Goal: Task Accomplishment & Management: Manage account settings

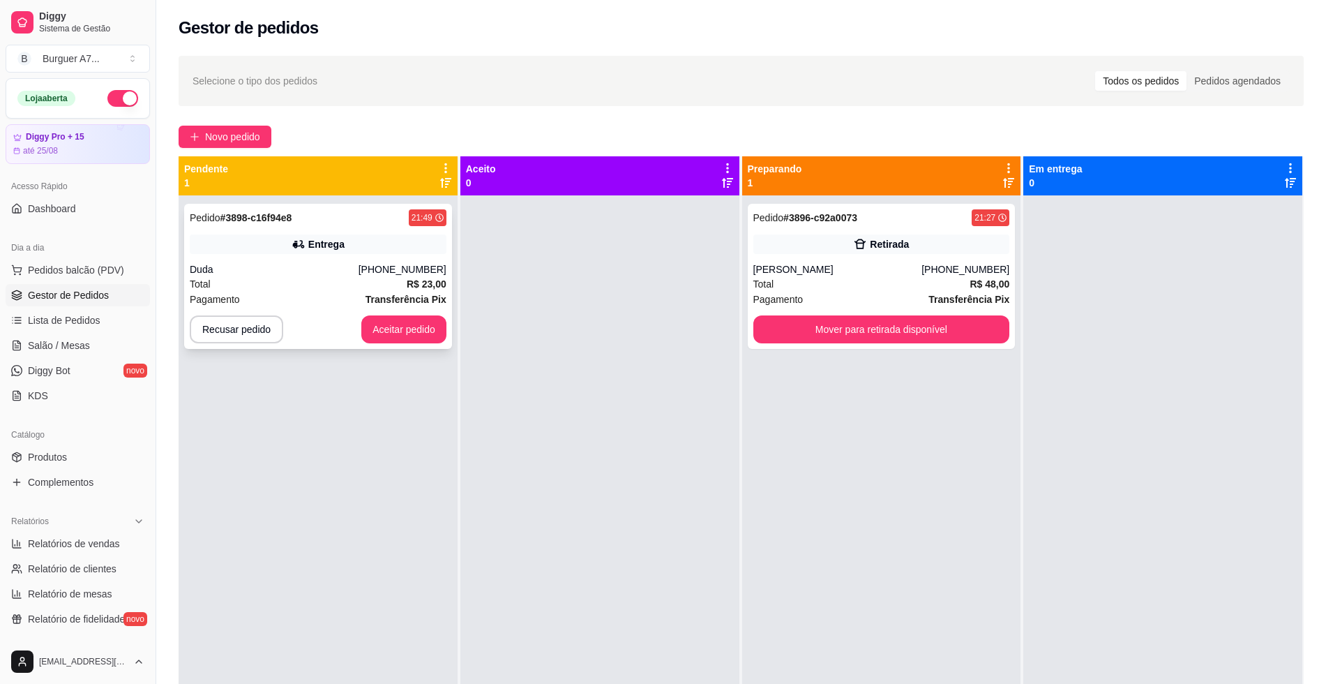
click at [396, 240] on div "Entrega" at bounding box center [318, 244] width 257 height 20
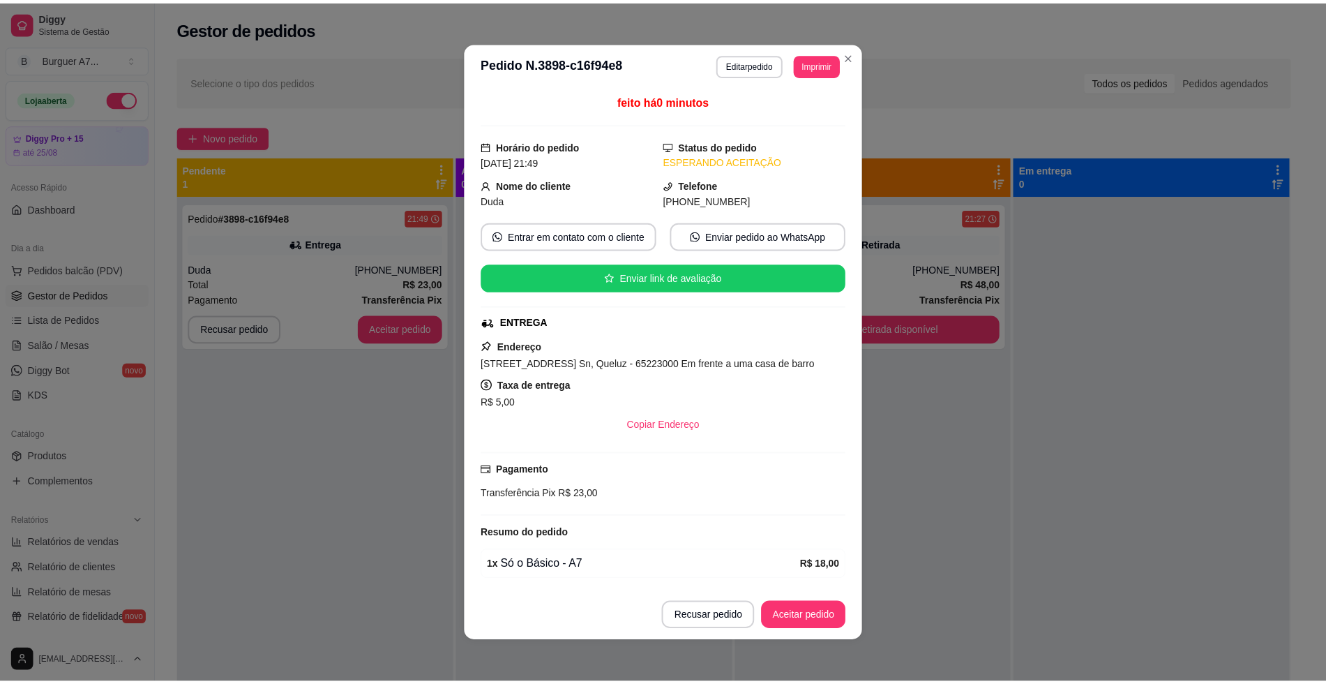
scroll to position [48, 0]
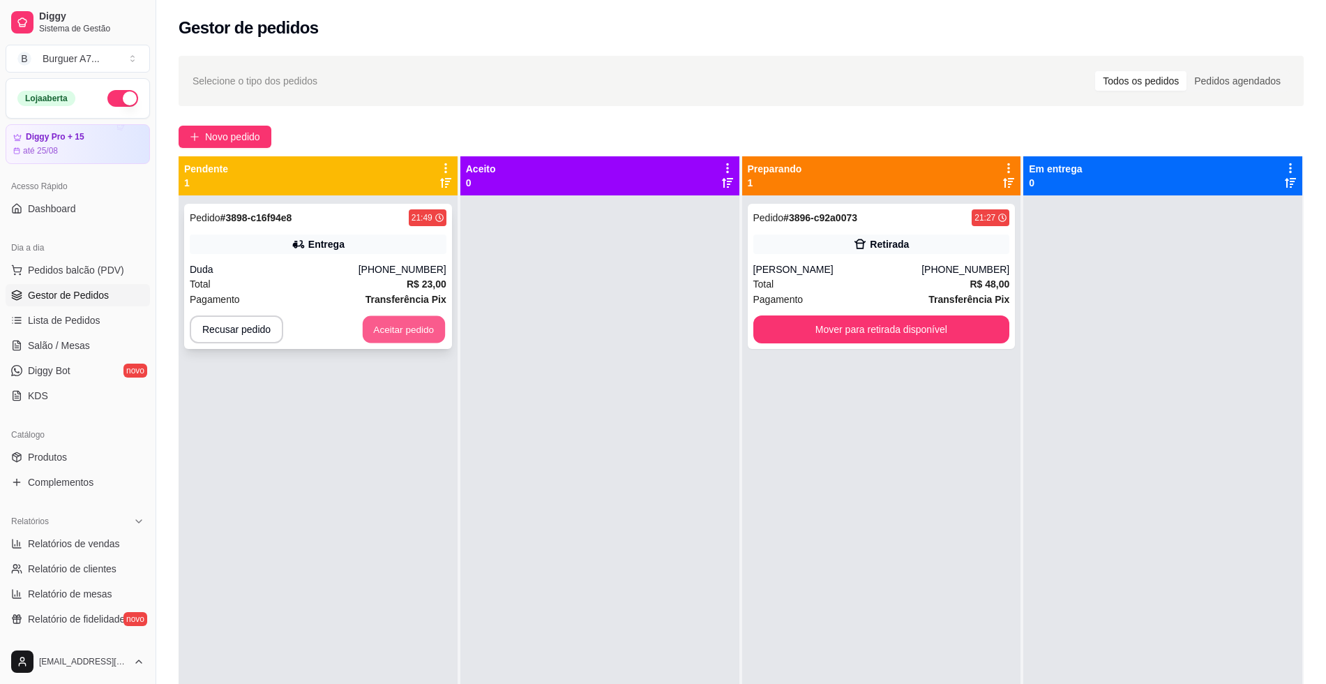
click at [427, 328] on button "Aceitar pedido" at bounding box center [404, 329] width 82 height 27
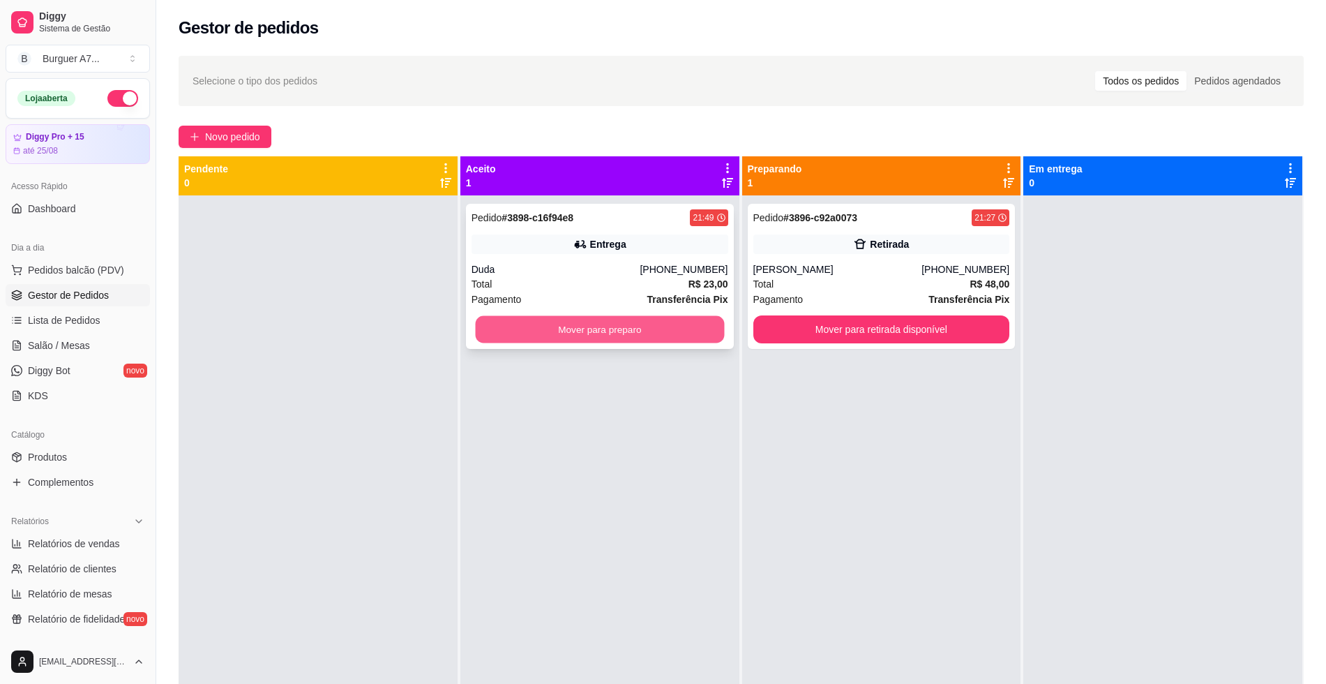
click at [542, 329] on button "Mover para preparo" at bounding box center [599, 329] width 249 height 27
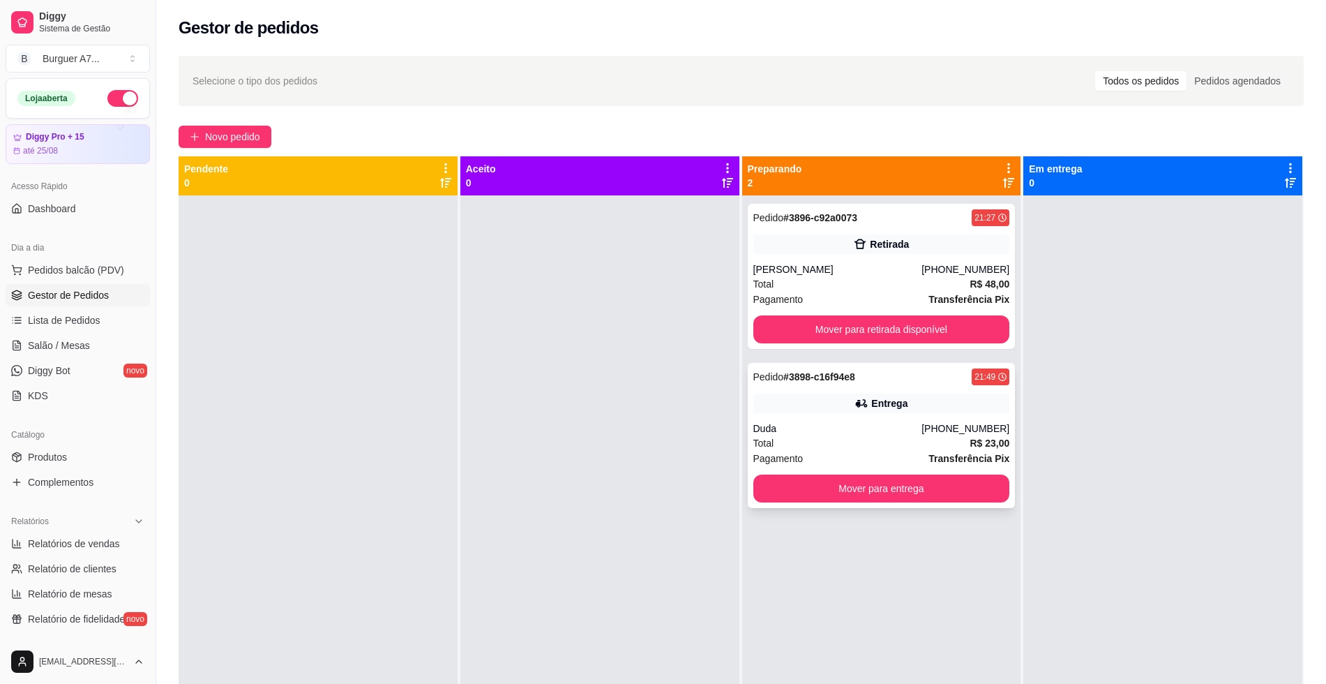
click at [892, 448] on div "Total R$ 23,00" at bounding box center [882, 442] width 257 height 15
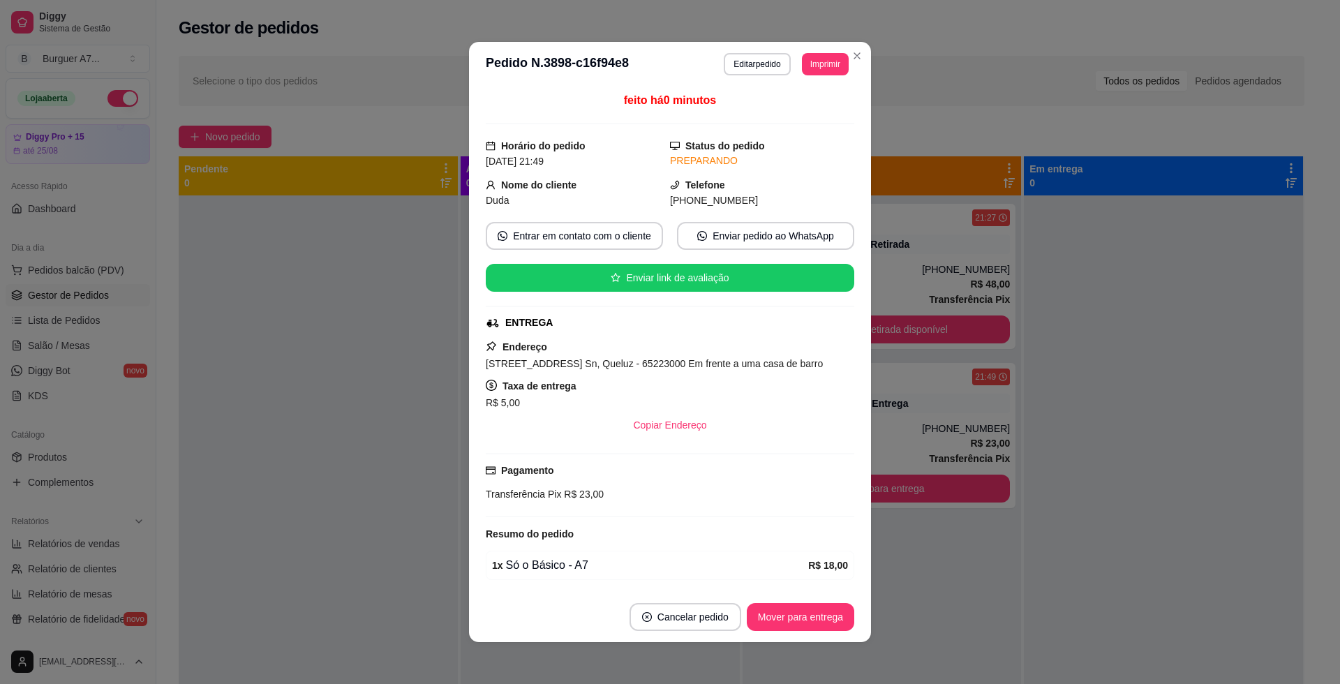
drag, startPoint x: 819, startPoint y: 52, endPoint x: 819, endPoint y: 59, distance: 7.7
click at [819, 59] on header "**********" at bounding box center [670, 64] width 402 height 45
click at [819, 59] on button "Imprimir" at bounding box center [824, 64] width 45 height 22
click at [799, 142] on button "Impressora" at bounding box center [793, 141] width 98 height 22
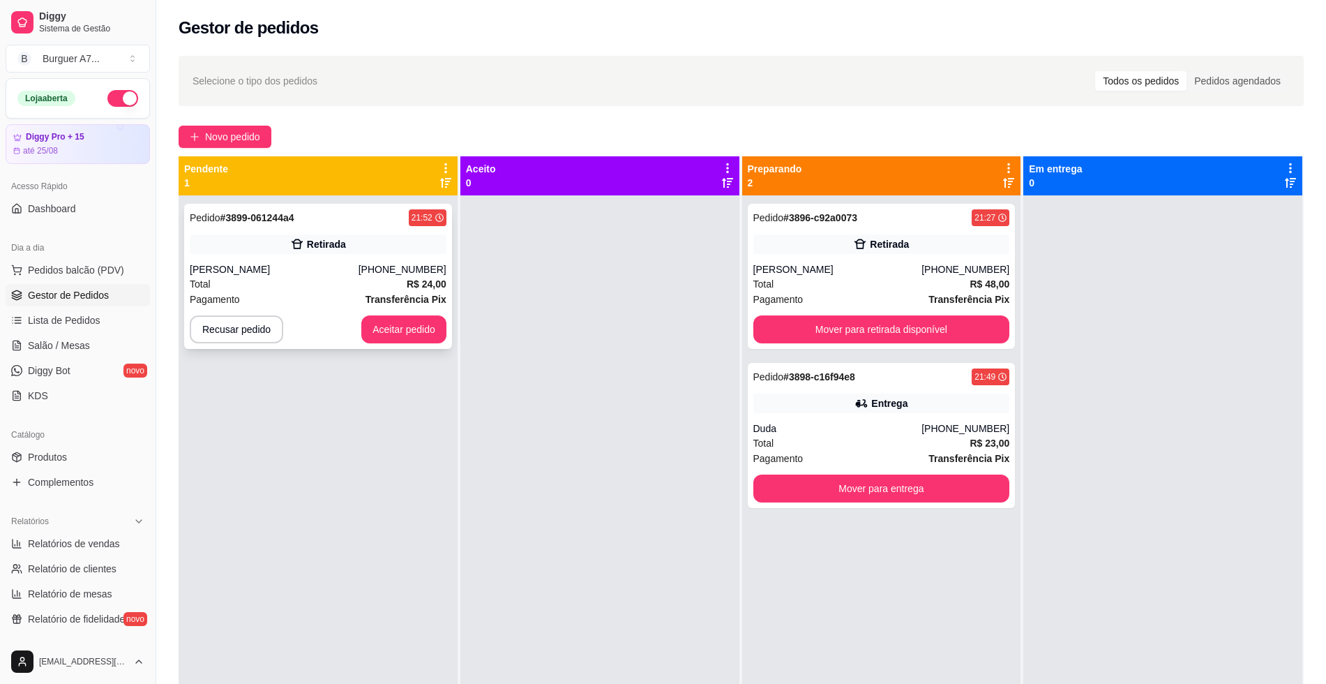
click at [382, 257] on div "Pedido # 3899-061244a4 21:52 Retirada Rodrigo (98) 98517-2034 Total R$ 24,00 Pa…" at bounding box center [318, 276] width 268 height 145
click at [410, 321] on button "Aceitar pedido" at bounding box center [404, 329] width 82 height 27
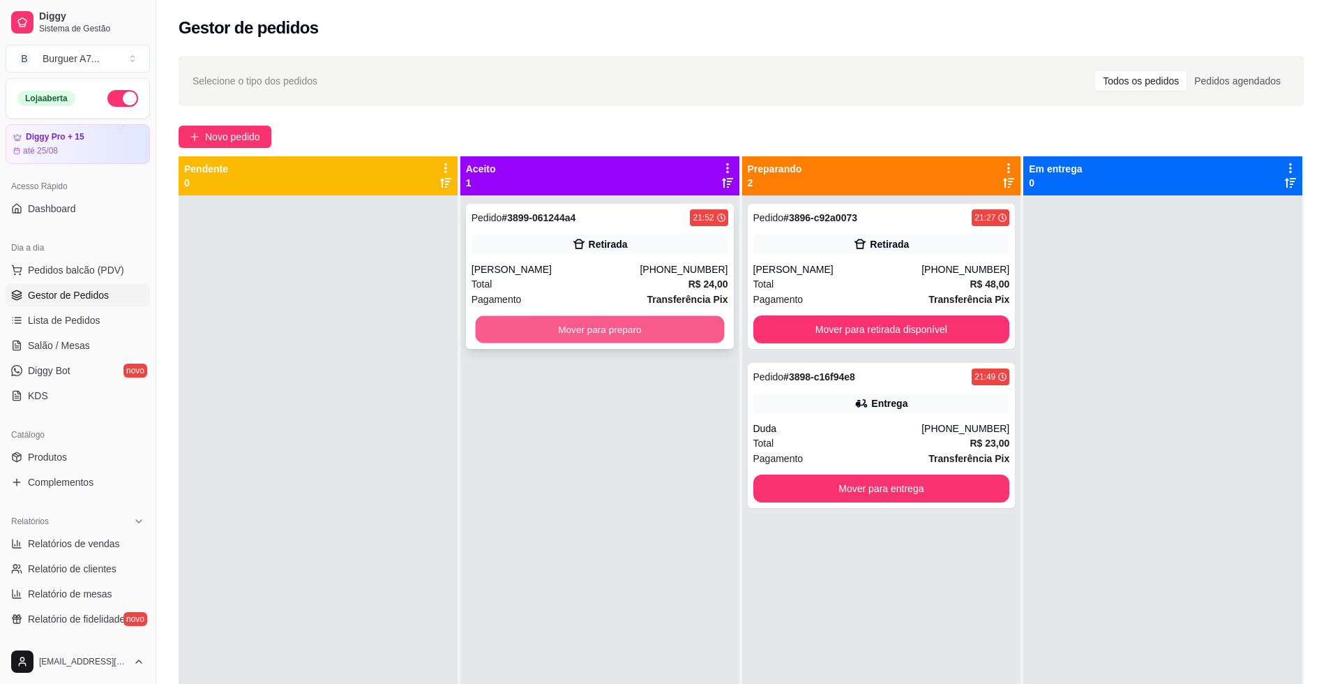
click at [567, 327] on button "Mover para preparo" at bounding box center [599, 329] width 249 height 27
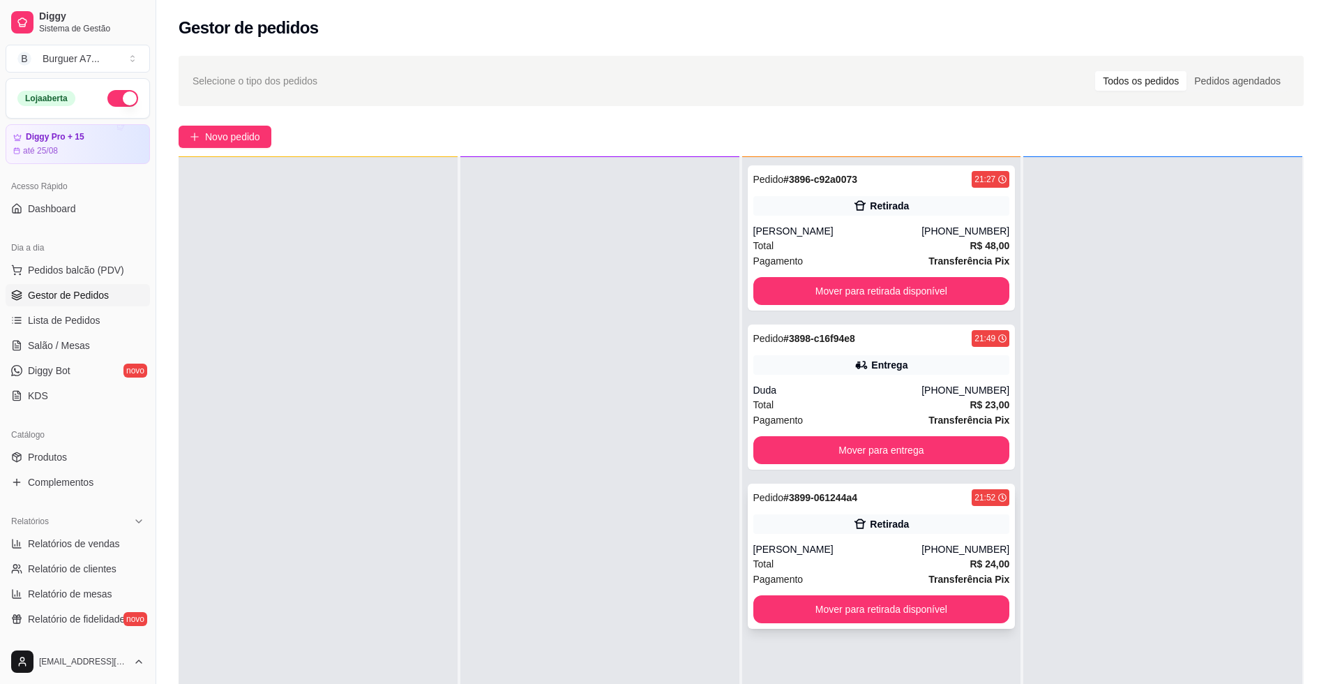
scroll to position [39, 0]
click at [883, 507] on div "Pedido # 3899-061244a4 21:52 Retirada Rodrigo (98) 98517-2034 Total R$ 24,00 Pa…" at bounding box center [882, 555] width 268 height 145
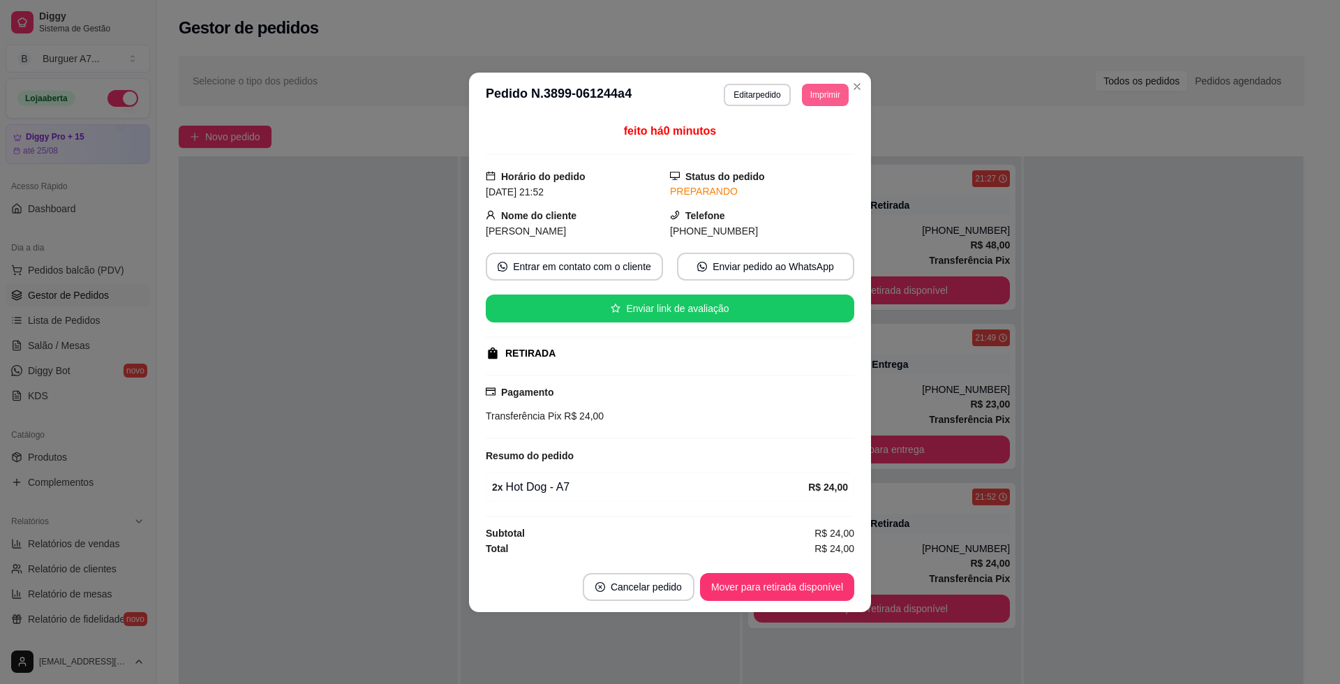
click at [846, 96] on button "Imprimir" at bounding box center [825, 95] width 47 height 22
click at [809, 162] on button "Impressora" at bounding box center [799, 171] width 98 height 22
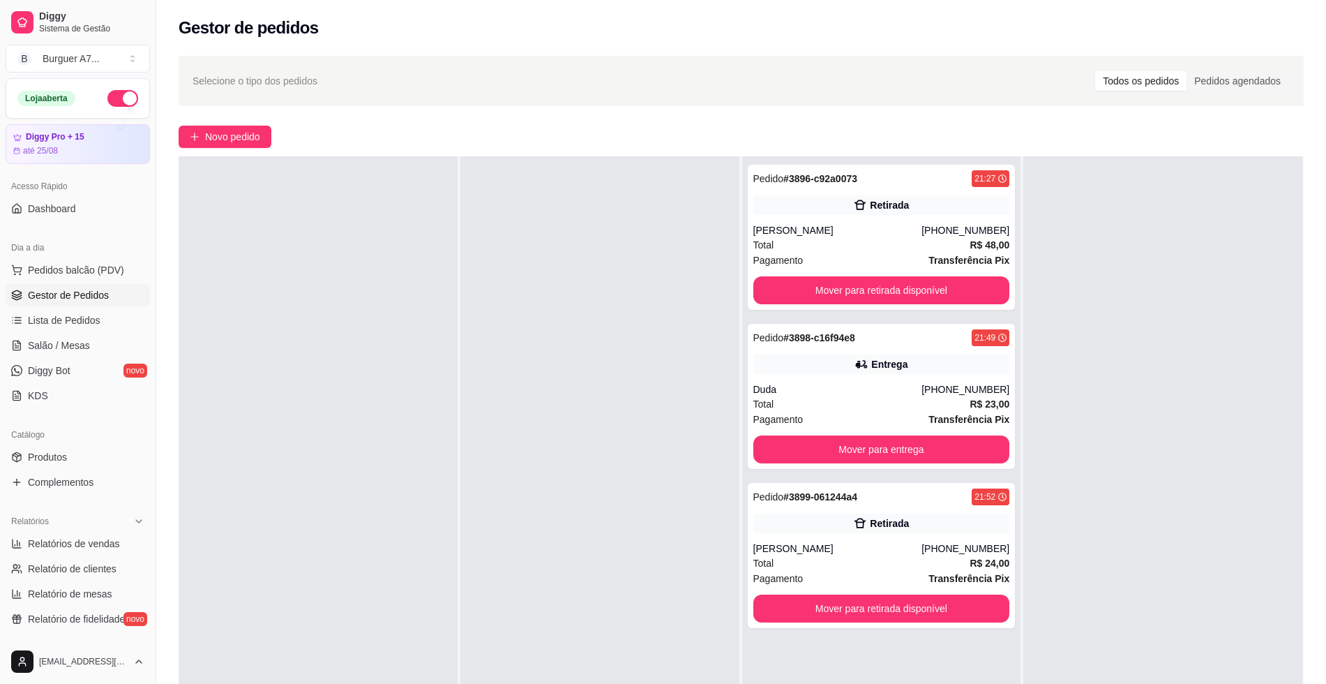
drag, startPoint x: 120, startPoint y: 527, endPoint x: 118, endPoint y: 535, distance: 8.6
click at [120, 529] on div "Relatórios" at bounding box center [78, 521] width 144 height 22
drag, startPoint x: 117, startPoint y: 517, endPoint x: 117, endPoint y: 529, distance: 11.9
click at [117, 521] on div "Relatórios" at bounding box center [78, 521] width 144 height 22
click at [111, 544] on span "Relatórios de vendas" at bounding box center [74, 544] width 92 height 14
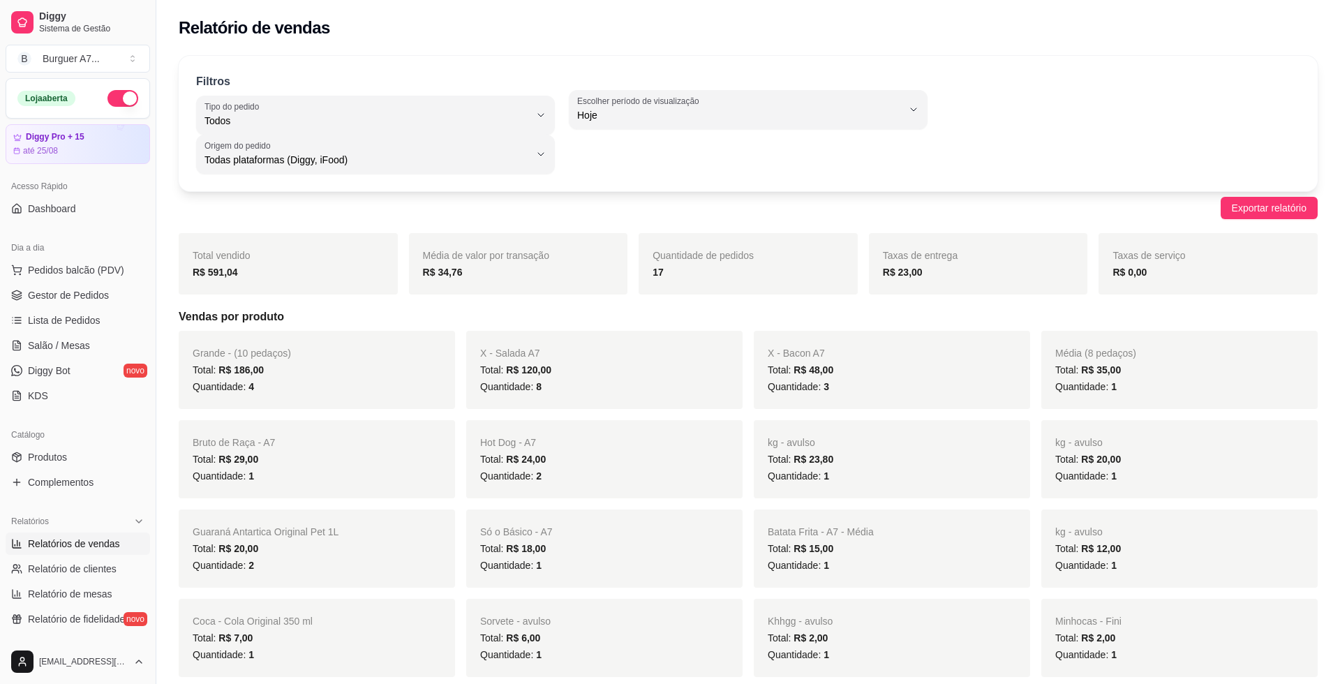
select select "ALL"
select select "0"
click at [100, 291] on span "Gestor de Pedidos" at bounding box center [68, 295] width 81 height 14
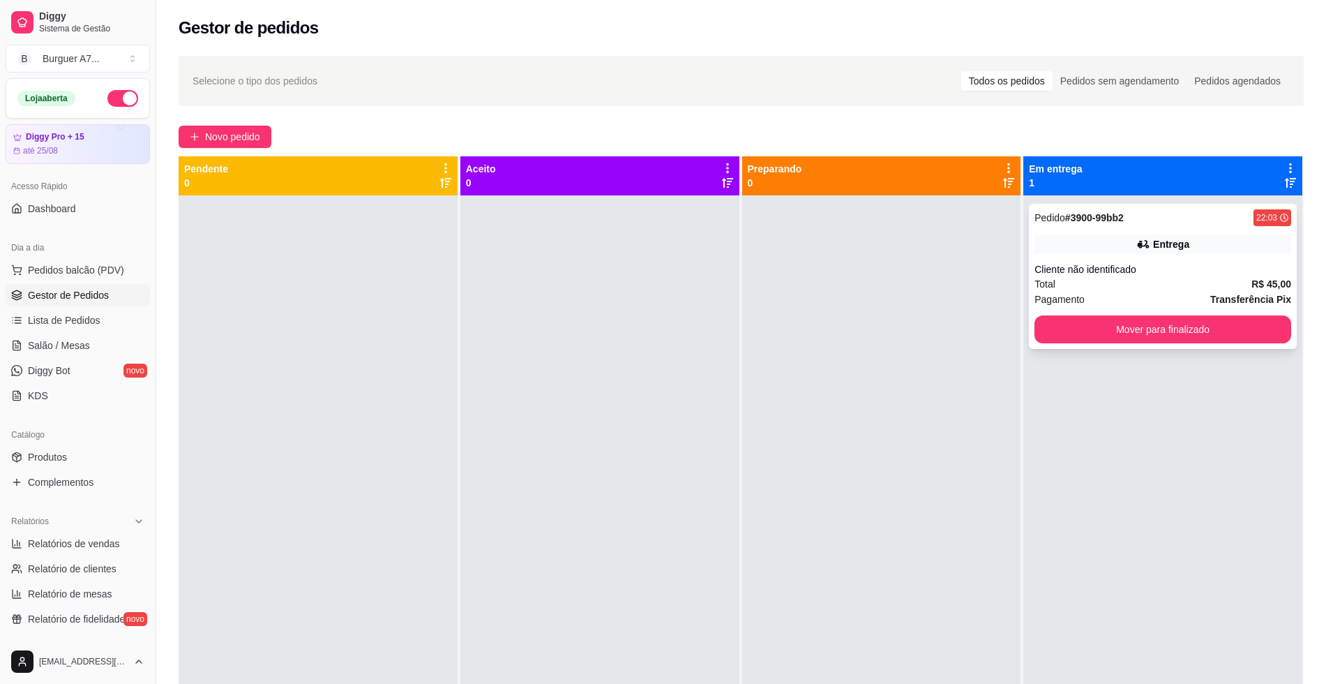
click at [1082, 311] on div "Pedido # 3900-99bb2 22:03 Entrega Cliente não identificado Total R$ 45,00 Pagam…" at bounding box center [1163, 276] width 268 height 145
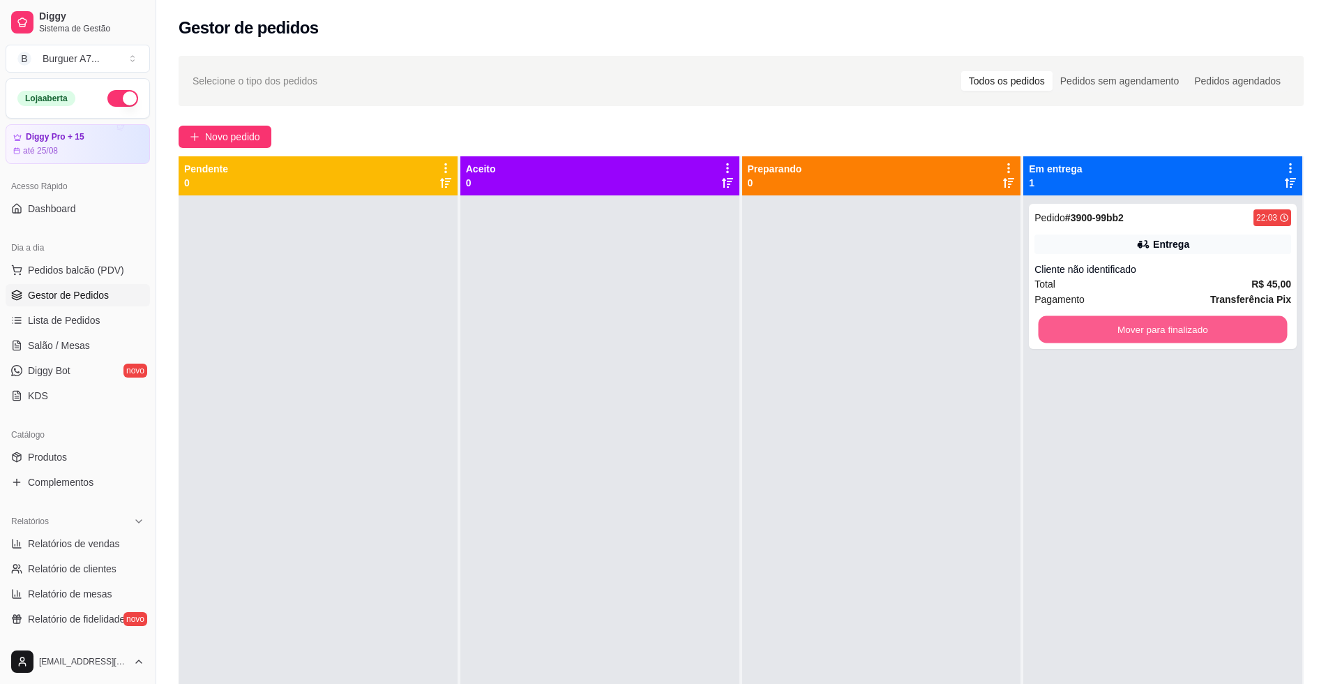
click at [1082, 320] on button "Mover para finalizado" at bounding box center [1163, 329] width 249 height 27
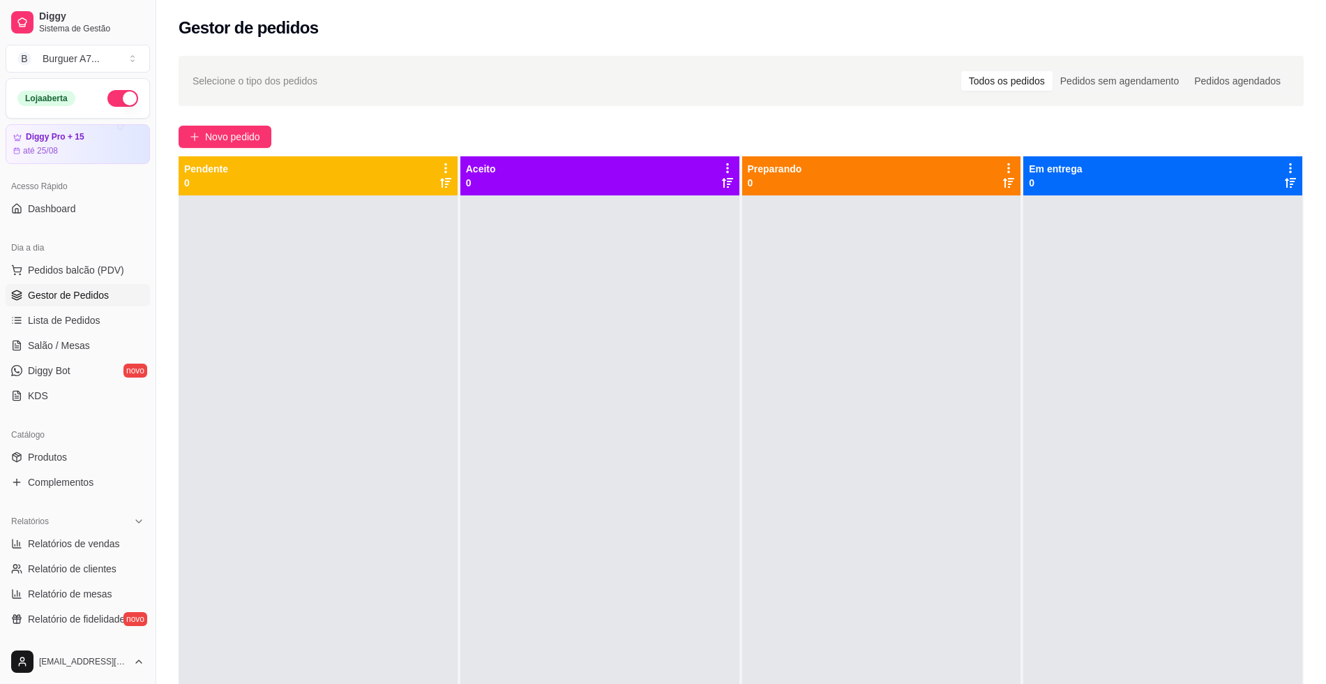
click at [212, 112] on div "Selecione o tipo dos pedidos Todos os pedidos Pedidos sem agendamento Pedidos a…" at bounding box center [741, 451] width 1170 height 809
click at [207, 138] on span "Novo pedido" at bounding box center [232, 136] width 55 height 15
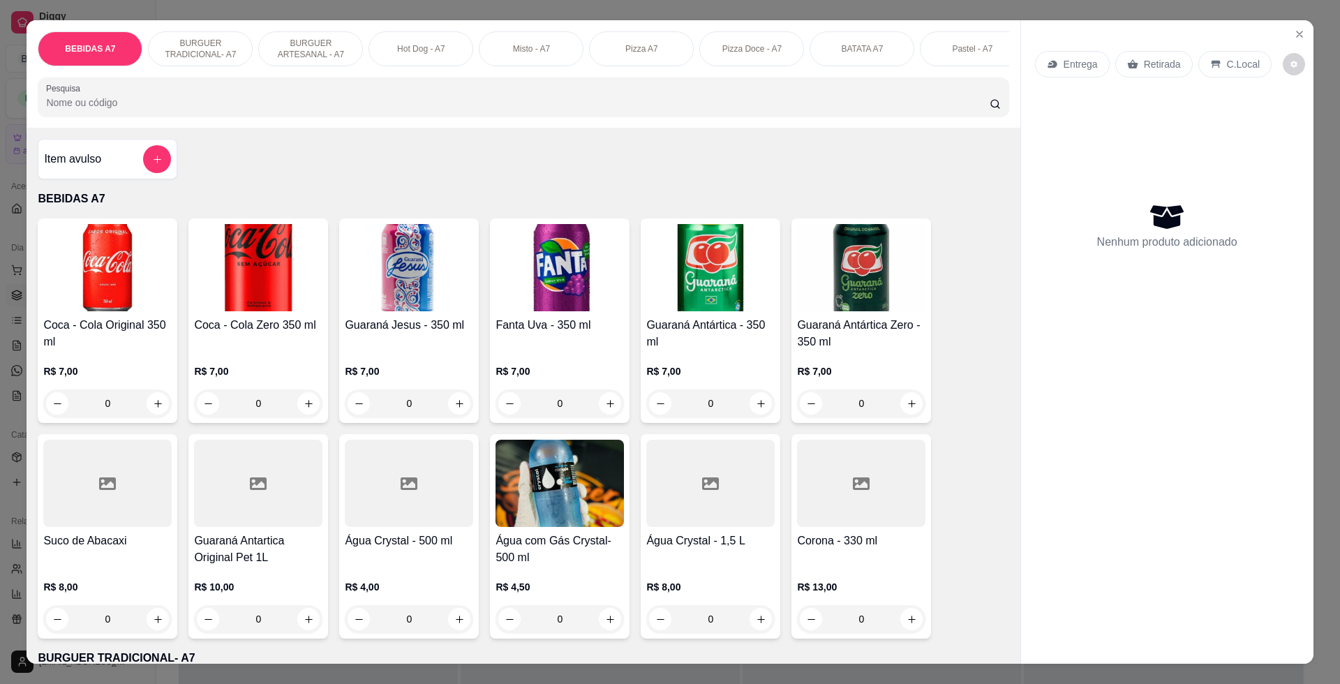
click at [105, 173] on div "Item avulso" at bounding box center [107, 159] width 127 height 28
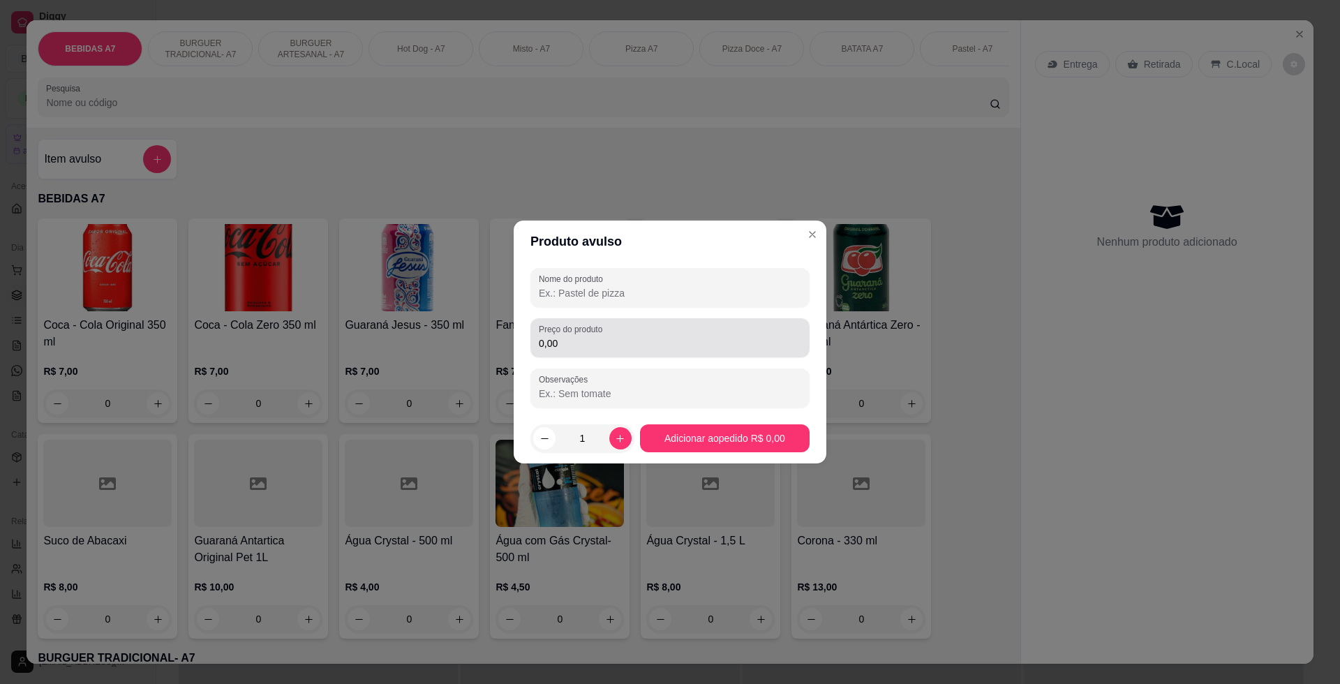
click at [620, 345] on input "0,00" at bounding box center [670, 343] width 262 height 14
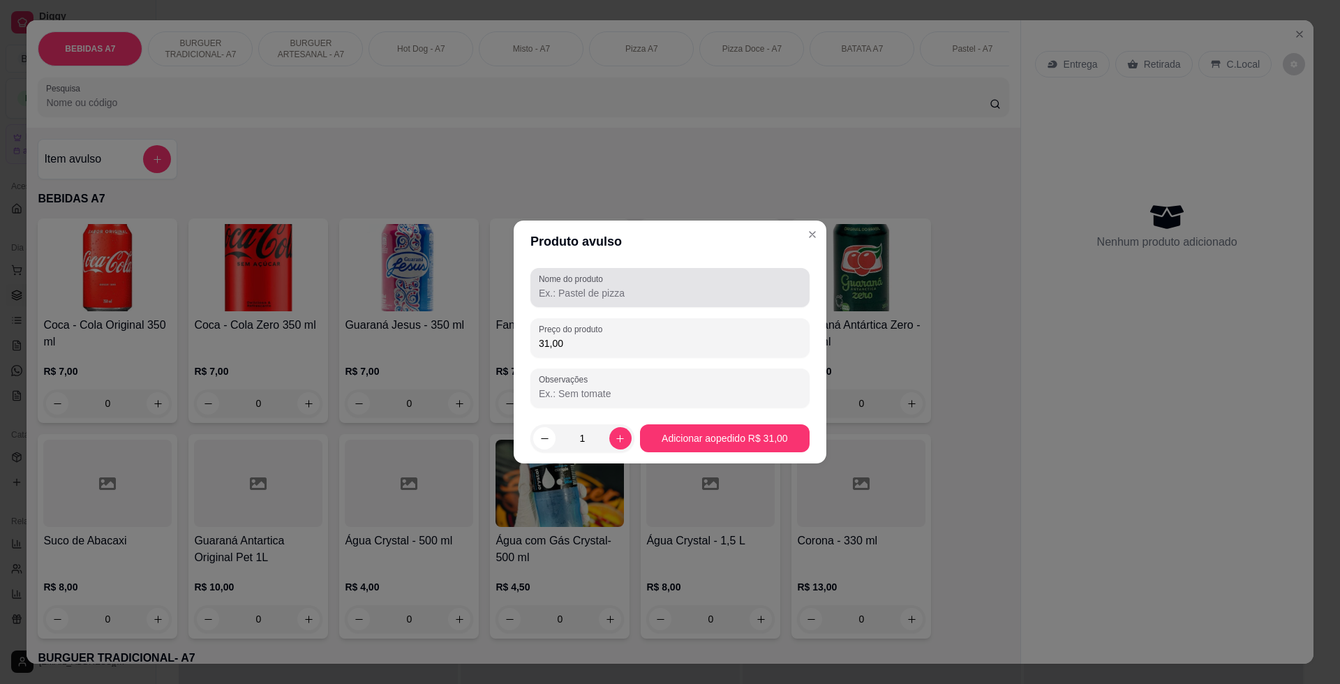
type input "31,00"
click at [631, 281] on div at bounding box center [670, 288] width 262 height 28
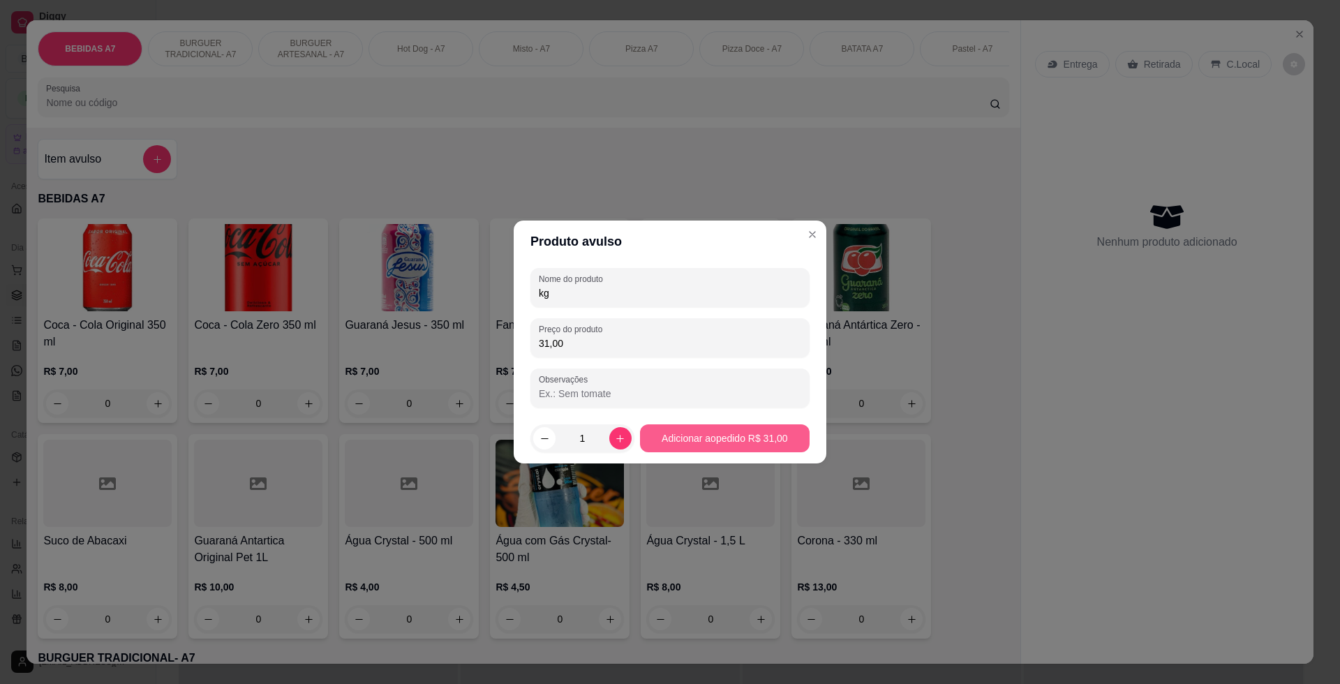
type input "kg"
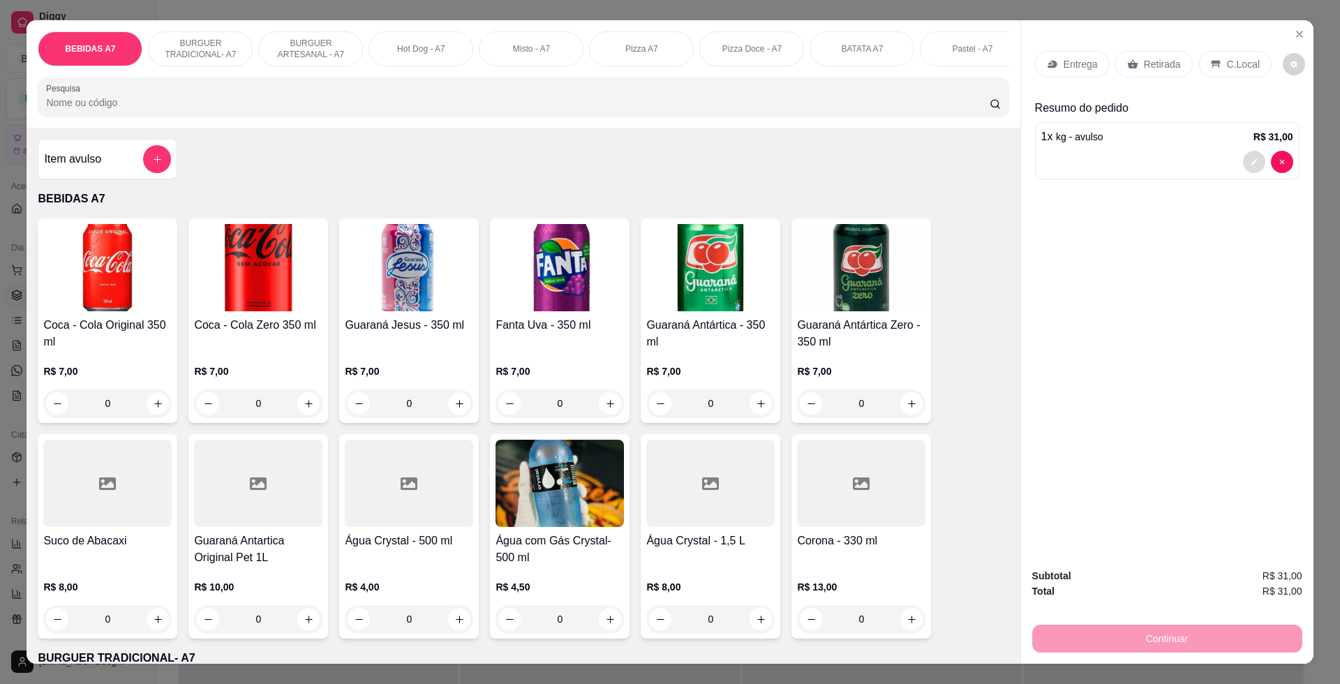
click at [1252, 170] on button "decrease-product-quantity" at bounding box center [1254, 162] width 22 height 22
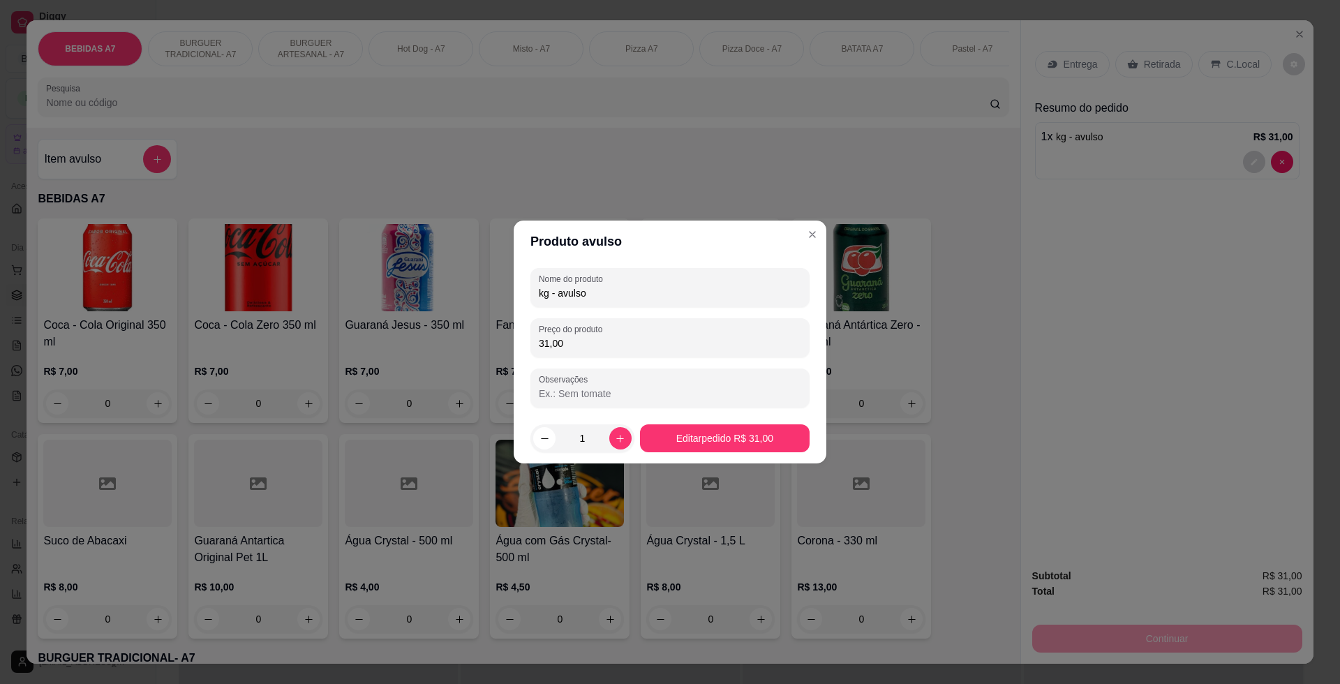
drag, startPoint x: 658, startPoint y: 287, endPoint x: 401, endPoint y: 290, distance: 257.5
click at [405, 293] on div "Produto avulso Nome do produto kg - avulso Preço do produto 31,00 Observações 1…" at bounding box center [670, 342] width 1340 height 684
type input "DÉBITO"
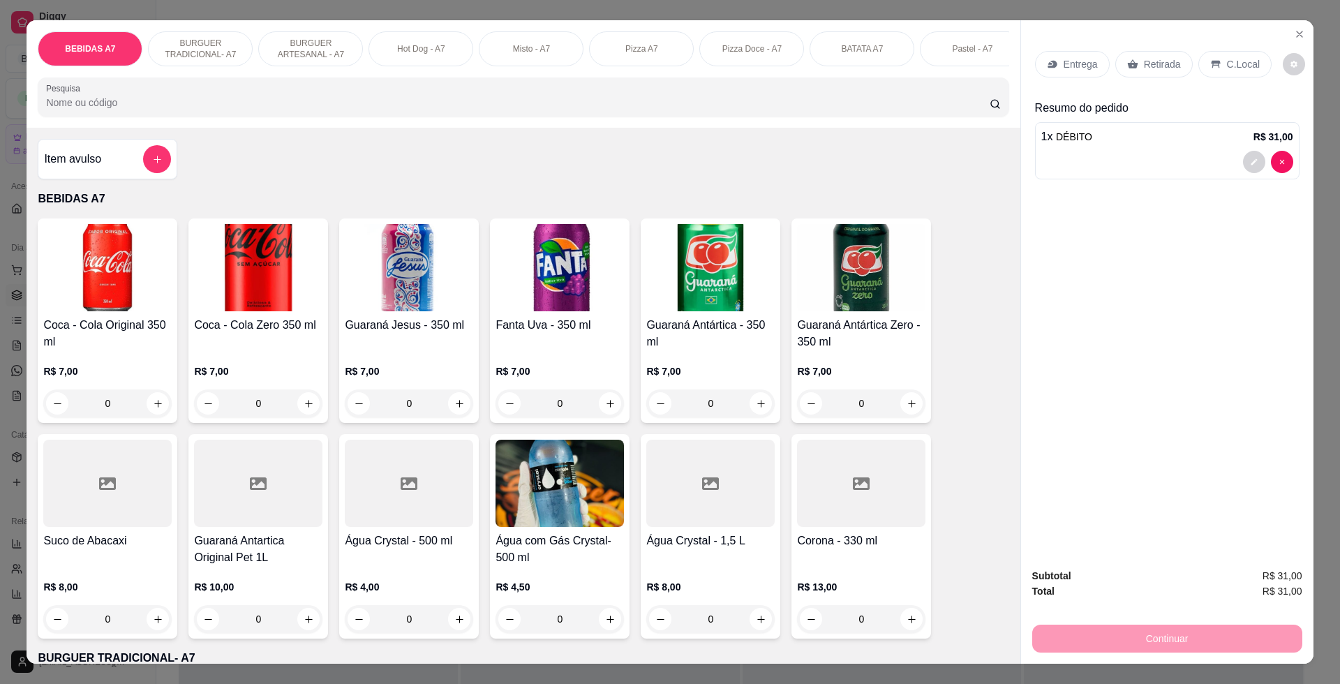
click at [1146, 50] on div "Entrega Retirada C.Local" at bounding box center [1167, 64] width 264 height 49
click at [1154, 79] on div "Entrega Retirada C.Local" at bounding box center [1167, 64] width 264 height 49
click at [1149, 57] on div "Retirada" at bounding box center [1153, 64] width 77 height 27
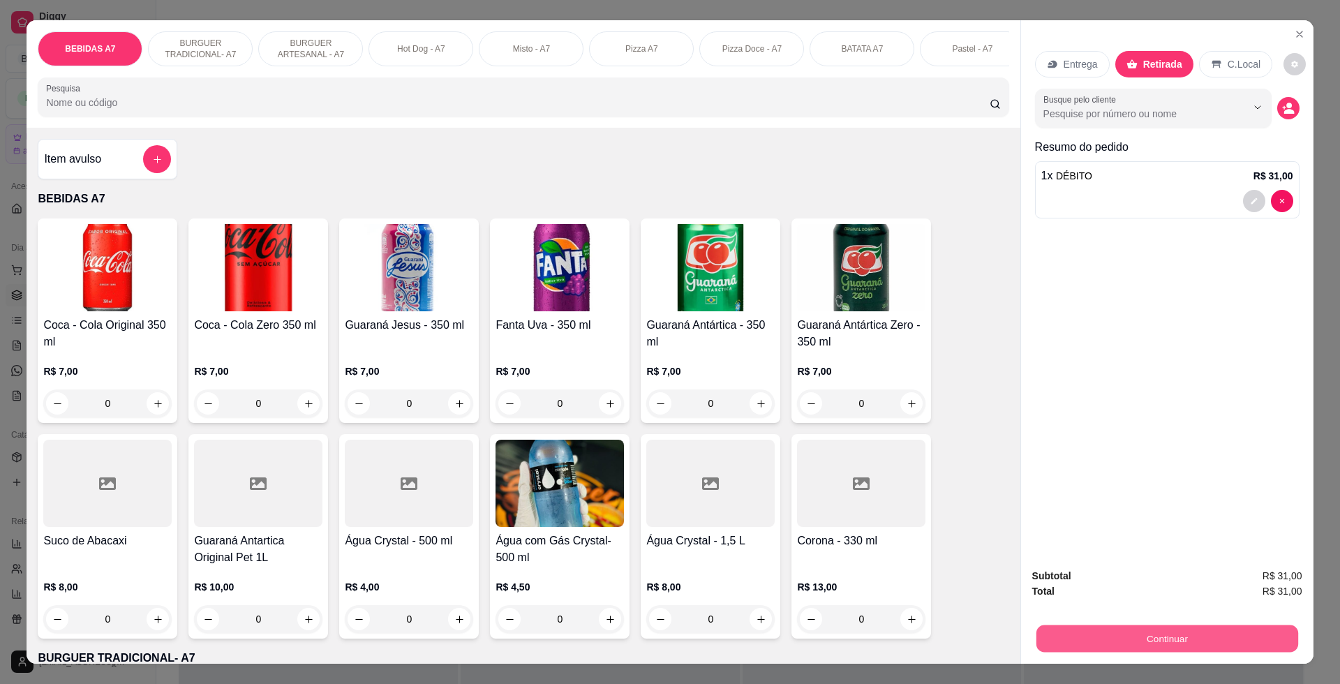
click at [1204, 634] on button "Continuar" at bounding box center [1166, 638] width 262 height 27
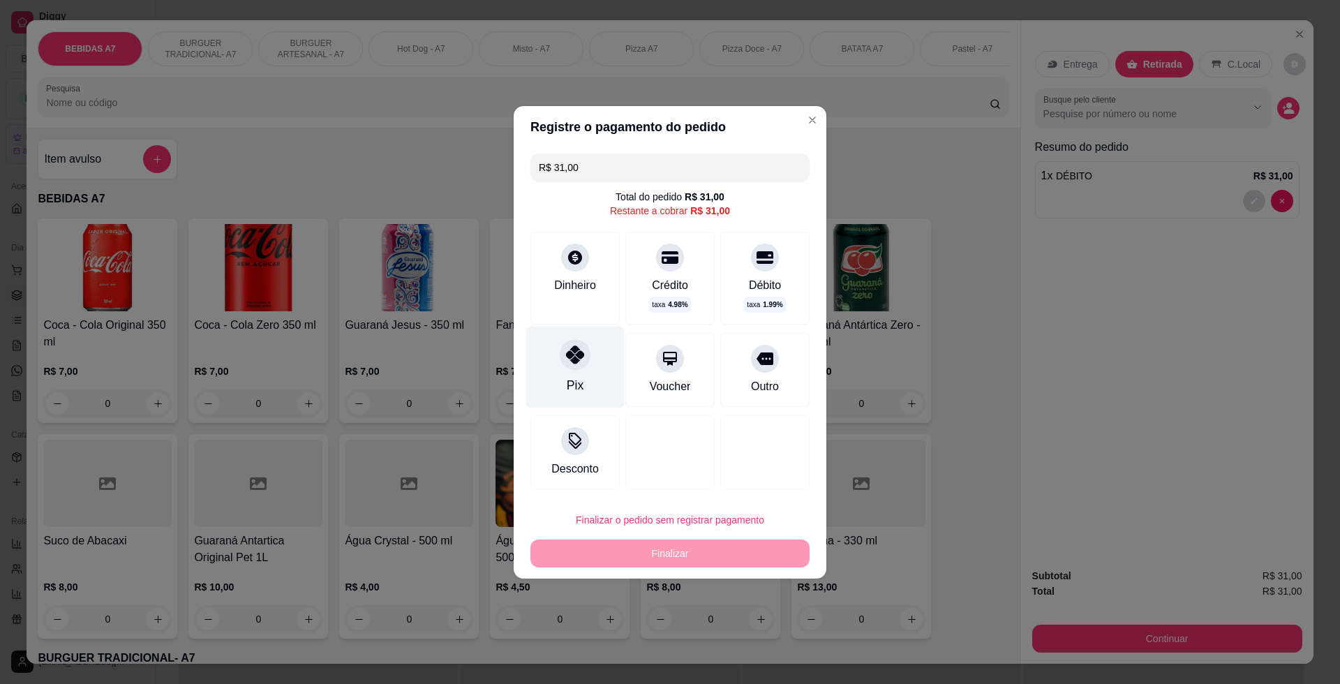
click at [571, 368] on div at bounding box center [575, 354] width 31 height 31
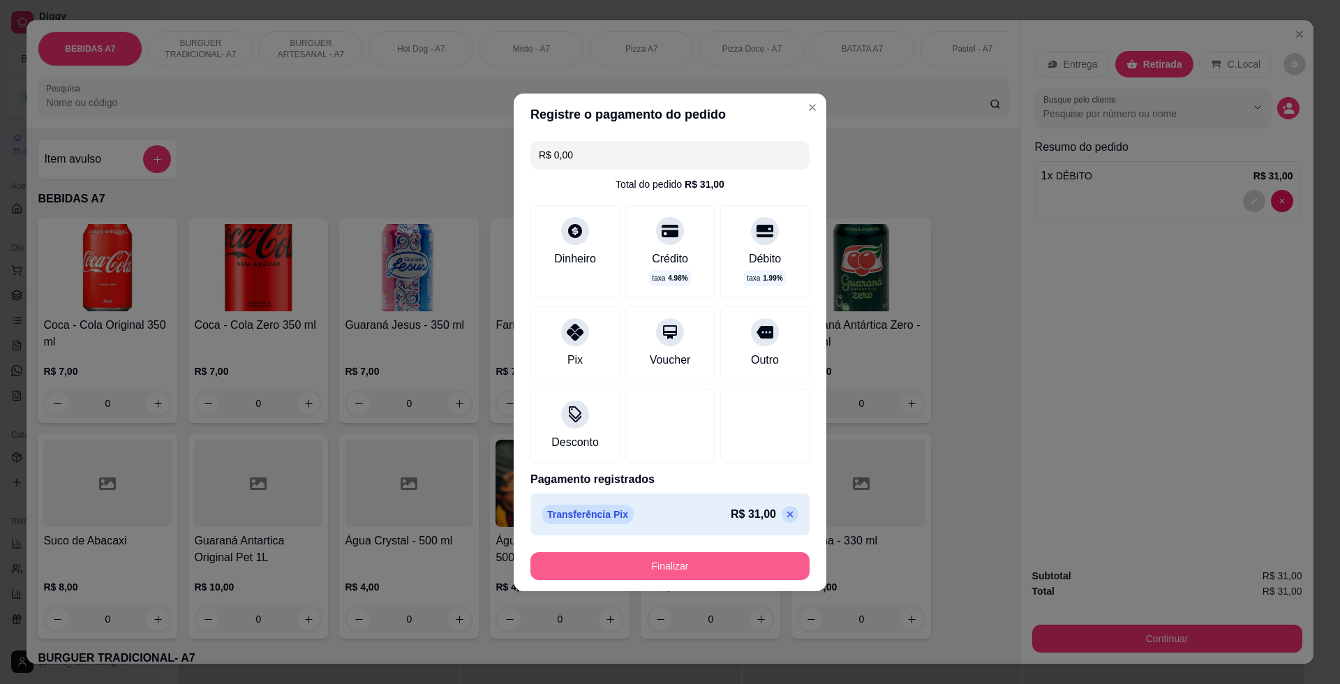
click at [671, 557] on button "Finalizar" at bounding box center [669, 566] width 279 height 28
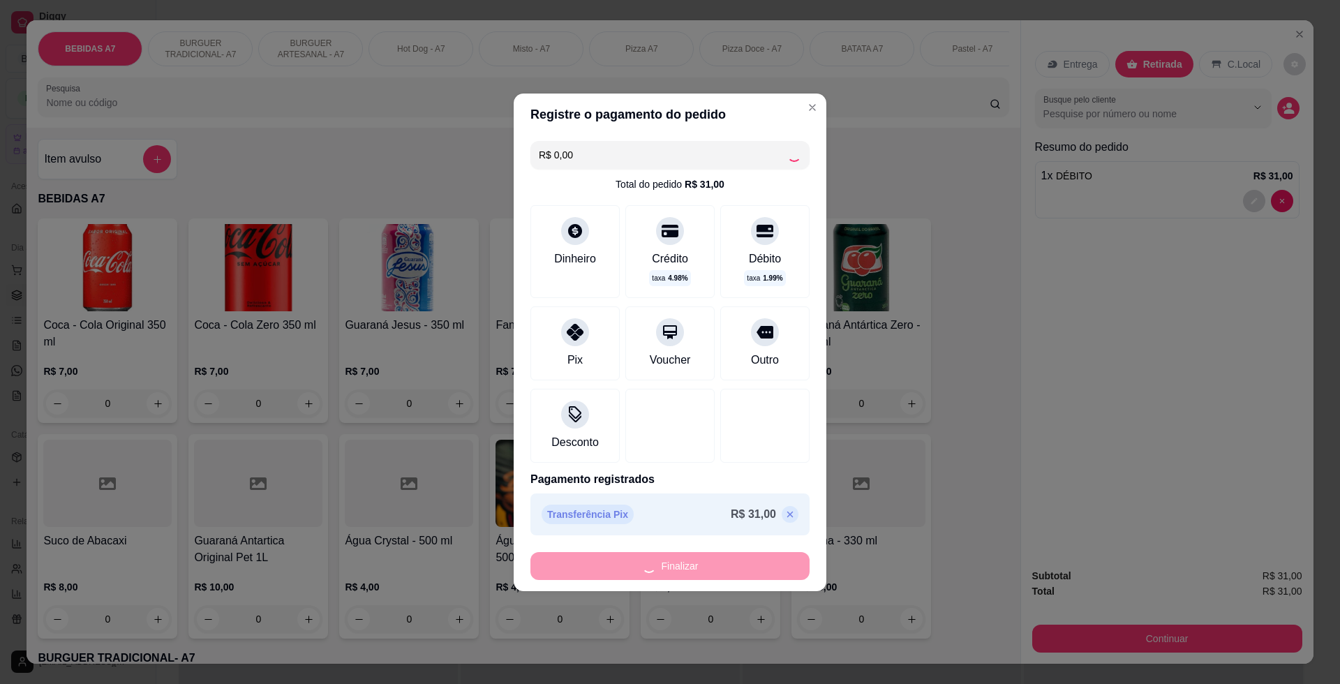
type input "-R$ 31,00"
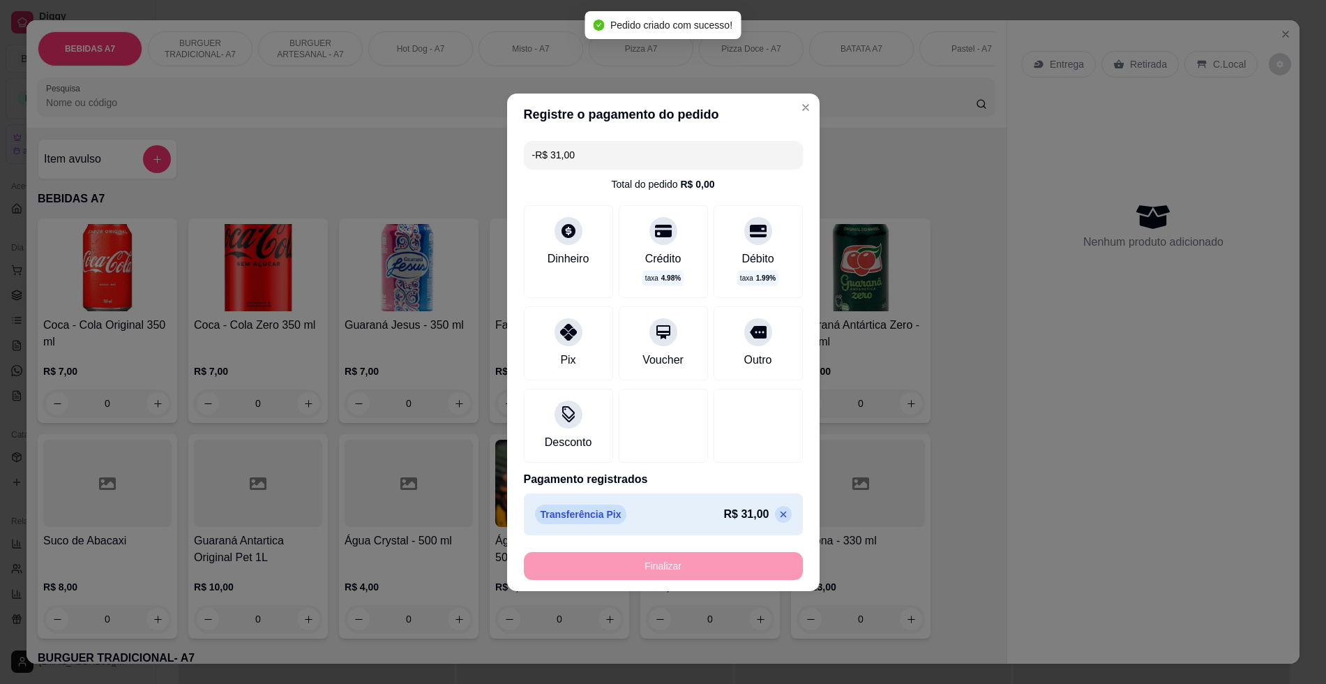
click at [1132, 477] on div at bounding box center [1152, 537] width 276 height 684
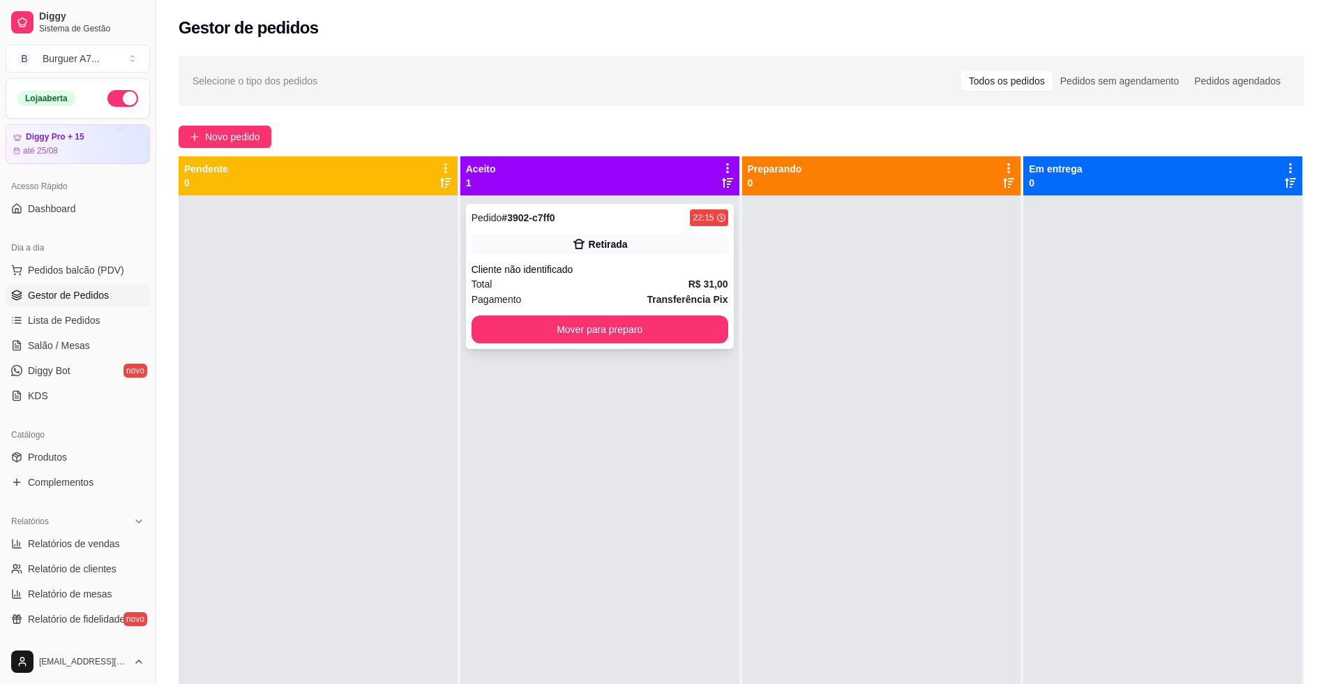
click at [681, 264] on div "Cliente não identificado" at bounding box center [600, 269] width 257 height 14
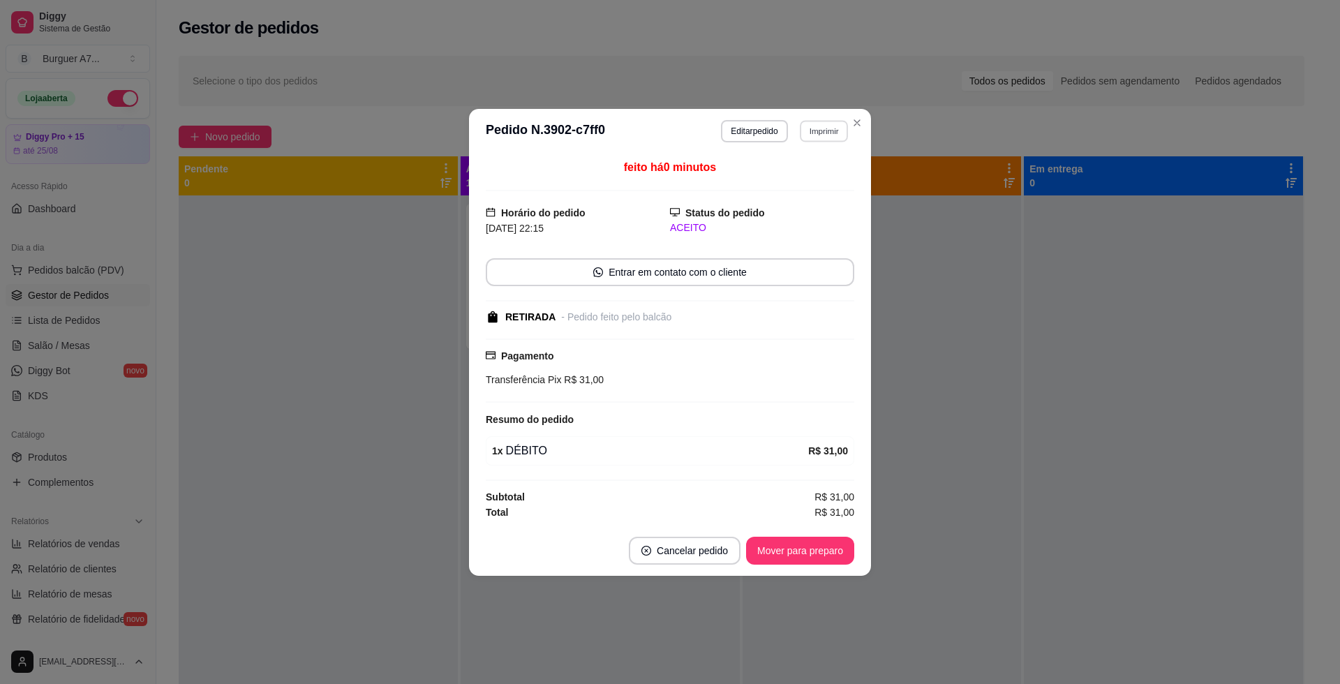
click at [848, 133] on button "Imprimir" at bounding box center [824, 131] width 48 height 22
click at [817, 210] on button "Impressora" at bounding box center [799, 208] width 101 height 22
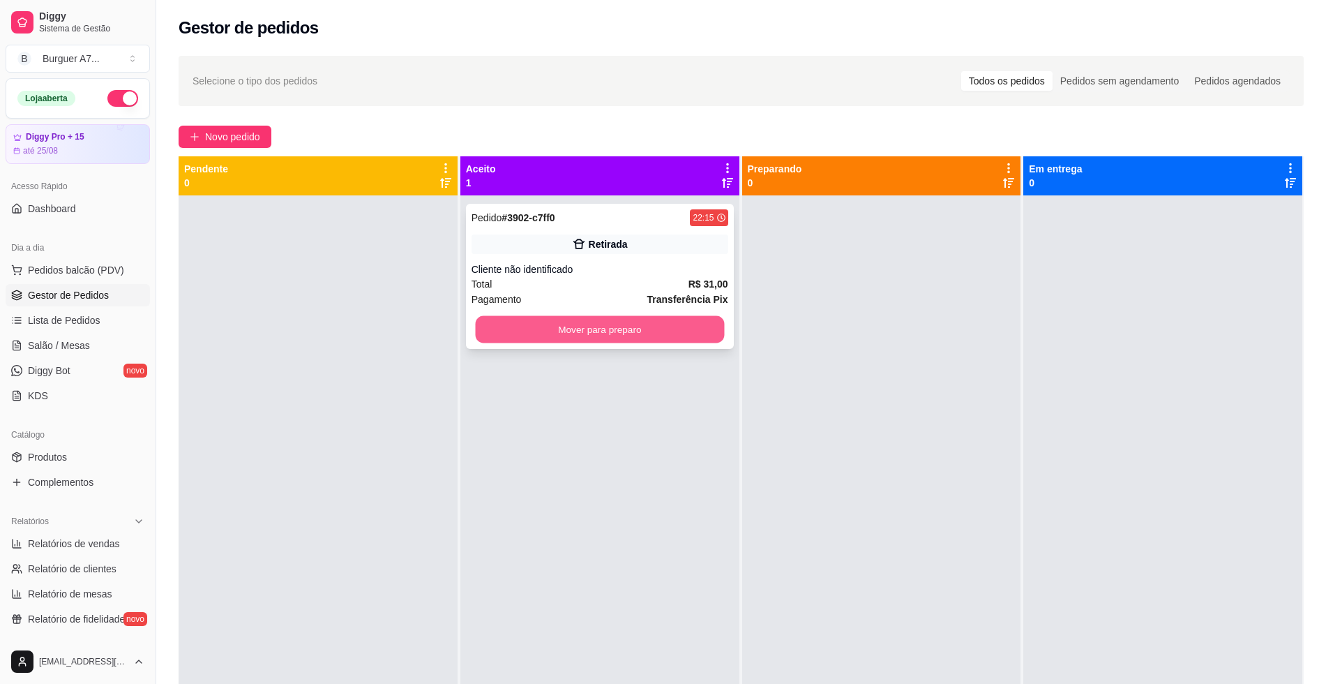
click at [696, 328] on button "Mover para preparo" at bounding box center [599, 329] width 249 height 27
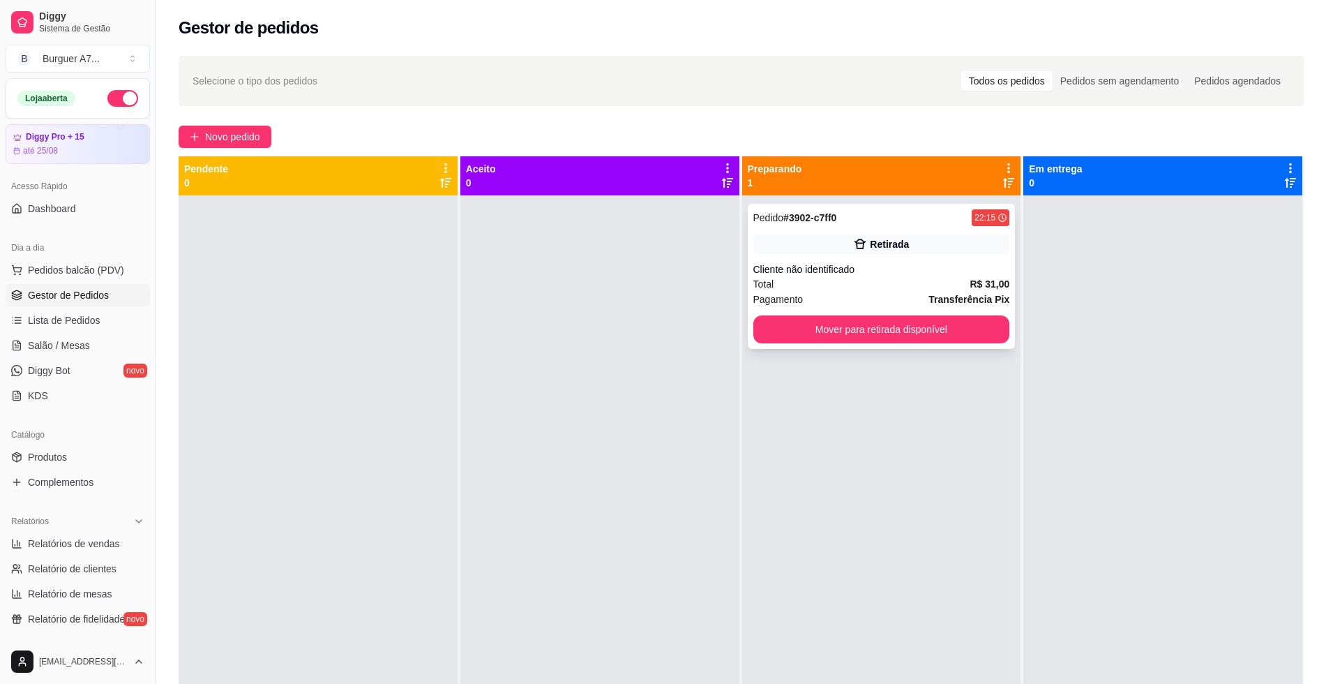
click at [889, 280] on div "Total R$ 31,00" at bounding box center [882, 283] width 257 height 15
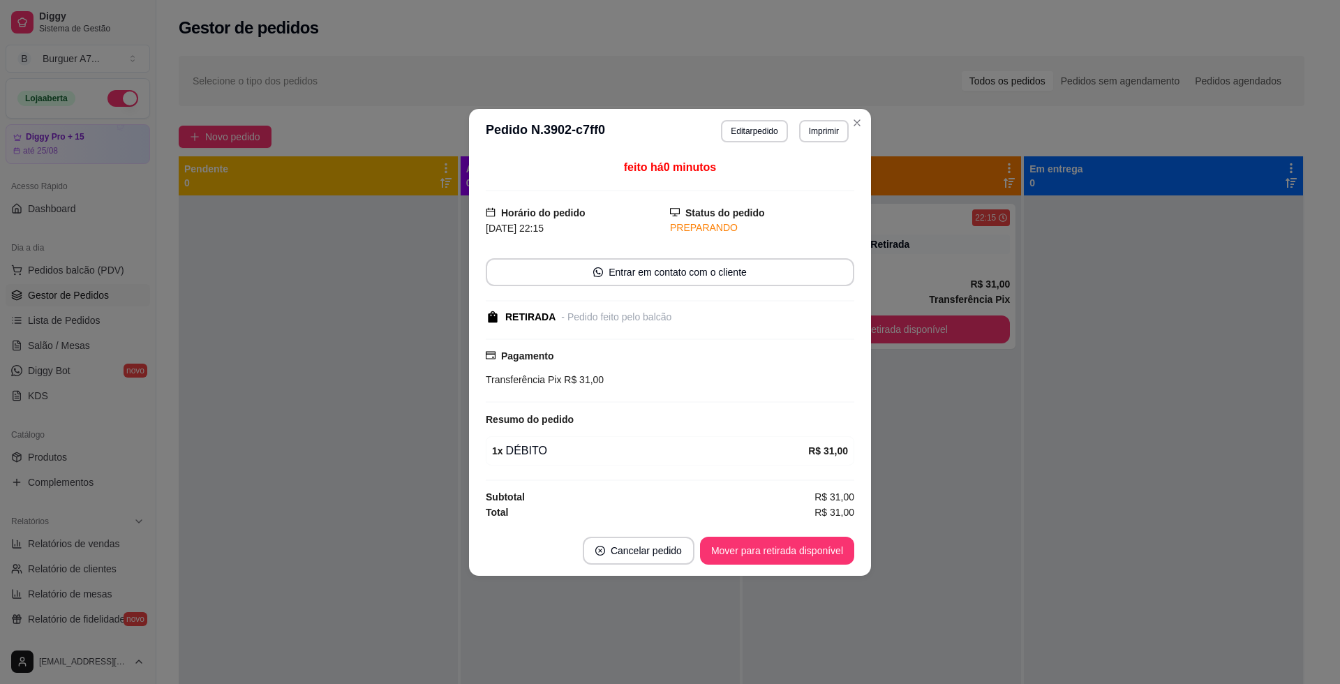
click at [842, 122] on button "Imprimir" at bounding box center [824, 131] width 50 height 22
click at [837, 130] on button "Imprimir" at bounding box center [824, 131] width 48 height 22
click at [831, 137] on button "Imprimir" at bounding box center [824, 131] width 50 height 22
click at [793, 193] on div "Escolha a impressora IMPRESSORA Impressora" at bounding box center [799, 184] width 115 height 75
click at [793, 184] on button "IMPRESSORA" at bounding box center [799, 180] width 101 height 22
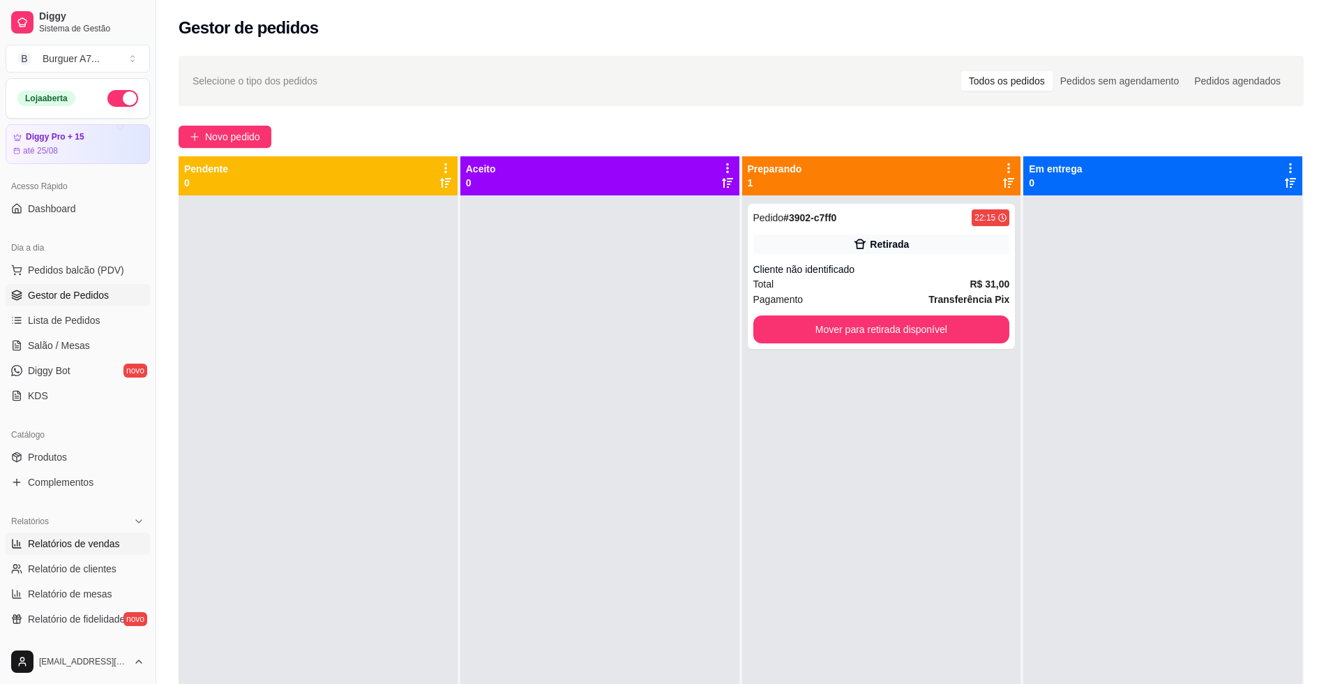
click at [75, 540] on span "Relatórios de vendas" at bounding box center [74, 544] width 92 height 14
select select "ALL"
select select "0"
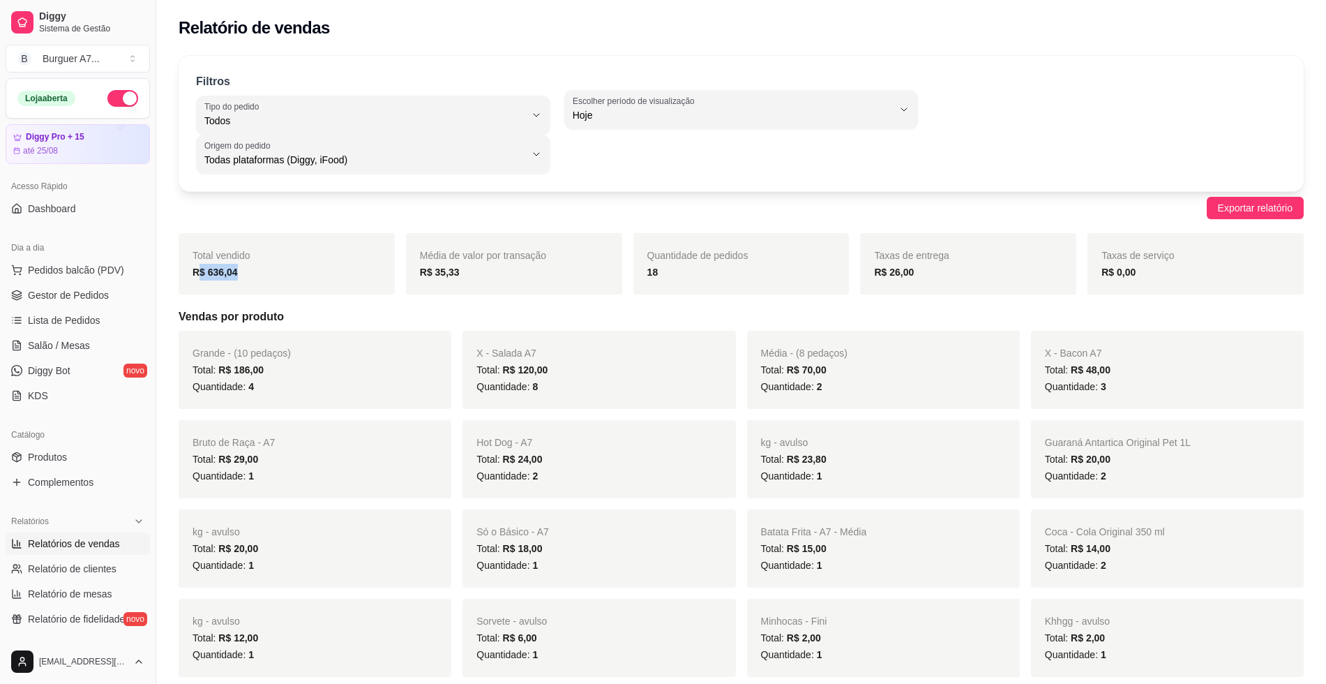
drag, startPoint x: 248, startPoint y: 278, endPoint x: 199, endPoint y: 281, distance: 49.0
click at [199, 281] on div "Total vendido R$ 636,04" at bounding box center [287, 263] width 216 height 61
drag, startPoint x: 199, startPoint y: 281, endPoint x: 100, endPoint y: 294, distance: 99.2
click at [100, 294] on span "Gestor de Pedidos" at bounding box center [68, 295] width 81 height 14
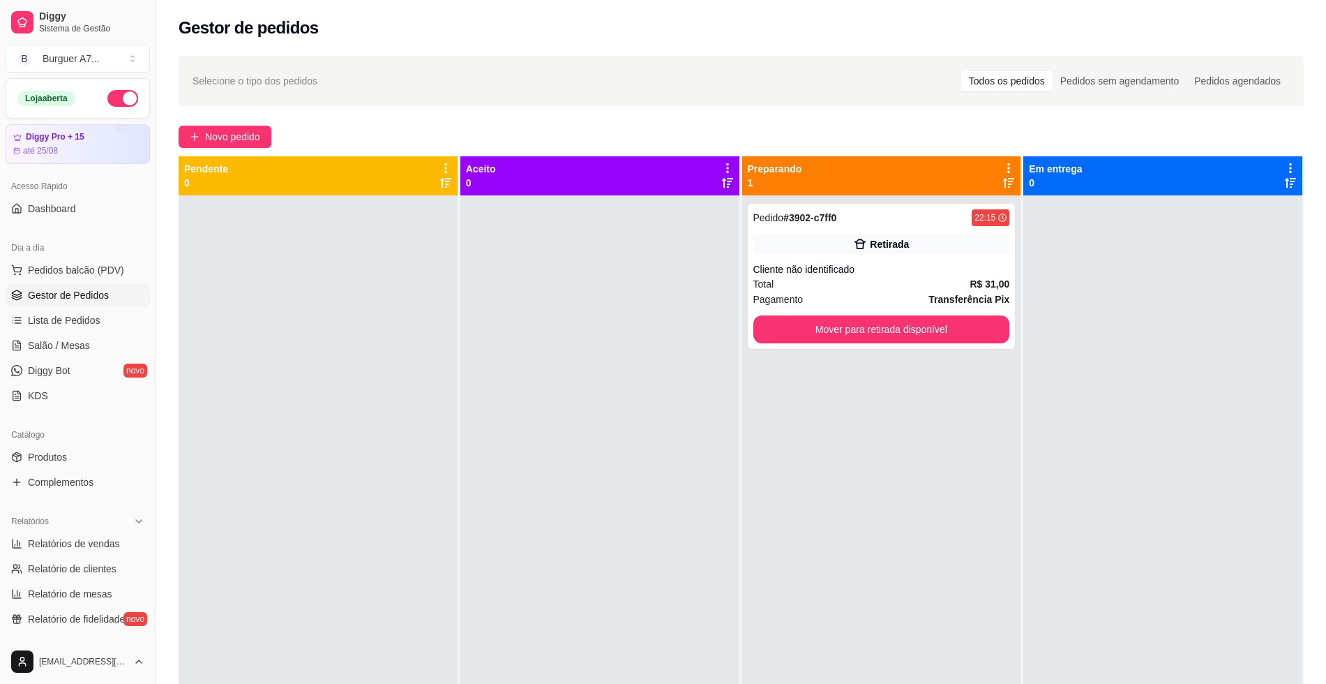
click at [91, 287] on link "Gestor de Pedidos" at bounding box center [78, 295] width 144 height 22
click at [94, 538] on span "Relatórios de vendas" at bounding box center [74, 544] width 92 height 14
select select "ALL"
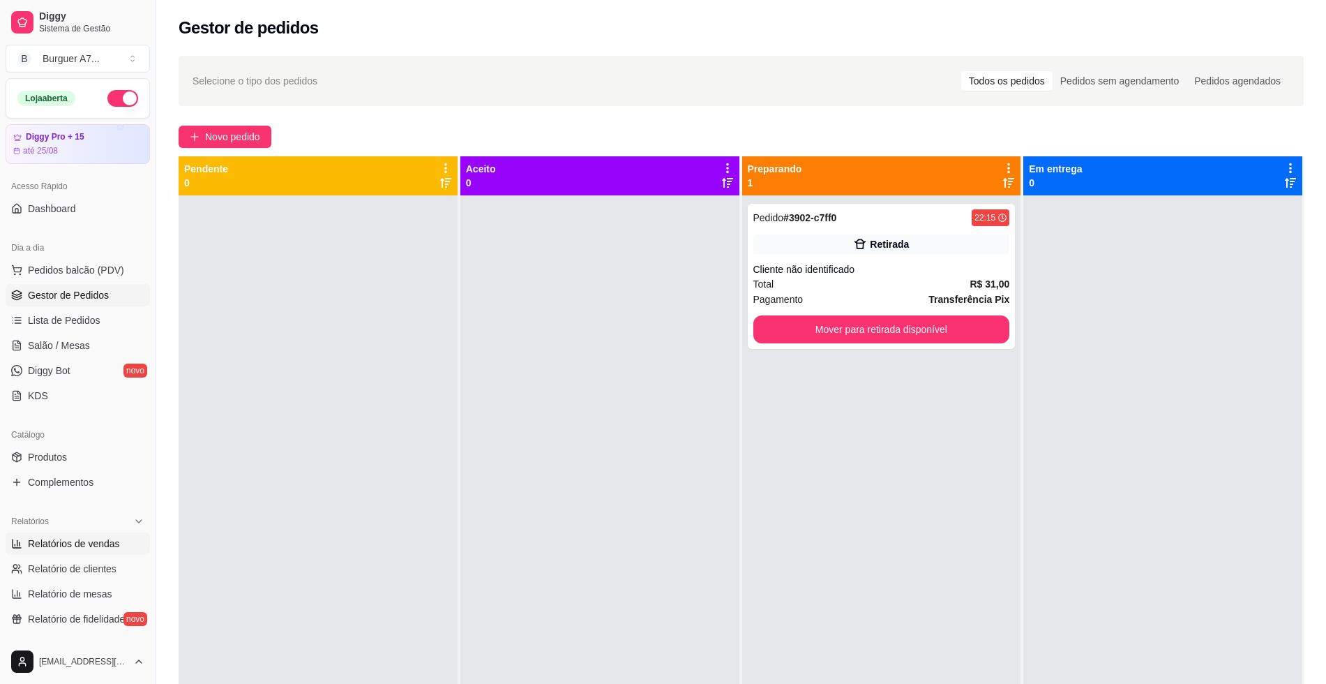
select select "0"
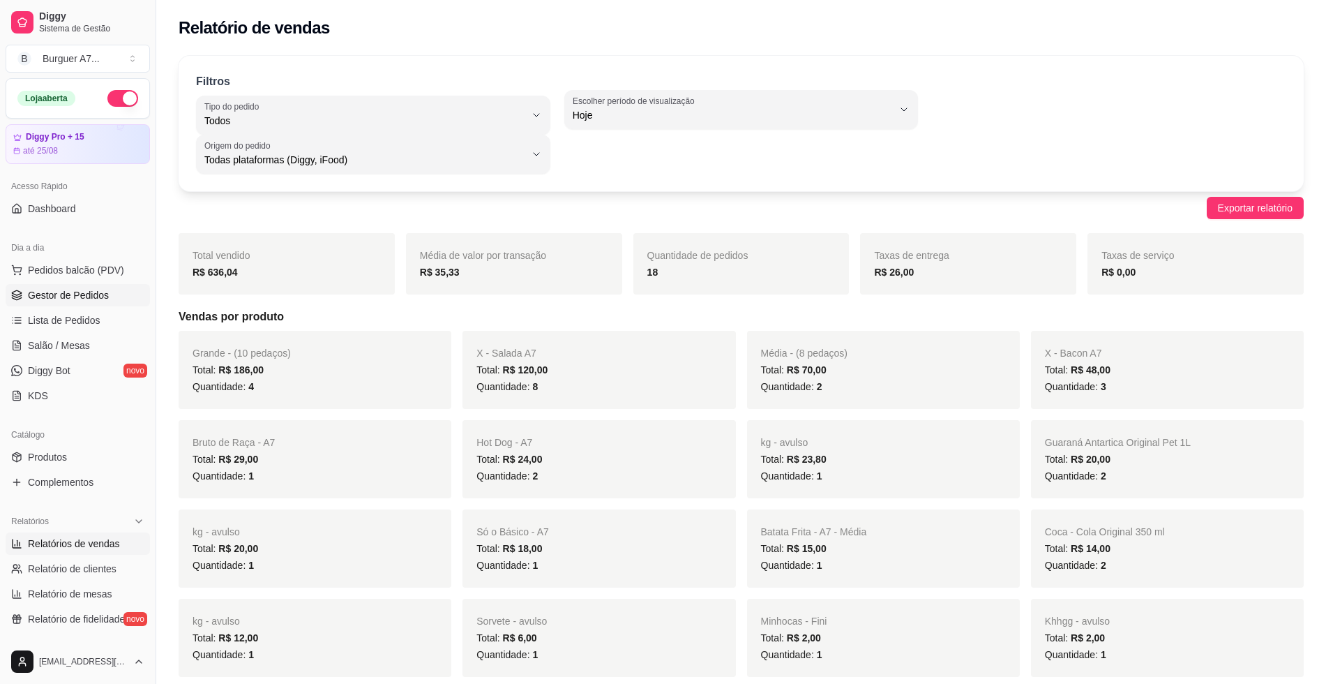
click at [70, 292] on span "Gestor de Pedidos" at bounding box center [68, 295] width 81 height 14
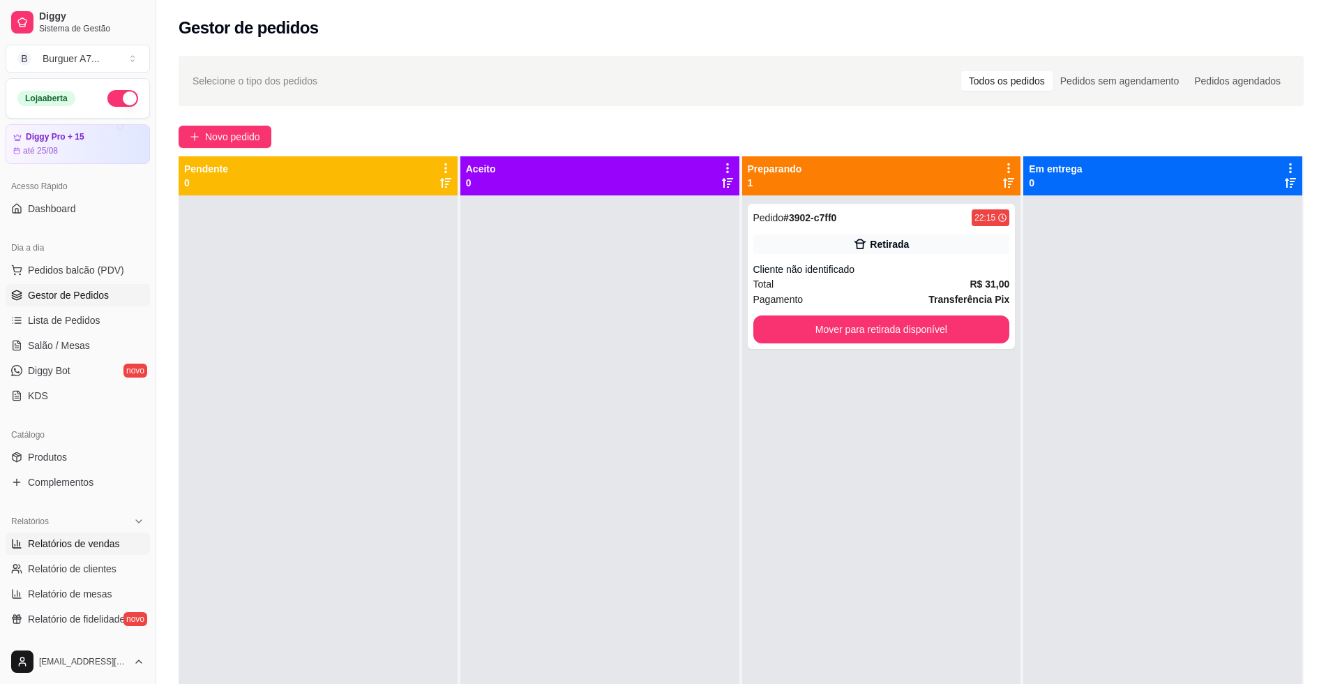
click at [68, 540] on span "Relatórios de vendas" at bounding box center [74, 544] width 92 height 14
select select "ALL"
select select "0"
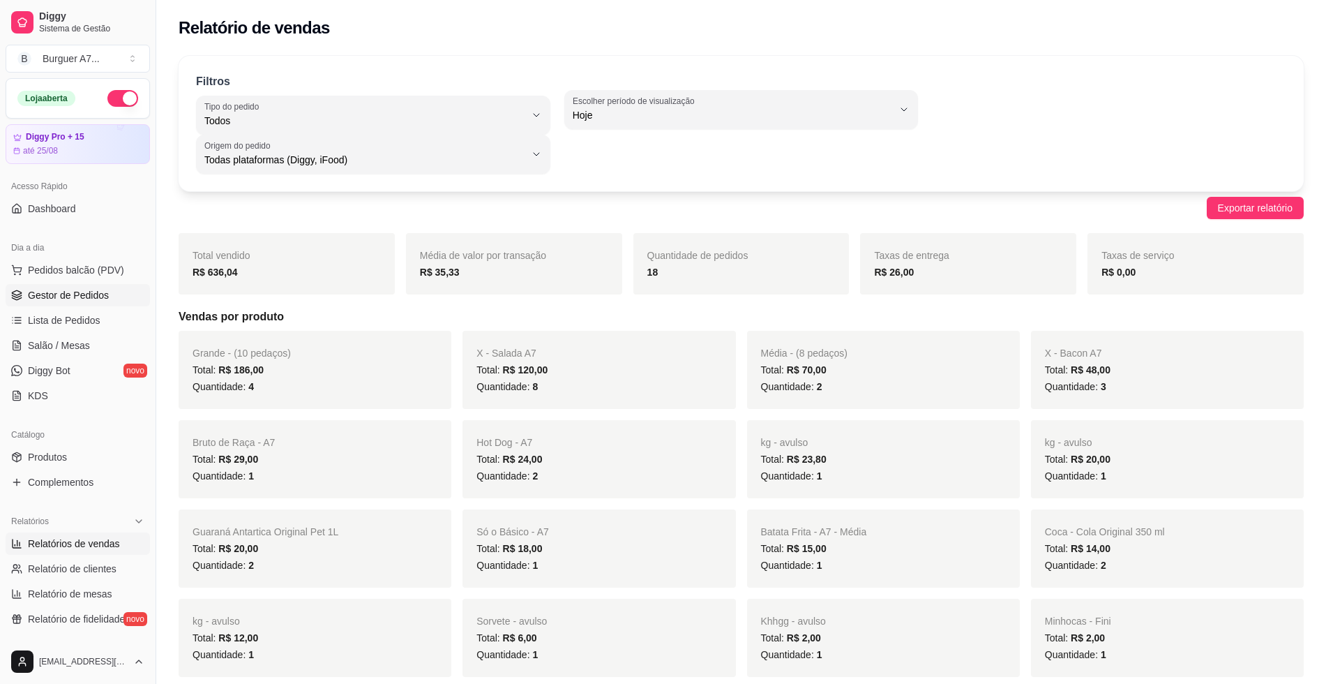
click at [67, 294] on span "Gestor de Pedidos" at bounding box center [68, 295] width 81 height 14
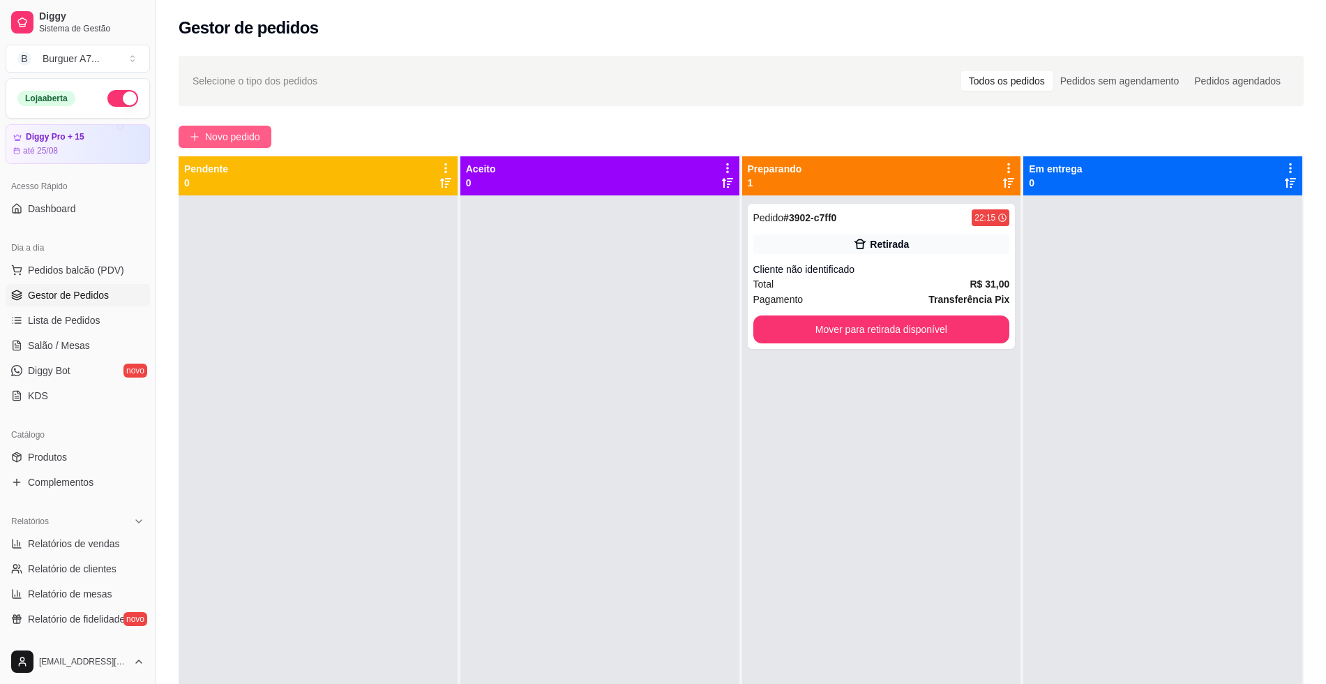
click at [231, 142] on span "Novo pedido" at bounding box center [232, 136] width 55 height 15
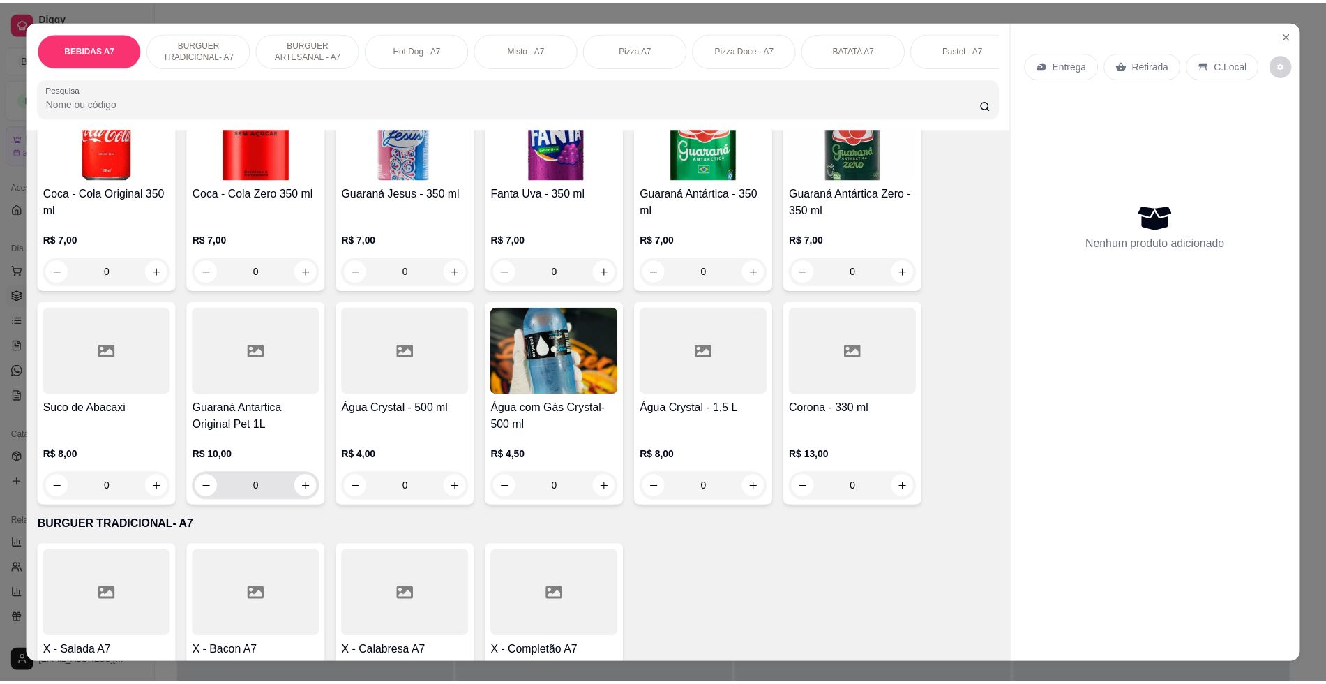
scroll to position [174, 0]
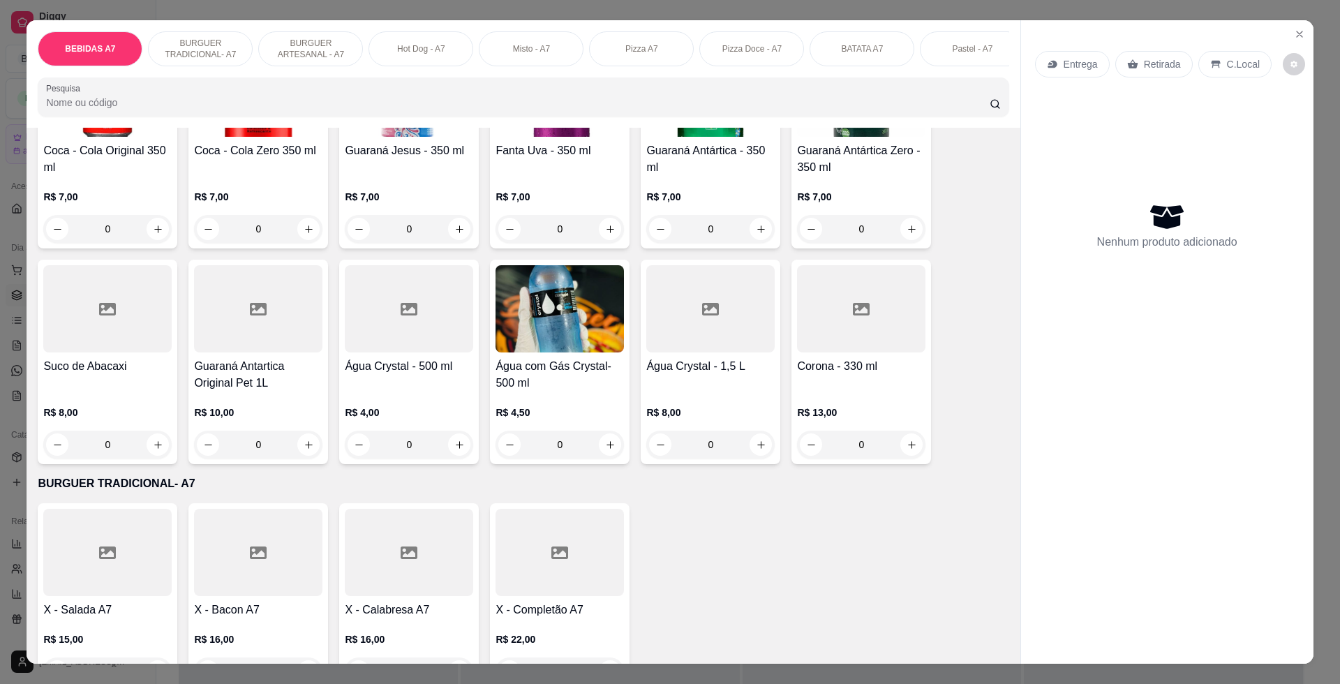
click at [117, 583] on div at bounding box center [107, 552] width 128 height 87
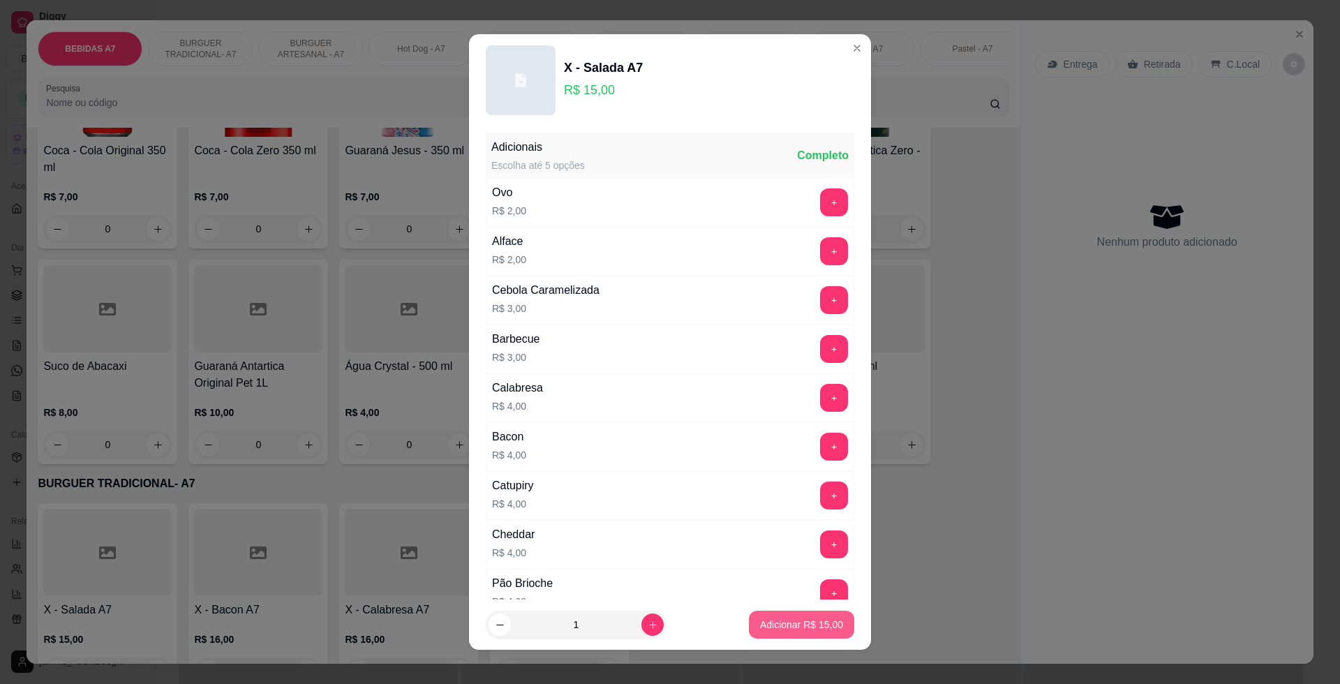
click at [749, 615] on div "Adicionar R$ 15,00" at bounding box center [801, 625] width 105 height 28
click at [760, 622] on p "Adicionar R$ 15,00" at bounding box center [801, 625] width 83 height 14
type input "1"
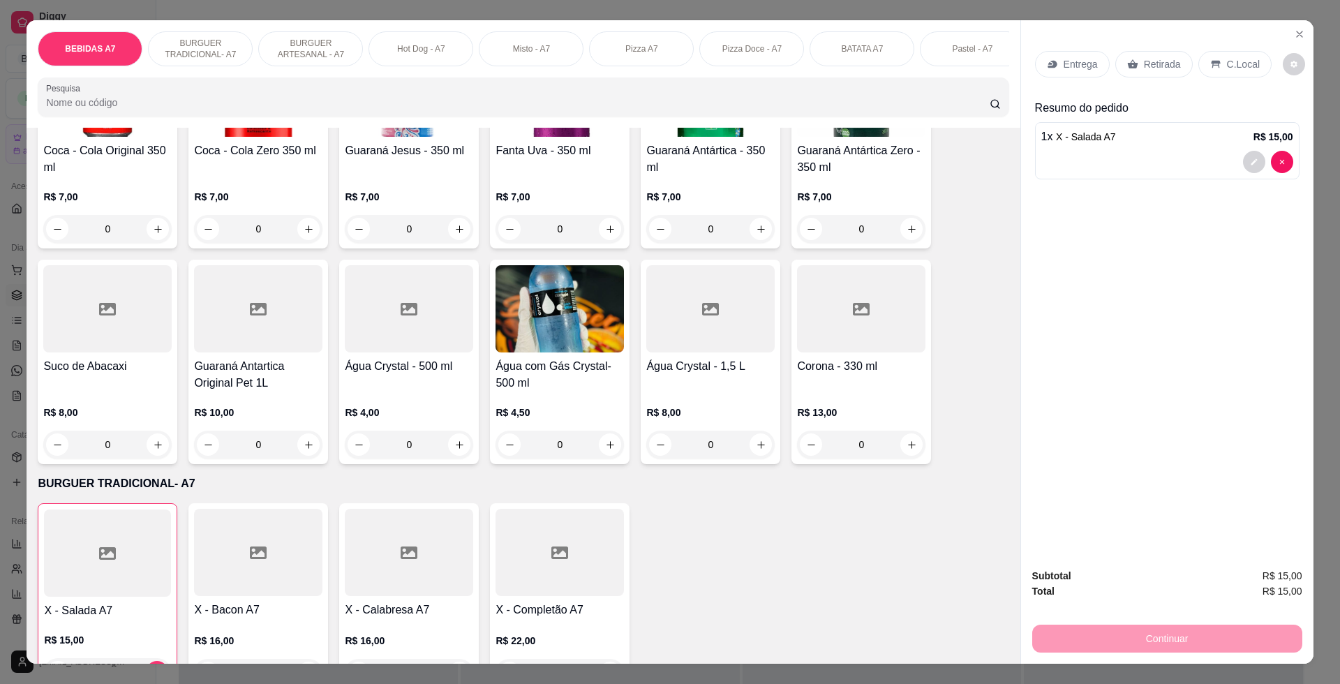
click at [1157, 77] on div "Retirada" at bounding box center [1153, 64] width 77 height 27
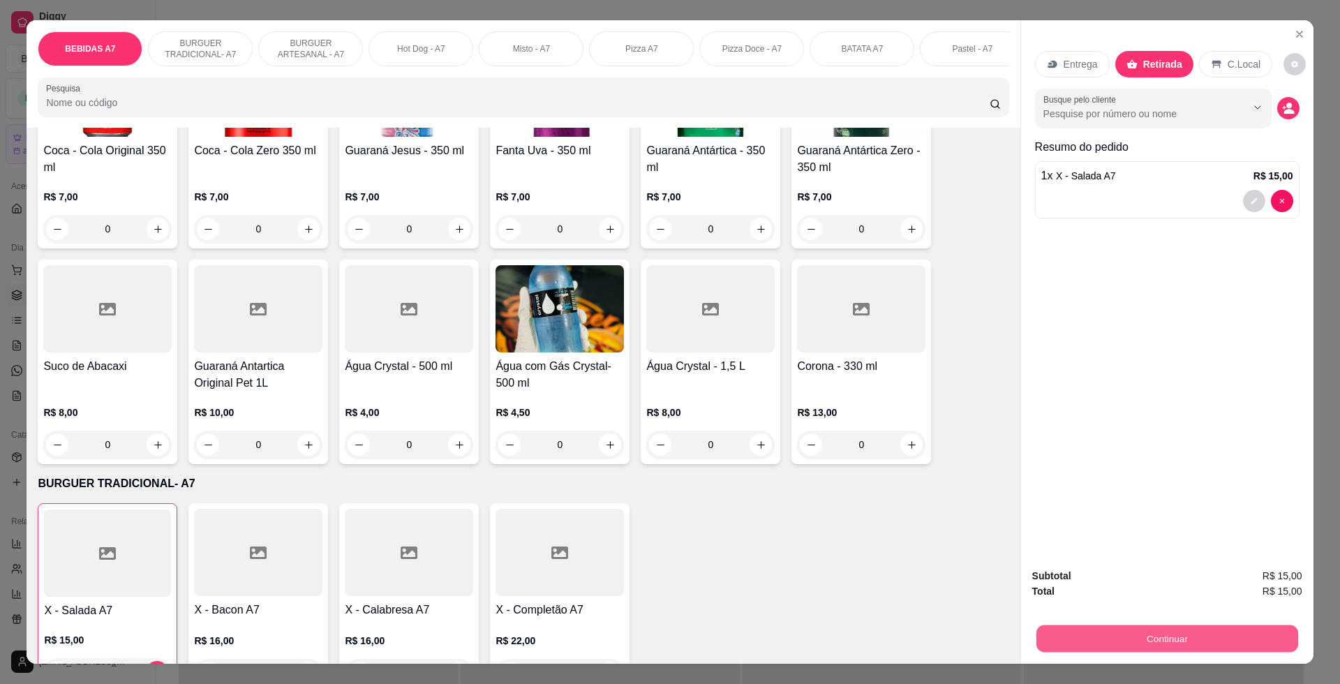
click at [1152, 633] on button "Continuar" at bounding box center [1166, 638] width 262 height 27
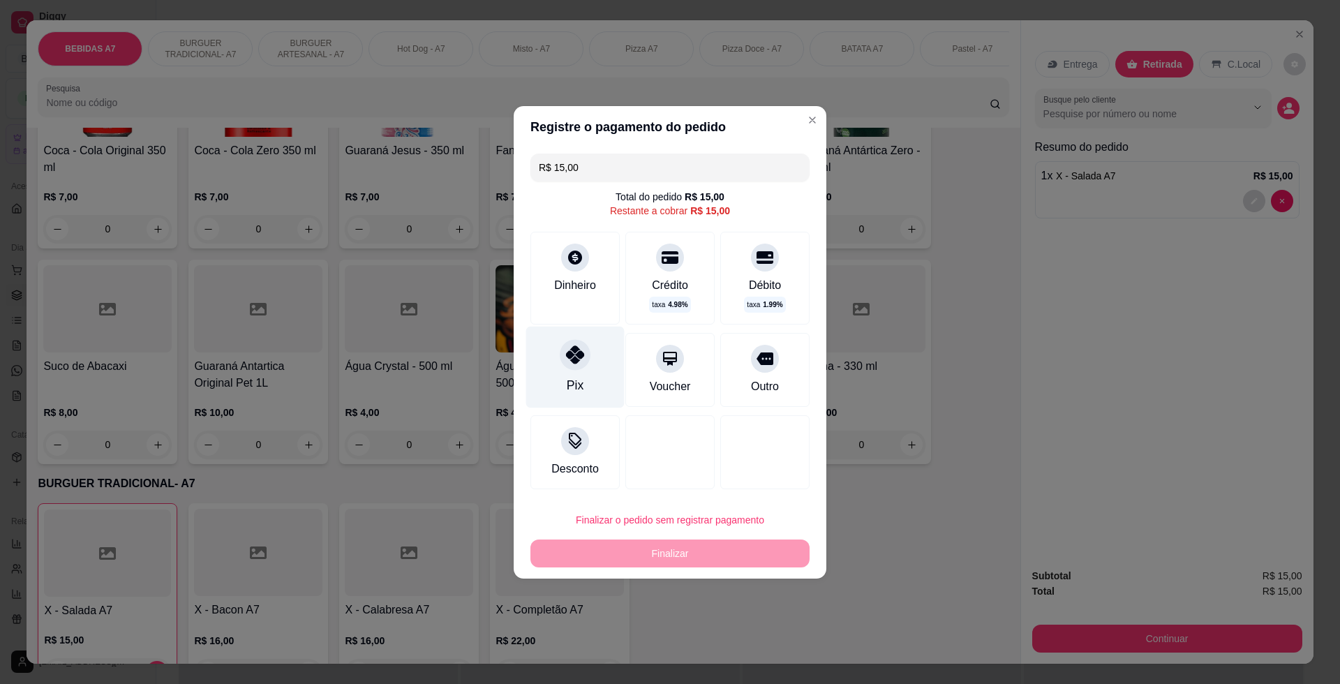
click at [576, 371] on div "Pix" at bounding box center [575, 367] width 98 height 82
type input "R$ 0,00"
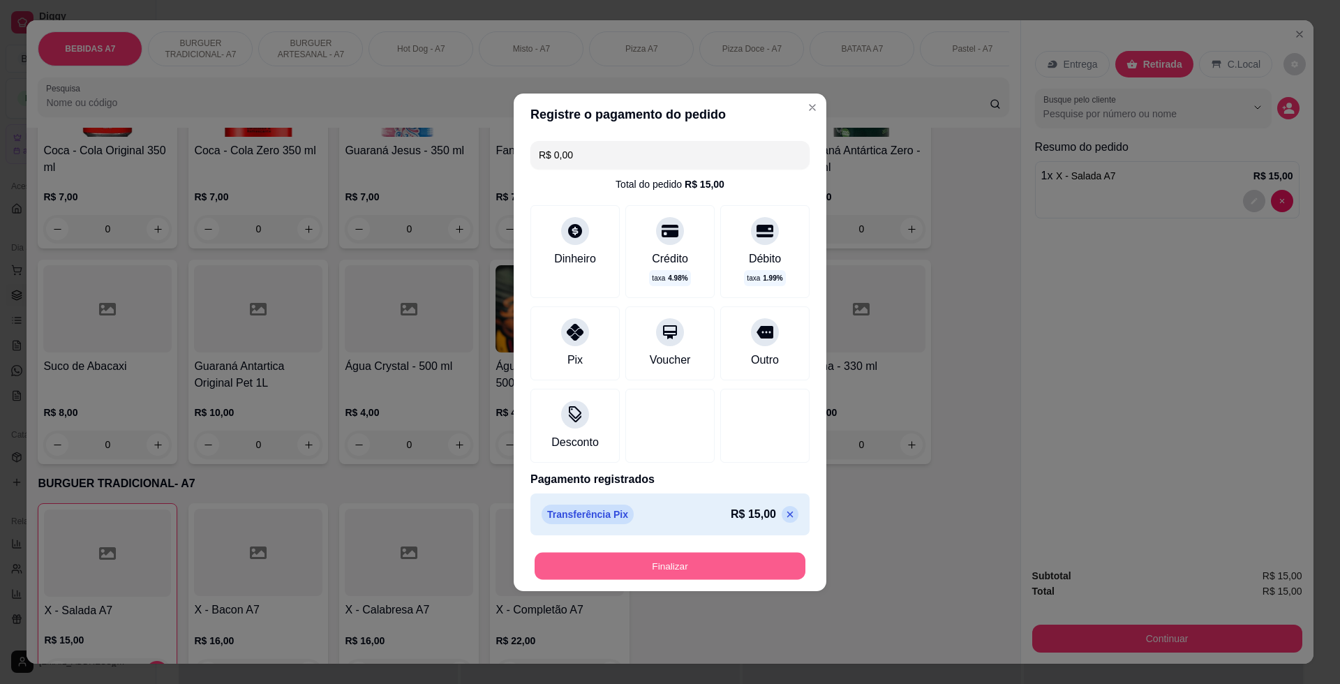
click at [685, 577] on button "Finalizar" at bounding box center [669, 565] width 271 height 27
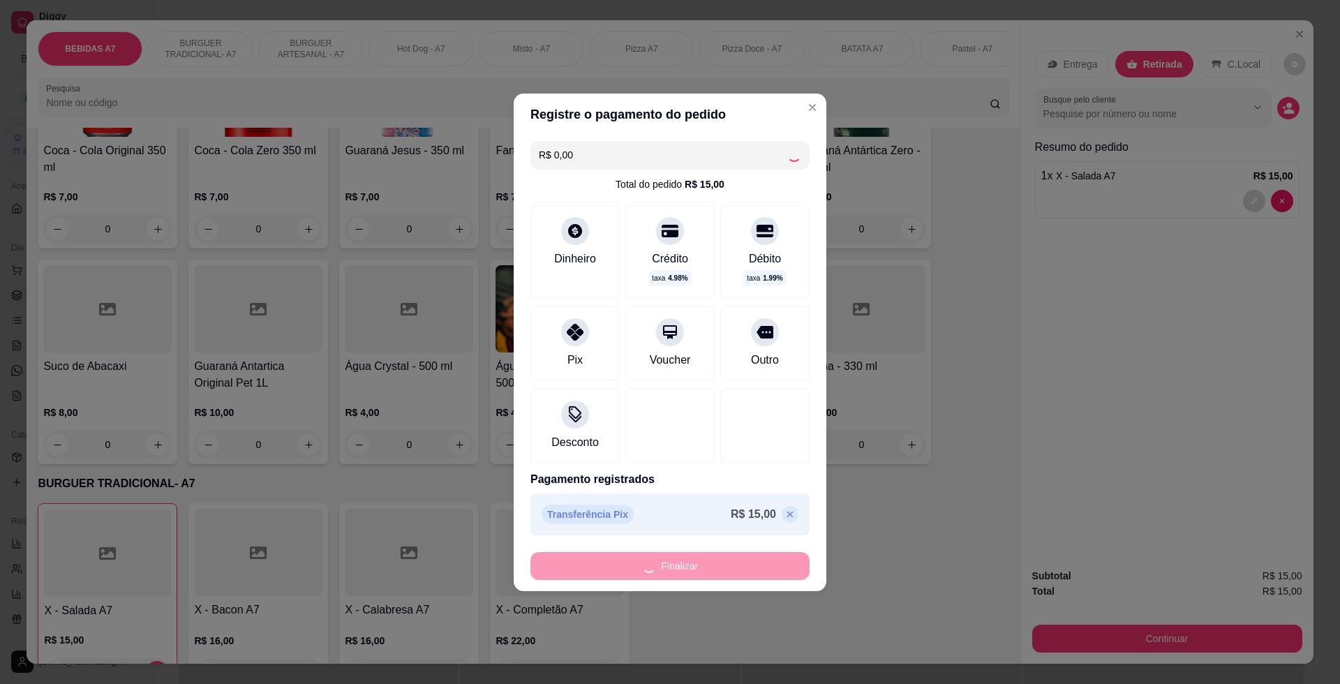
type input "0"
type input "-R$ 15,00"
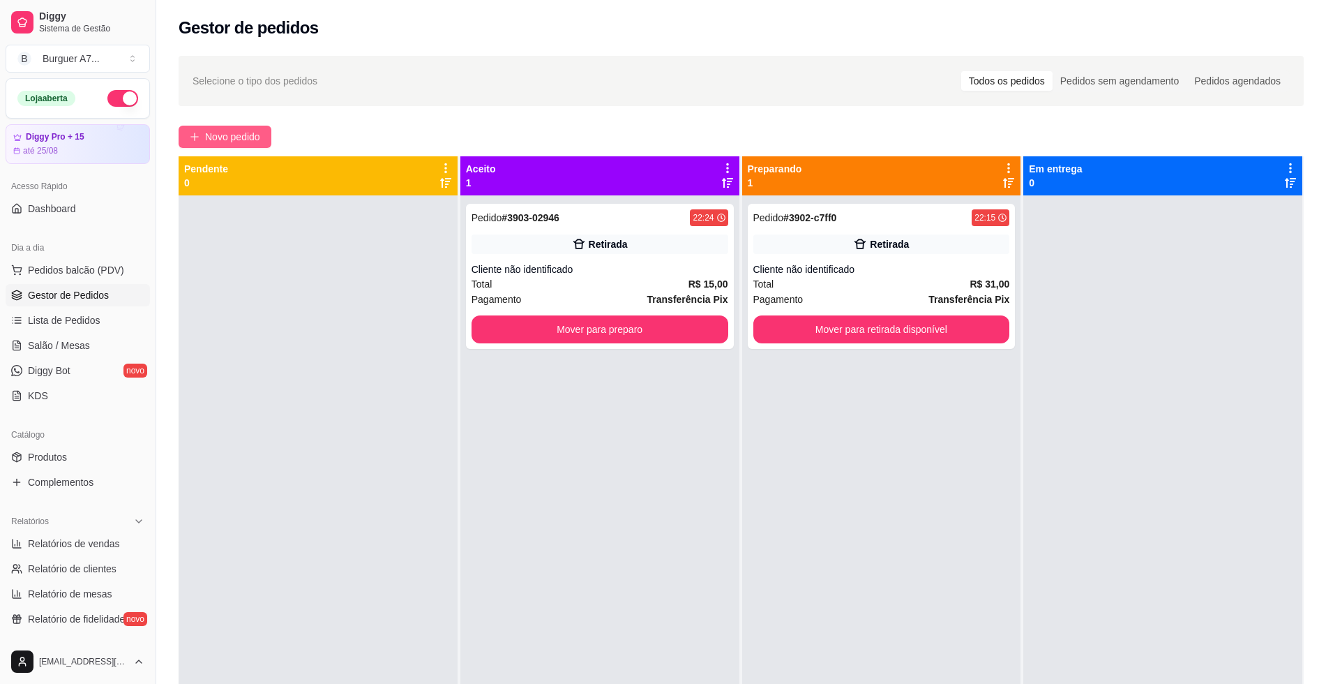
click at [220, 140] on span "Novo pedido" at bounding box center [232, 136] width 55 height 15
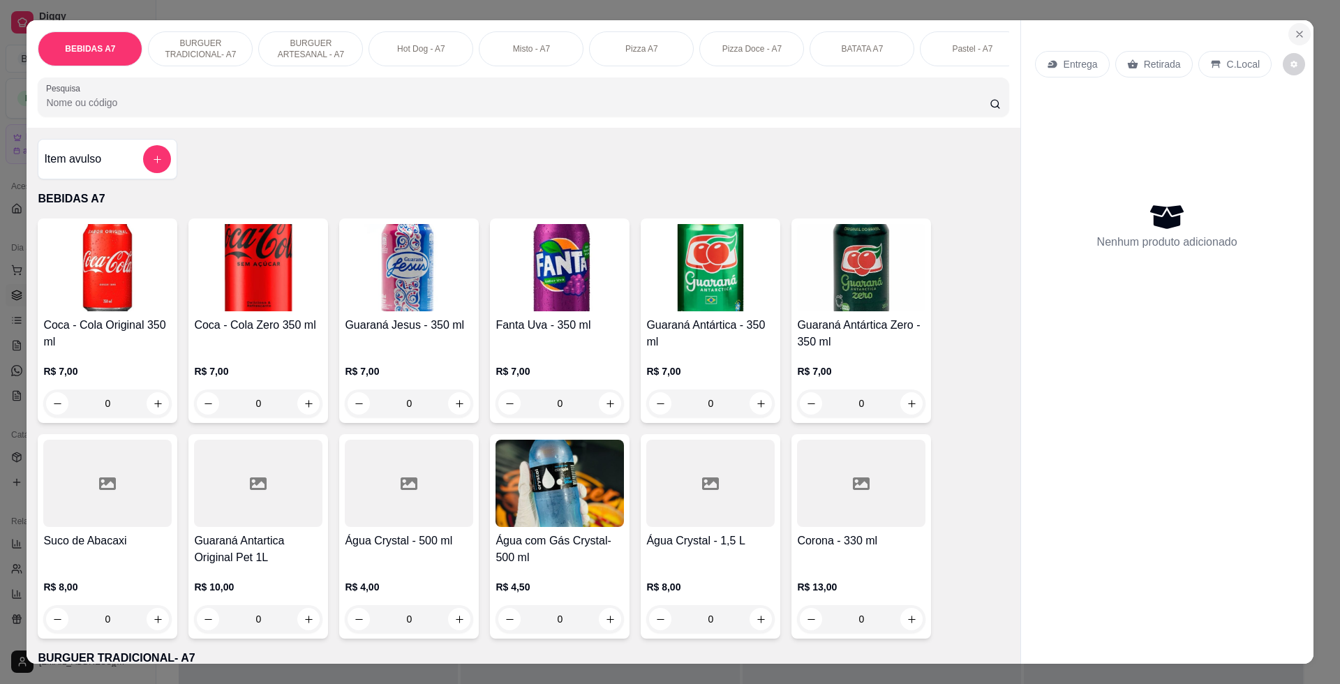
click at [1299, 29] on button "Close" at bounding box center [1299, 34] width 22 height 22
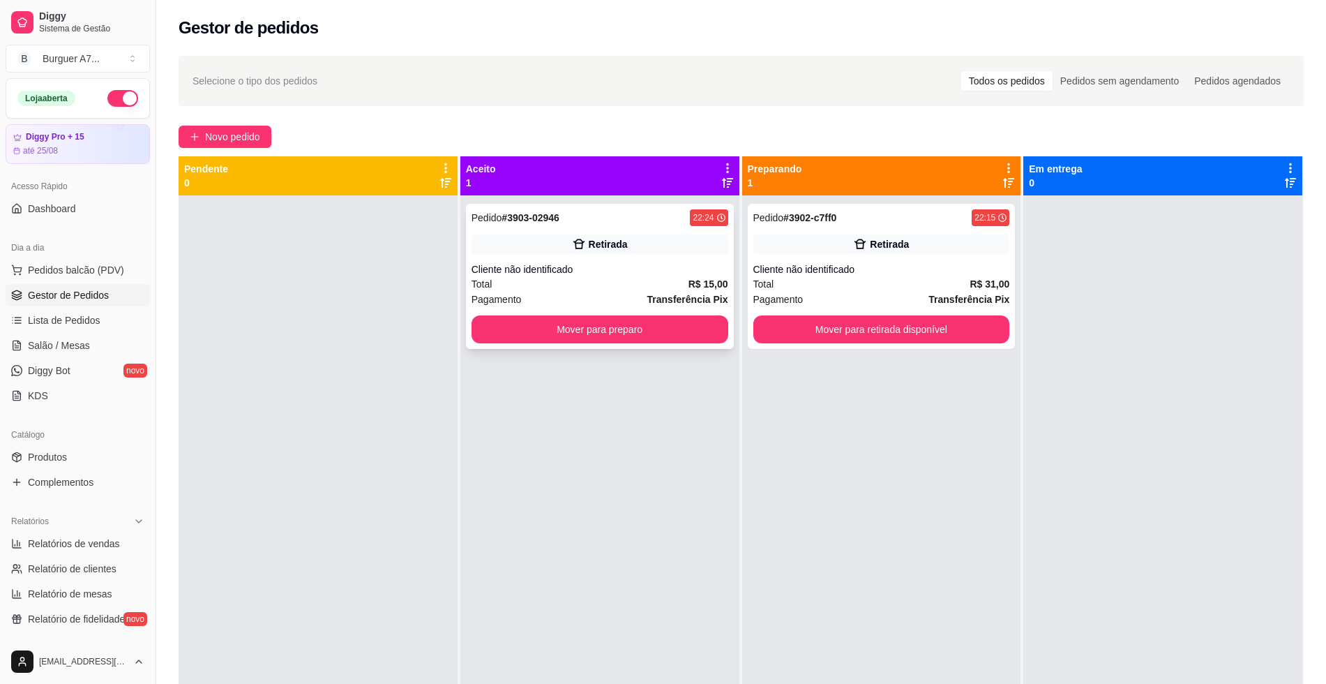
click at [620, 244] on div "Retirada" at bounding box center [608, 244] width 39 height 14
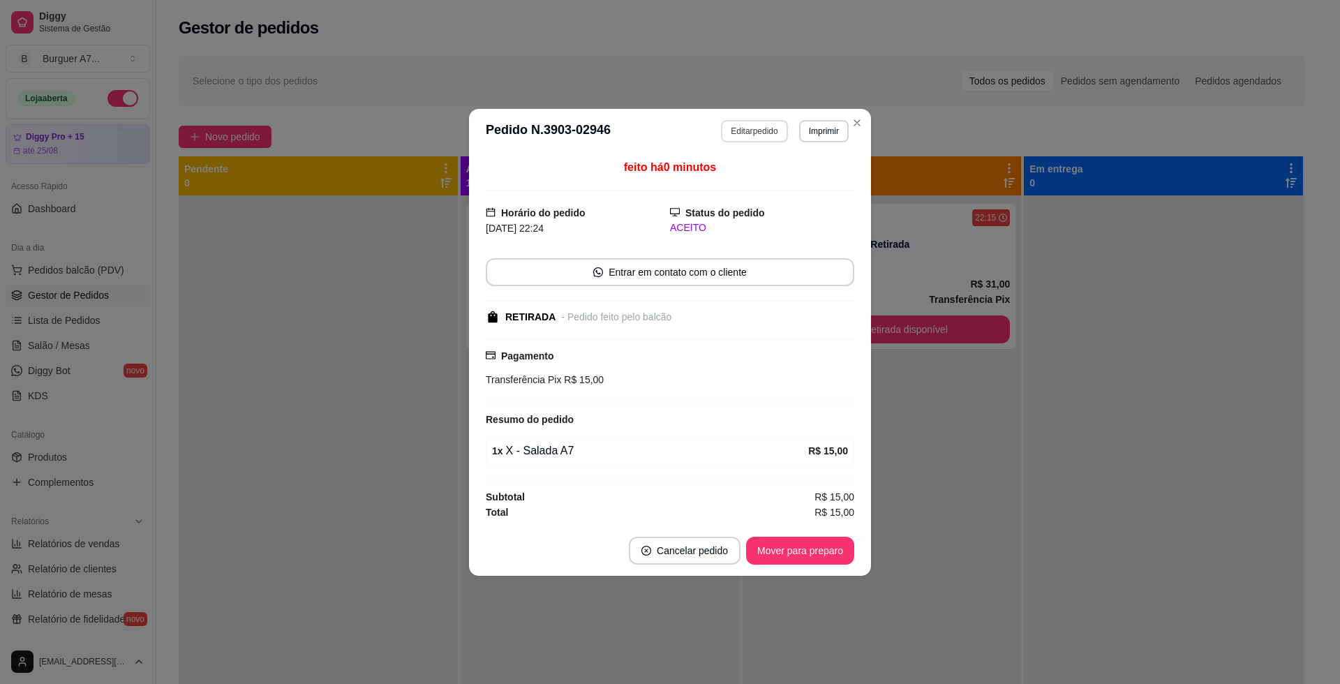
click at [742, 134] on button "Editar pedido" at bounding box center [754, 131] width 66 height 22
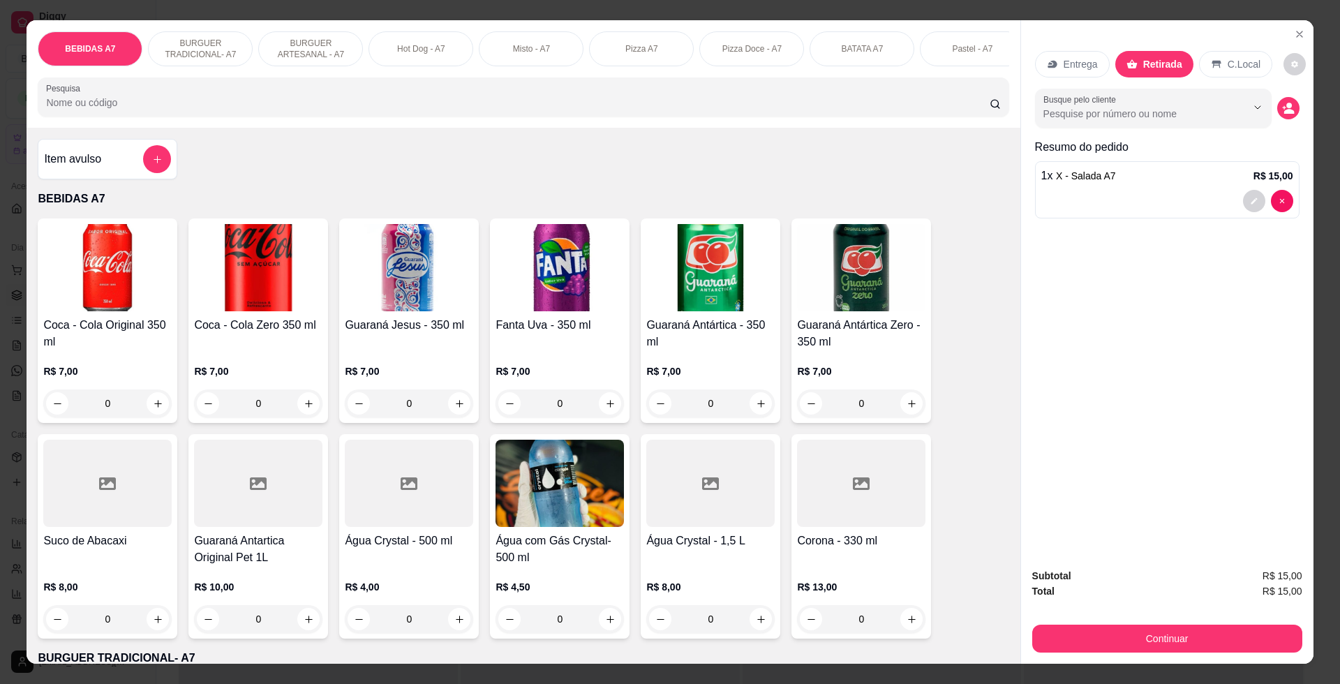
click at [126, 158] on div "Item avulso" at bounding box center [108, 159] width 140 height 40
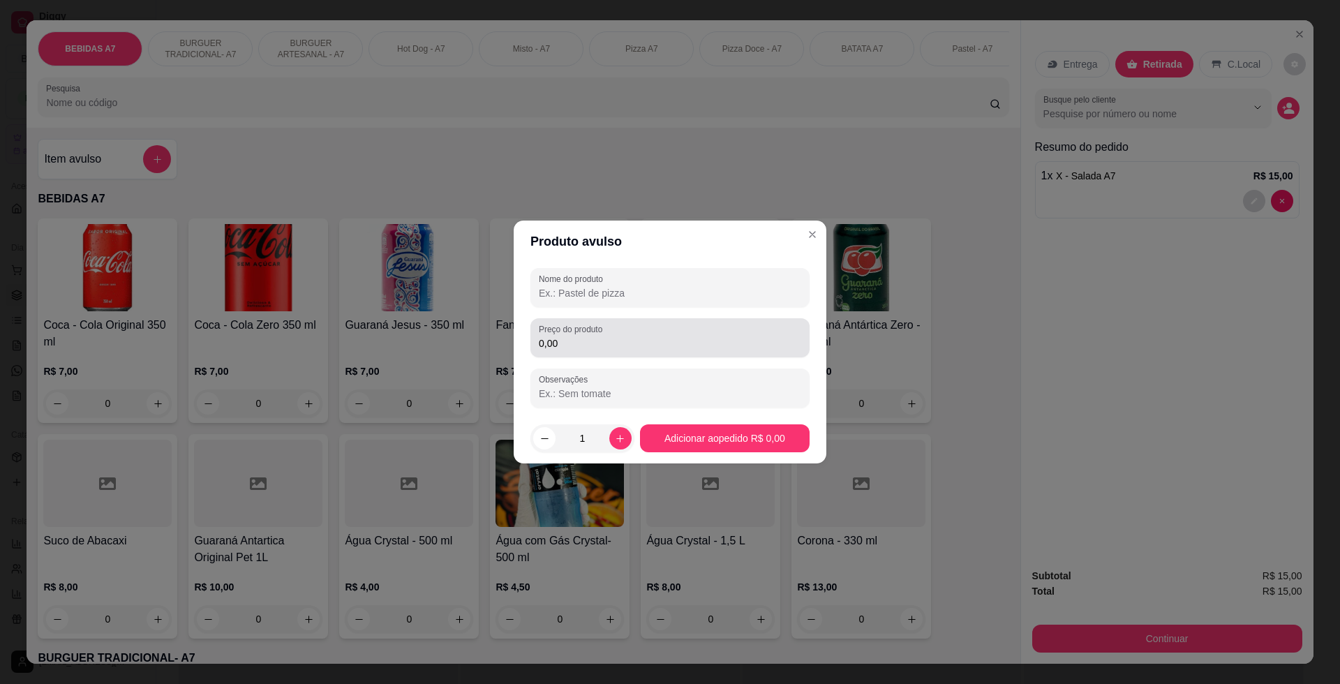
click at [662, 334] on div "0,00" at bounding box center [670, 338] width 262 height 28
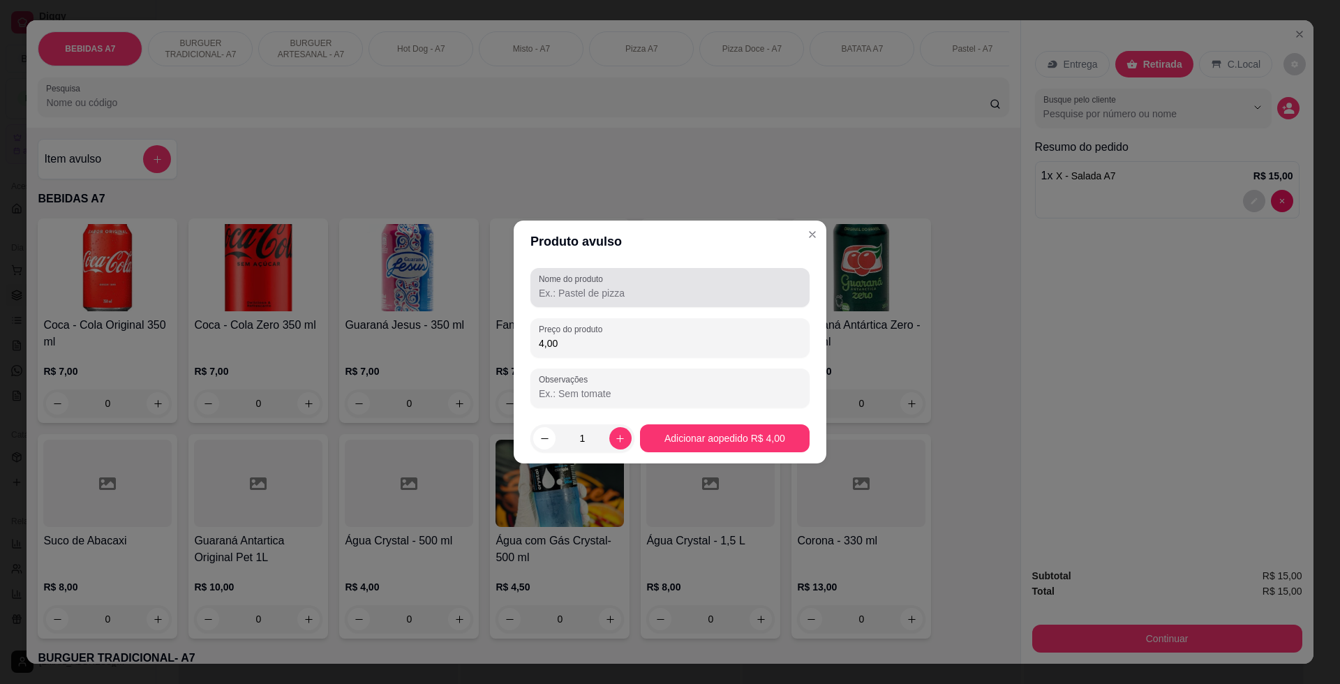
type input "4,00"
click at [648, 305] on div "Nome do produto" at bounding box center [669, 287] width 279 height 39
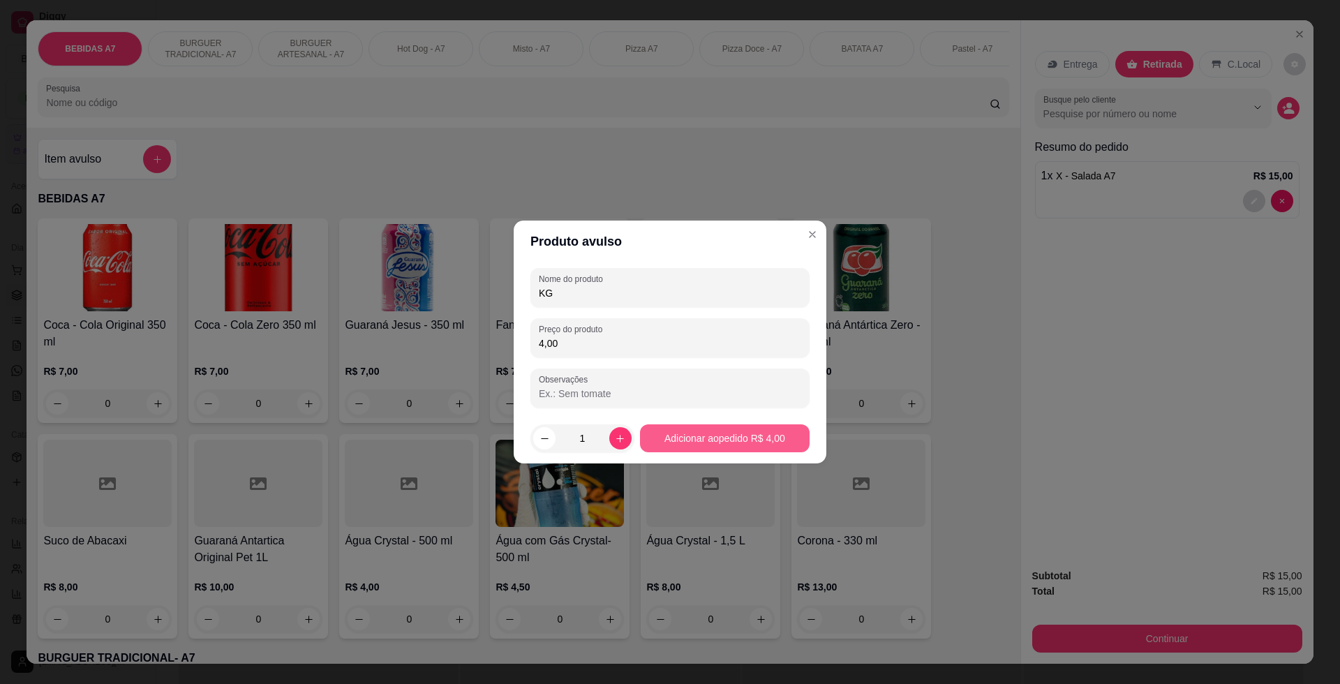
type input "KG"
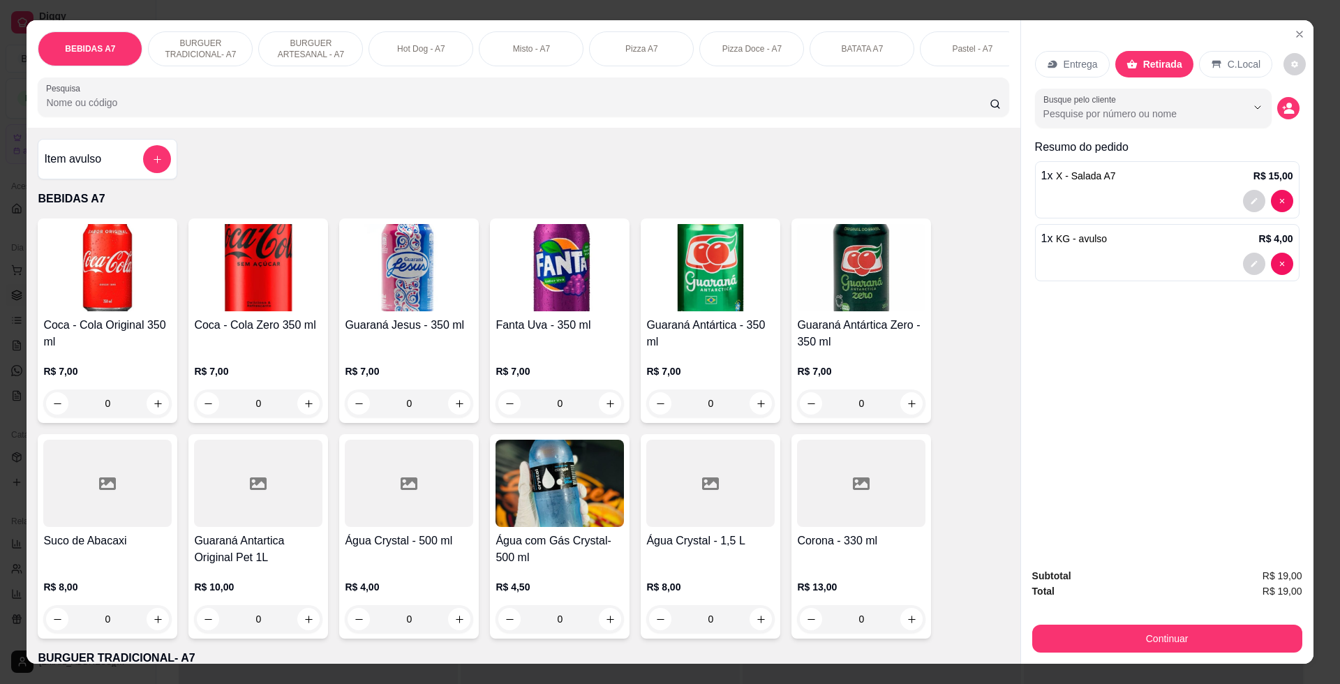
click at [1199, 624] on div "Continuar" at bounding box center [1167, 636] width 270 height 31
click at [1189, 631] on button "Continuar" at bounding box center [1167, 639] width 270 height 28
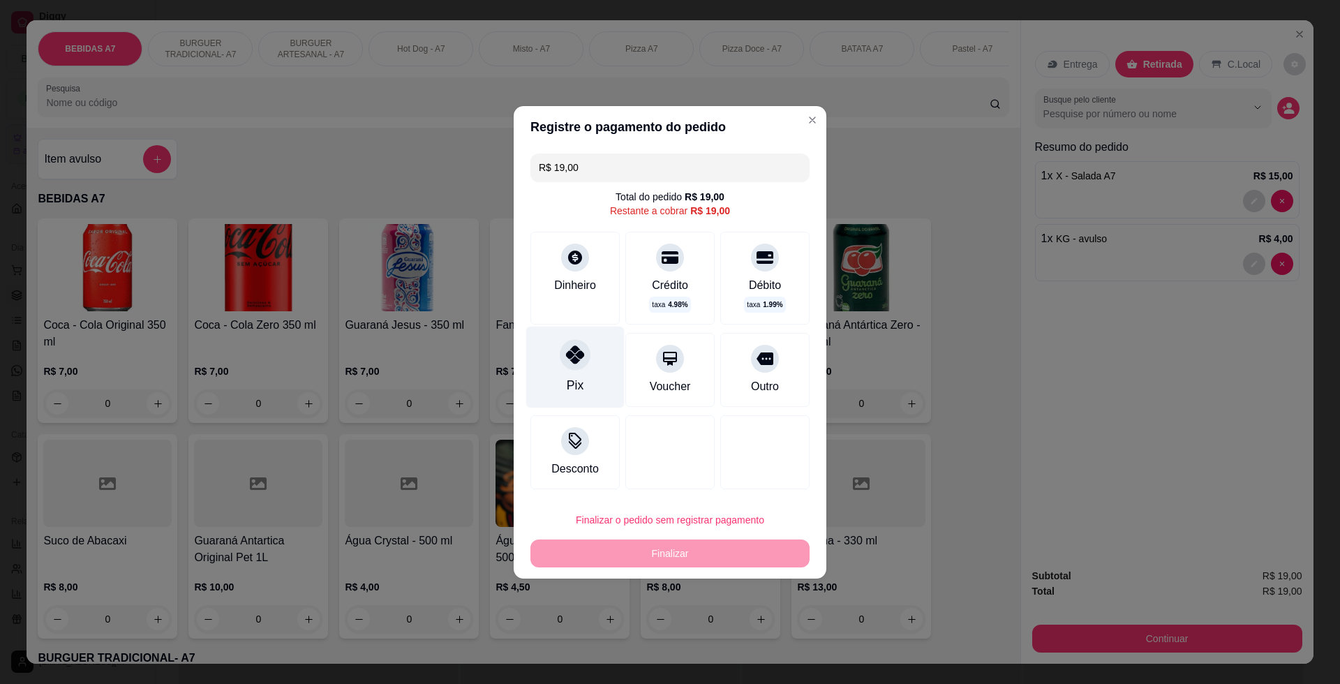
click at [608, 377] on div "Pix" at bounding box center [575, 367] width 98 height 82
type input "R$ 0,00"
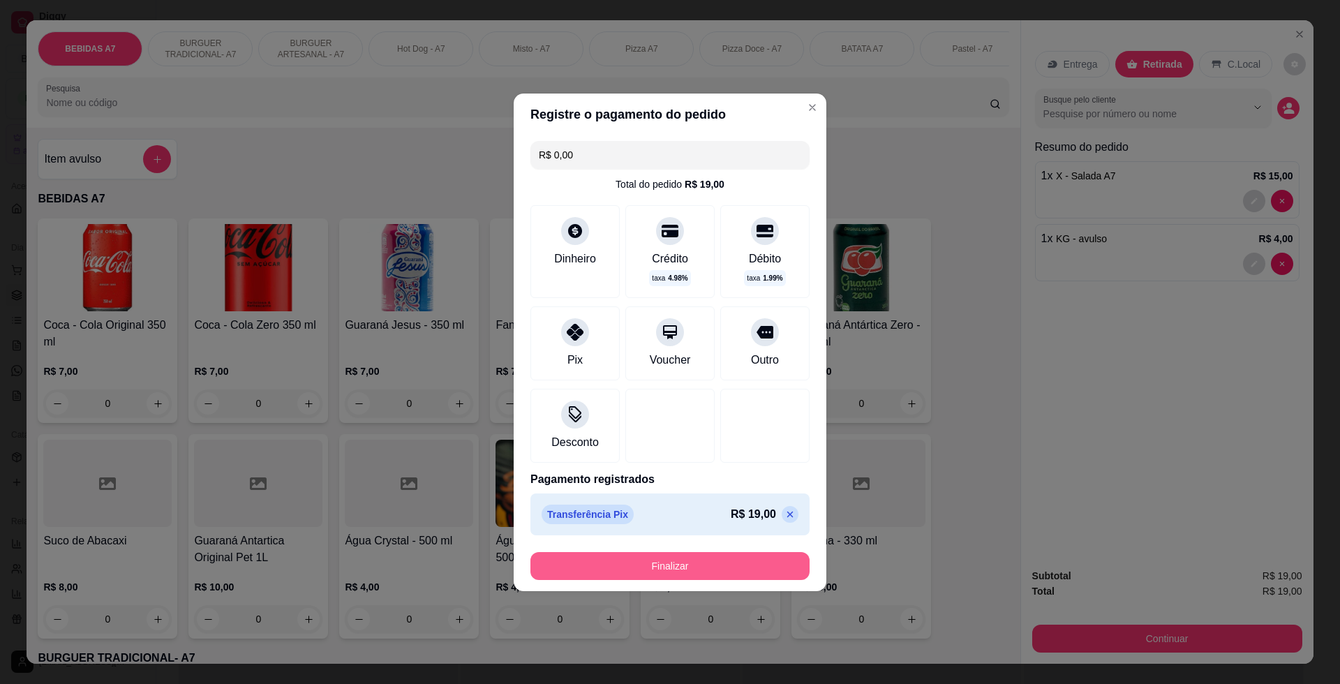
click at [630, 560] on button "Finalizar" at bounding box center [669, 566] width 279 height 28
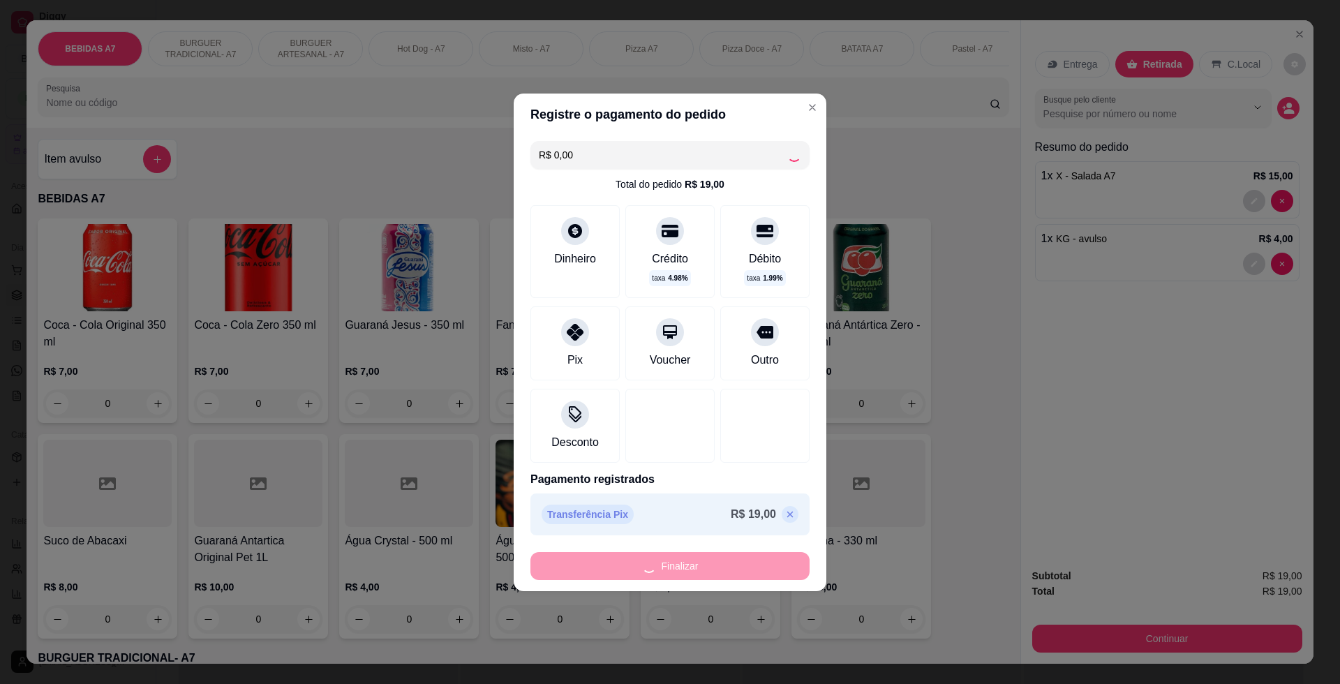
type input "0"
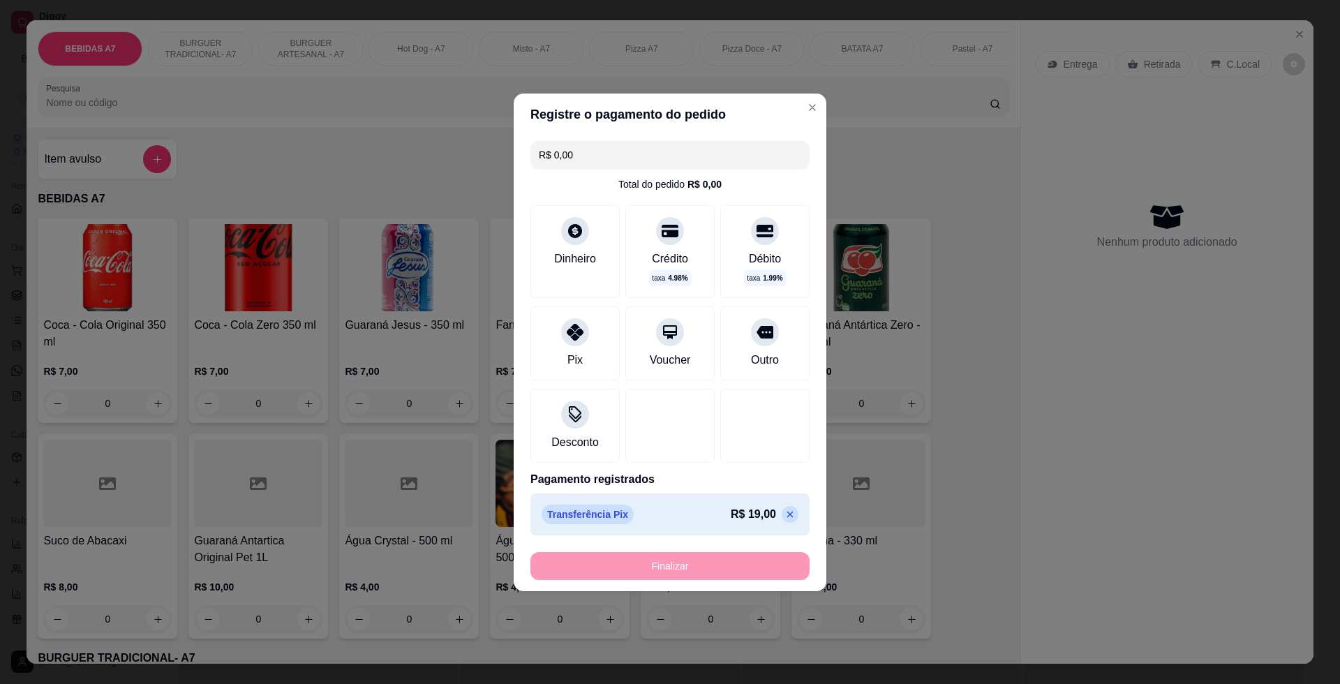
type input "-R$ 19,00"
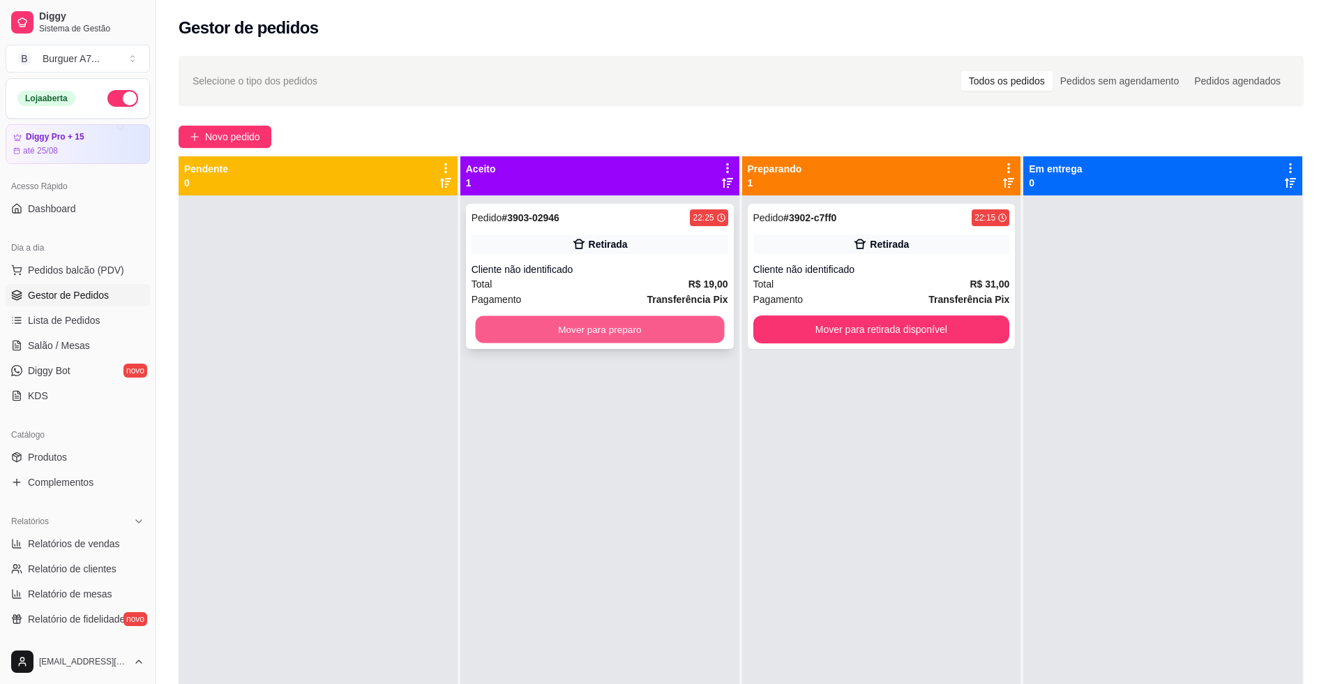
click at [648, 328] on button "Mover para preparo" at bounding box center [599, 329] width 249 height 27
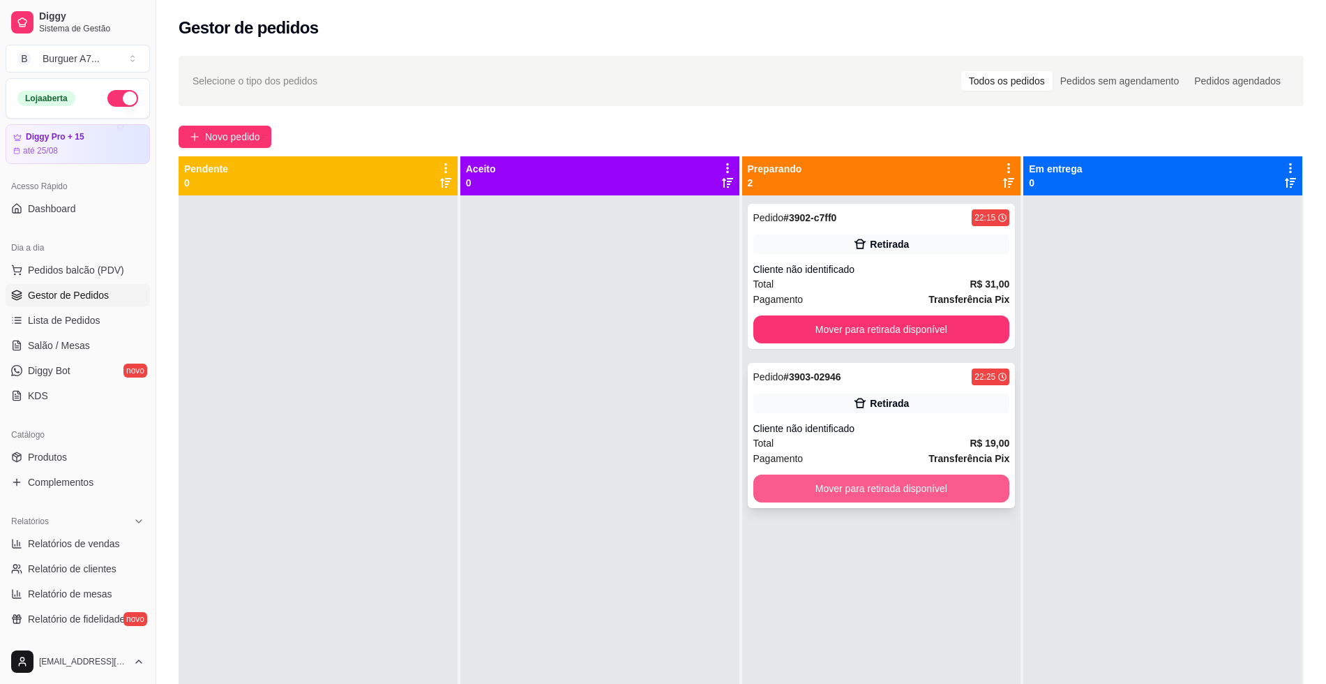
click at [929, 480] on button "Mover para retirada disponível" at bounding box center [882, 488] width 257 height 28
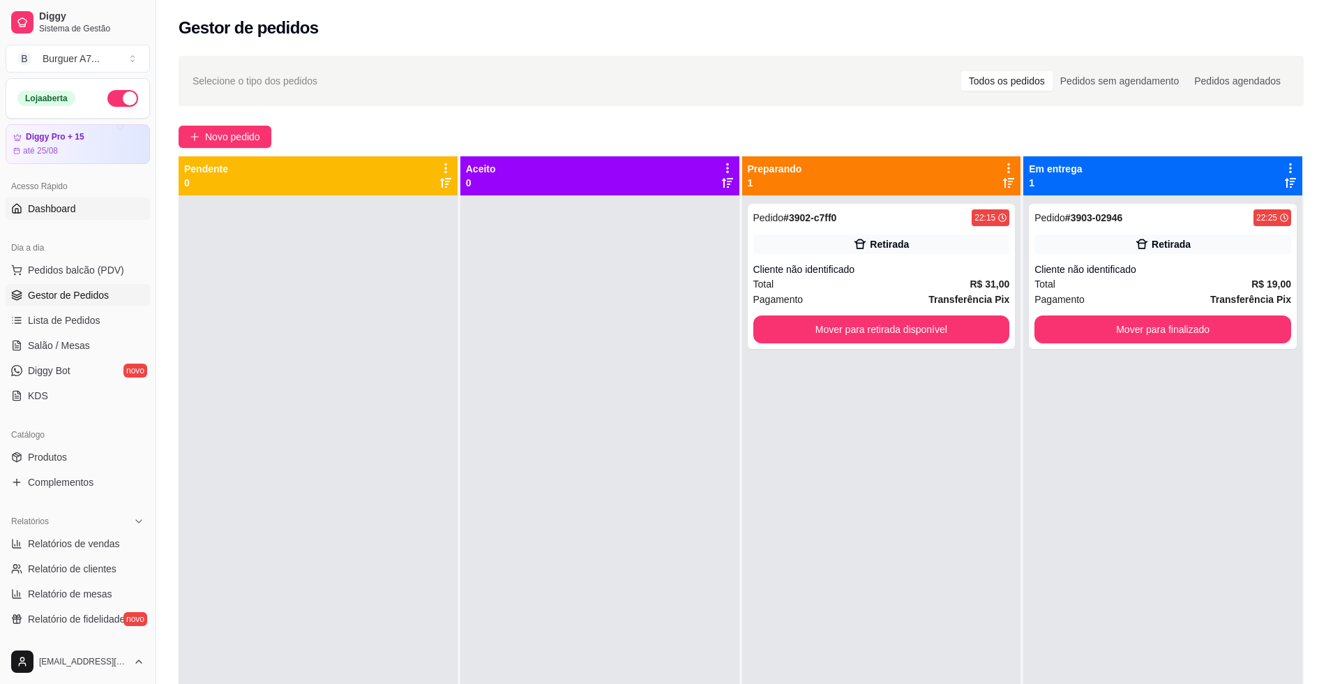
click at [57, 205] on span "Dashboard" at bounding box center [52, 209] width 48 height 14
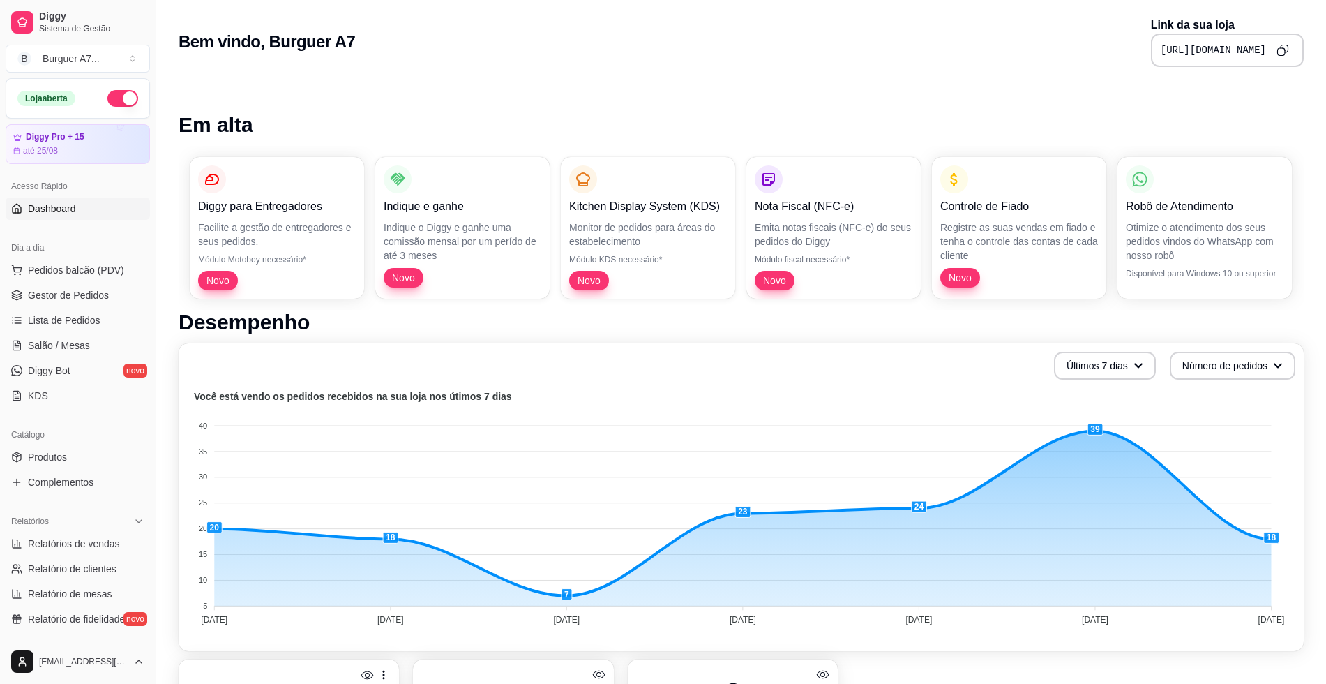
click at [1091, 105] on div "Em alta Diggy para Entregadores Facilite a gestão de entregadores e seus pedido…" at bounding box center [741, 633] width 1170 height 1117
click at [48, 294] on span "Gestor de Pedidos" at bounding box center [68, 295] width 81 height 14
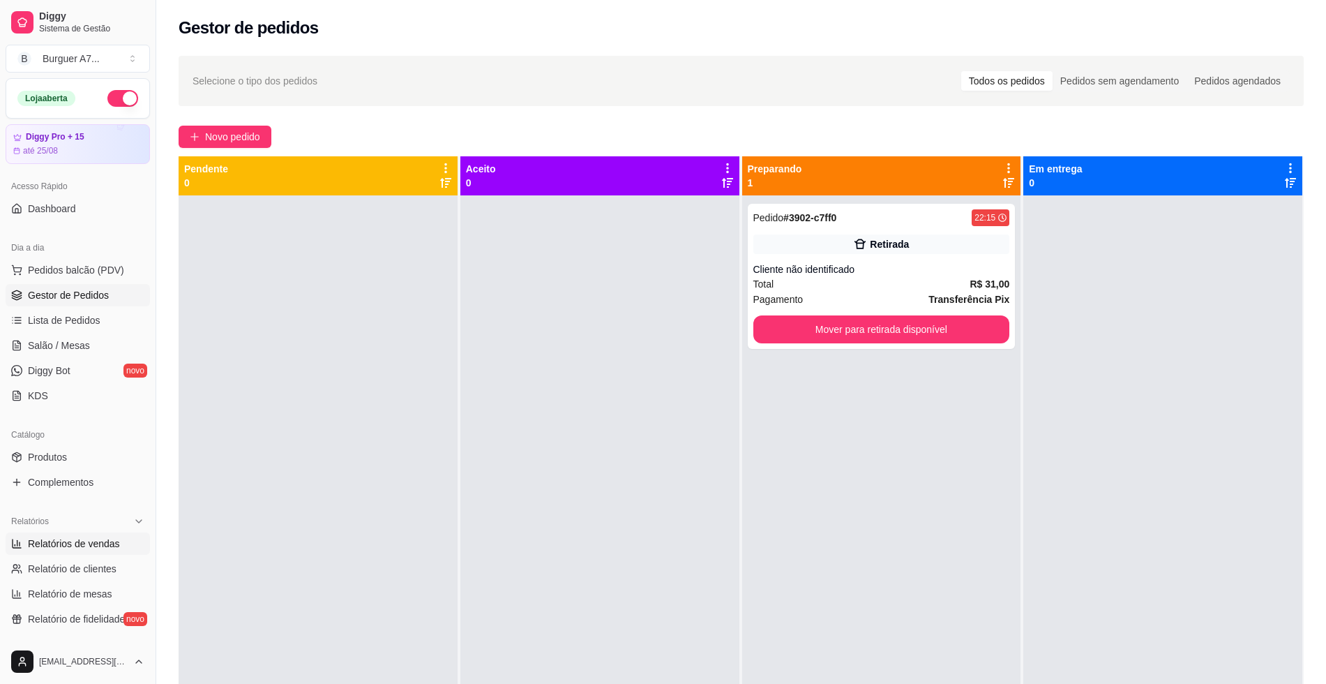
click at [89, 546] on span "Relatórios de vendas" at bounding box center [74, 544] width 92 height 14
select select "ALL"
select select "0"
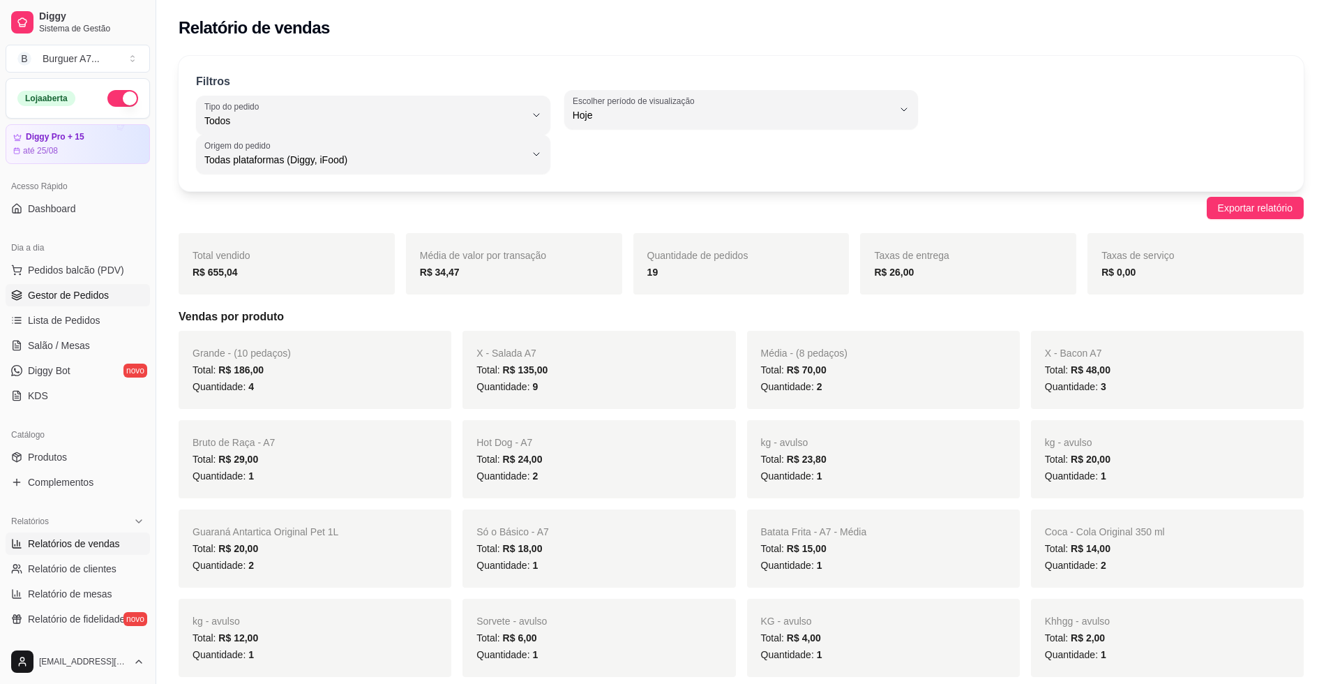
click at [105, 295] on span "Gestor de Pedidos" at bounding box center [68, 295] width 81 height 14
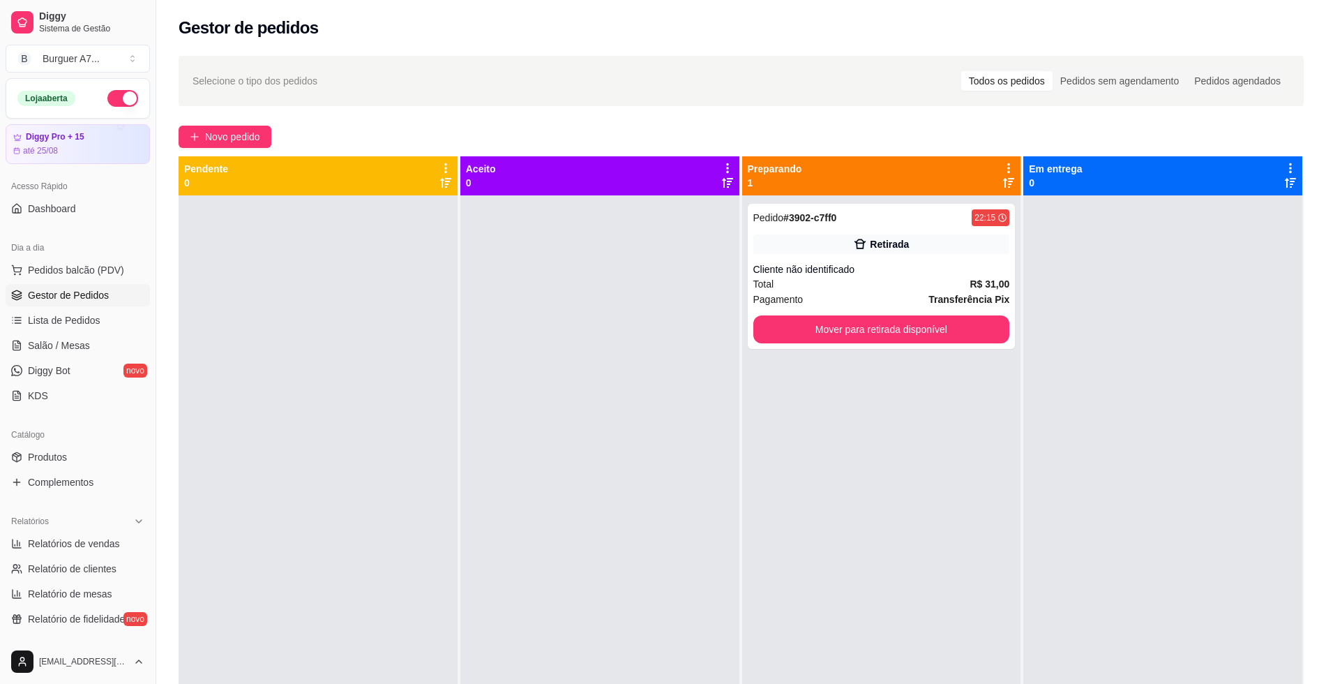
click at [71, 195] on div "Acesso Rápido" at bounding box center [78, 186] width 144 height 22
click at [73, 202] on span "Dashboard" at bounding box center [52, 209] width 48 height 14
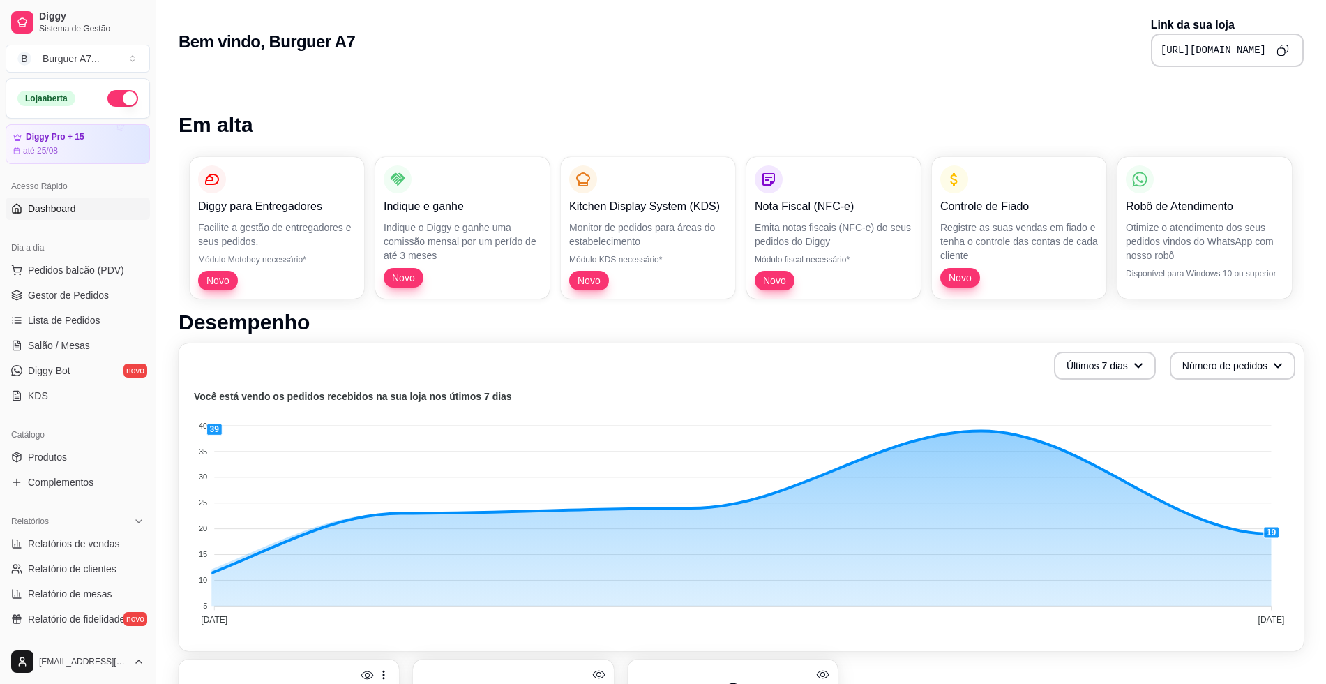
drag, startPoint x: 1247, startPoint y: 500, endPoint x: 1296, endPoint y: 525, distance: 55.2
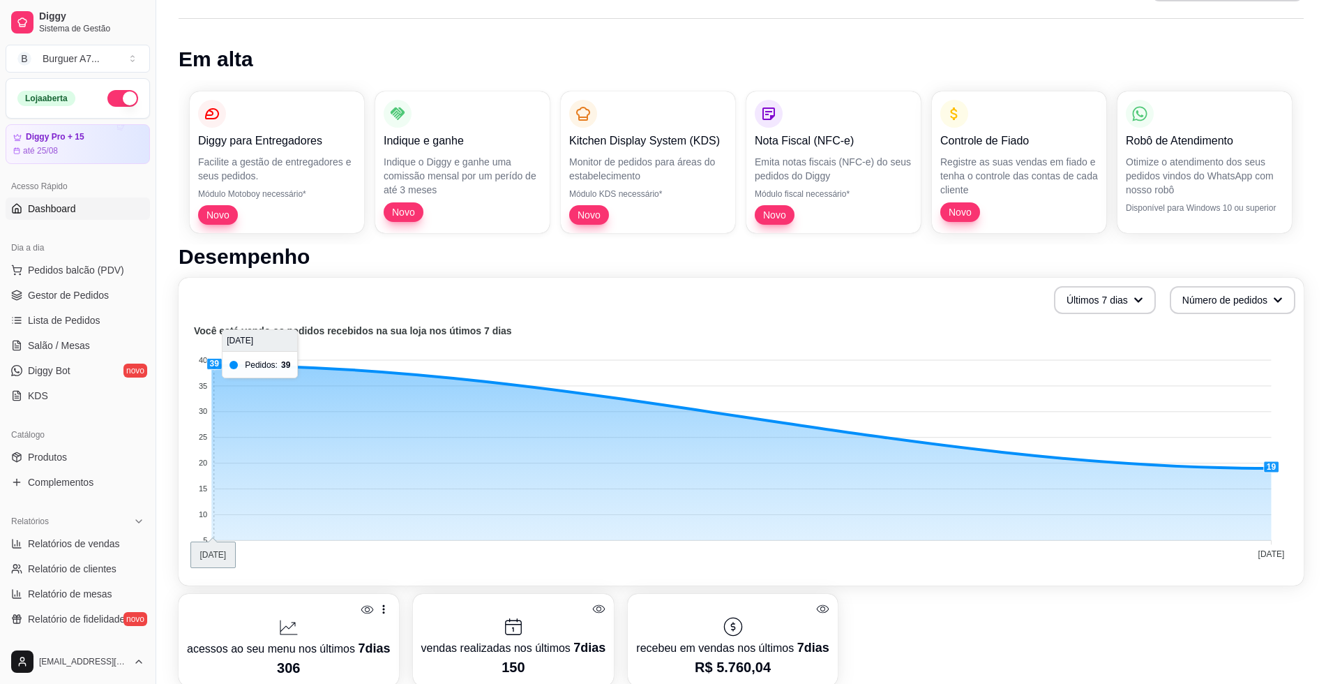
scroll to position [262, 0]
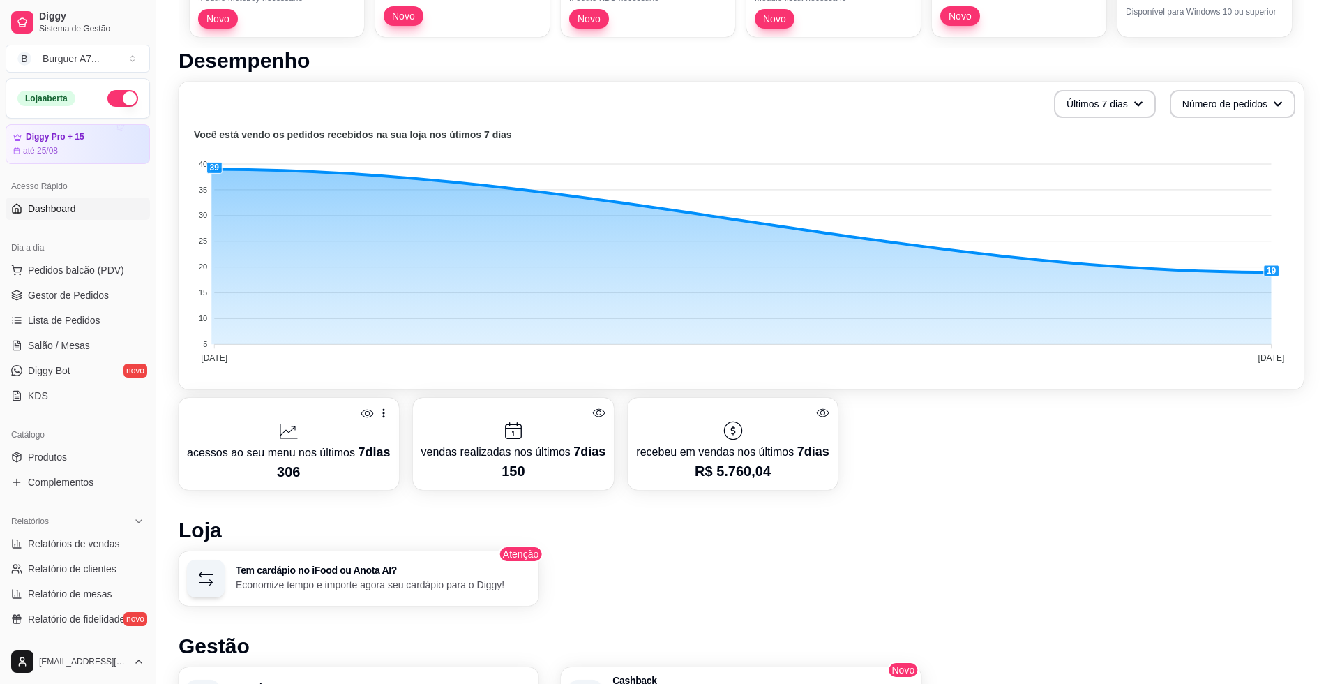
click at [239, 362] on foreignobject at bounding box center [741, 248] width 1109 height 244
click at [242, 362] on foreignobject at bounding box center [741, 248] width 1109 height 244
click at [99, 252] on div "Dia a dia" at bounding box center [78, 248] width 144 height 22
click at [102, 203] on link "Dashboard" at bounding box center [78, 208] width 144 height 22
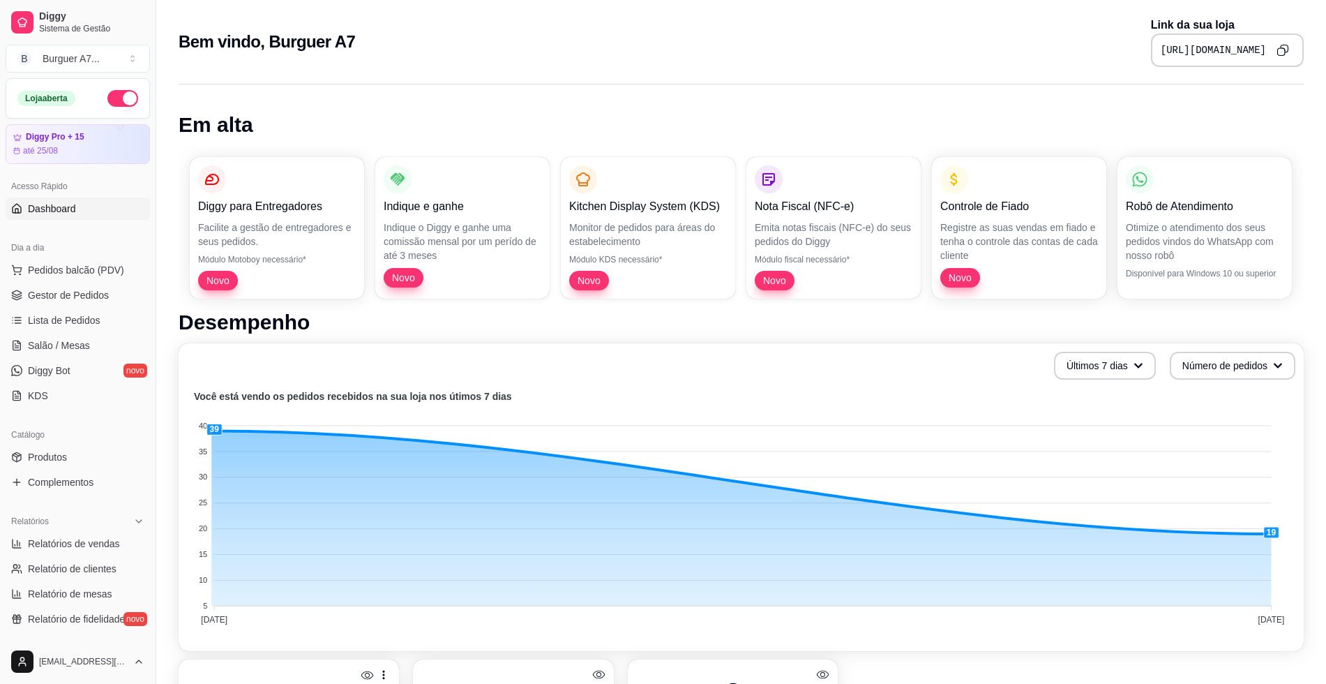
click at [102, 203] on link "Dashboard" at bounding box center [78, 208] width 144 height 22
click at [56, 306] on ul "Pedidos balcão (PDV) Gestor de Pedidos Lista de Pedidos Salão / Mesas Diggy Bot…" at bounding box center [78, 333] width 144 height 148
click at [66, 287] on link "Gestor de Pedidos" at bounding box center [78, 295] width 144 height 22
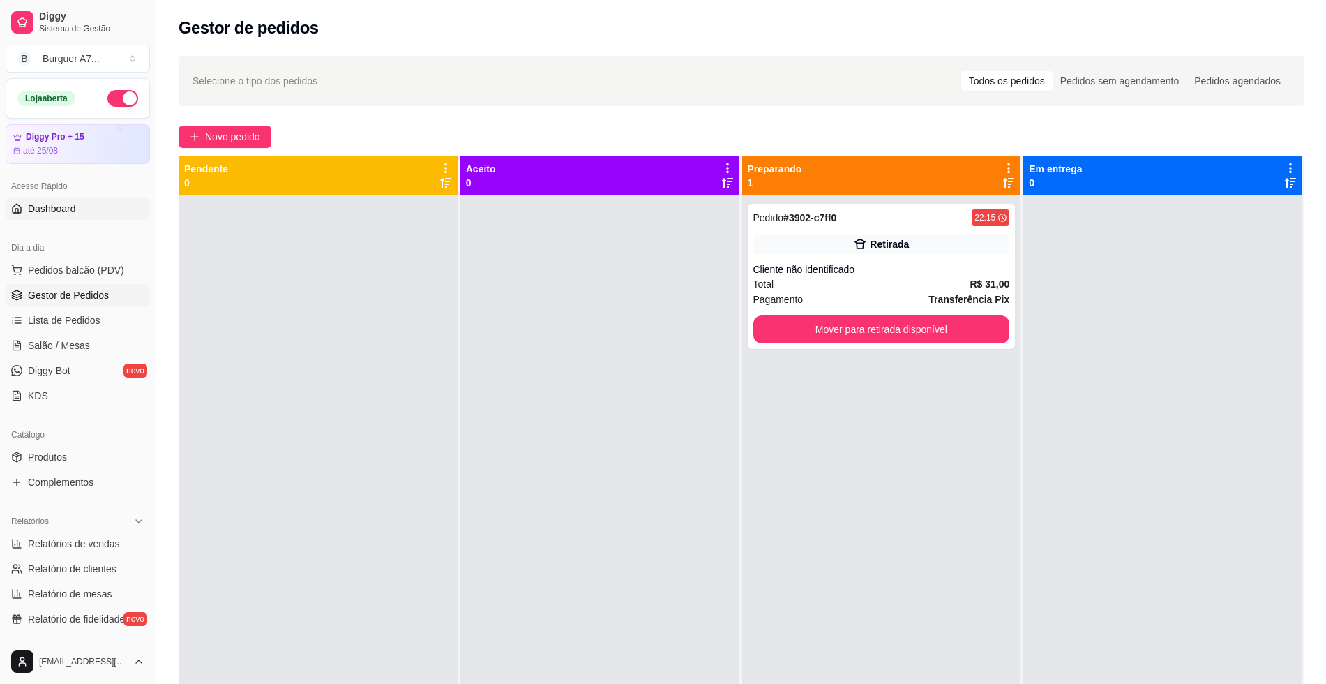
click at [75, 202] on link "Dashboard" at bounding box center [78, 208] width 144 height 22
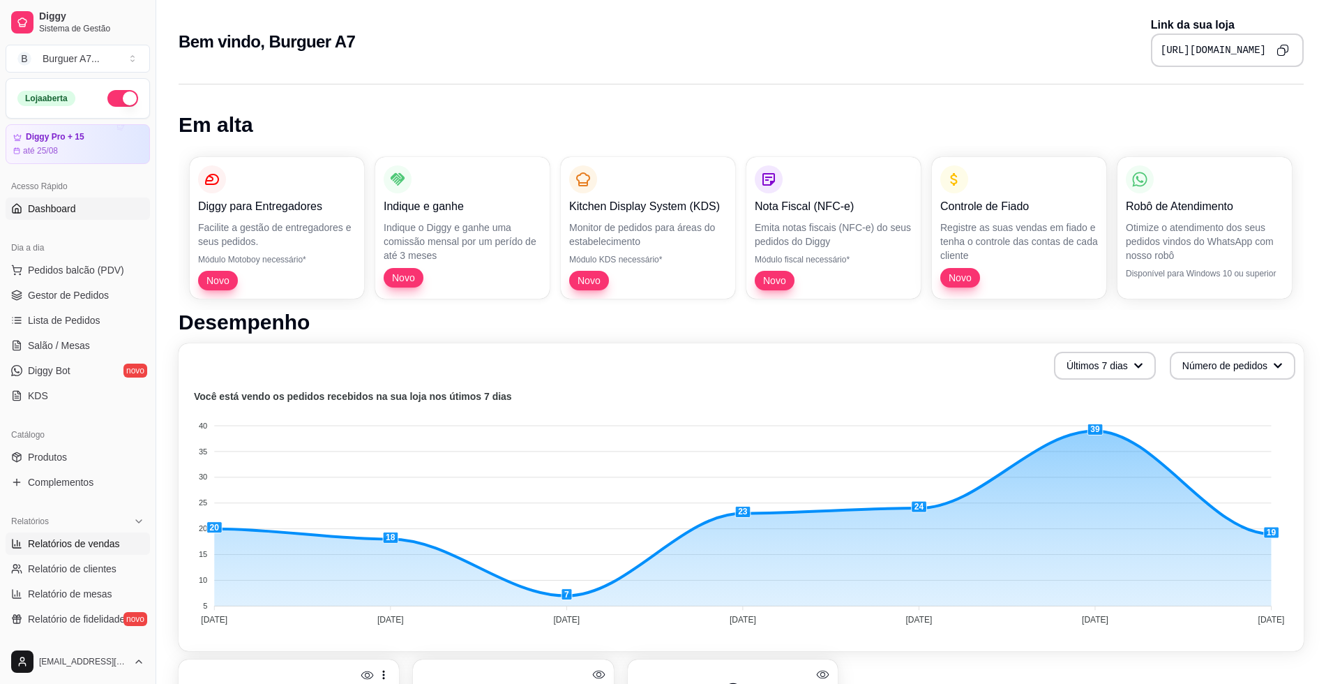
click at [100, 543] on span "Relatórios de vendas" at bounding box center [74, 544] width 92 height 14
select select "ALL"
select select "0"
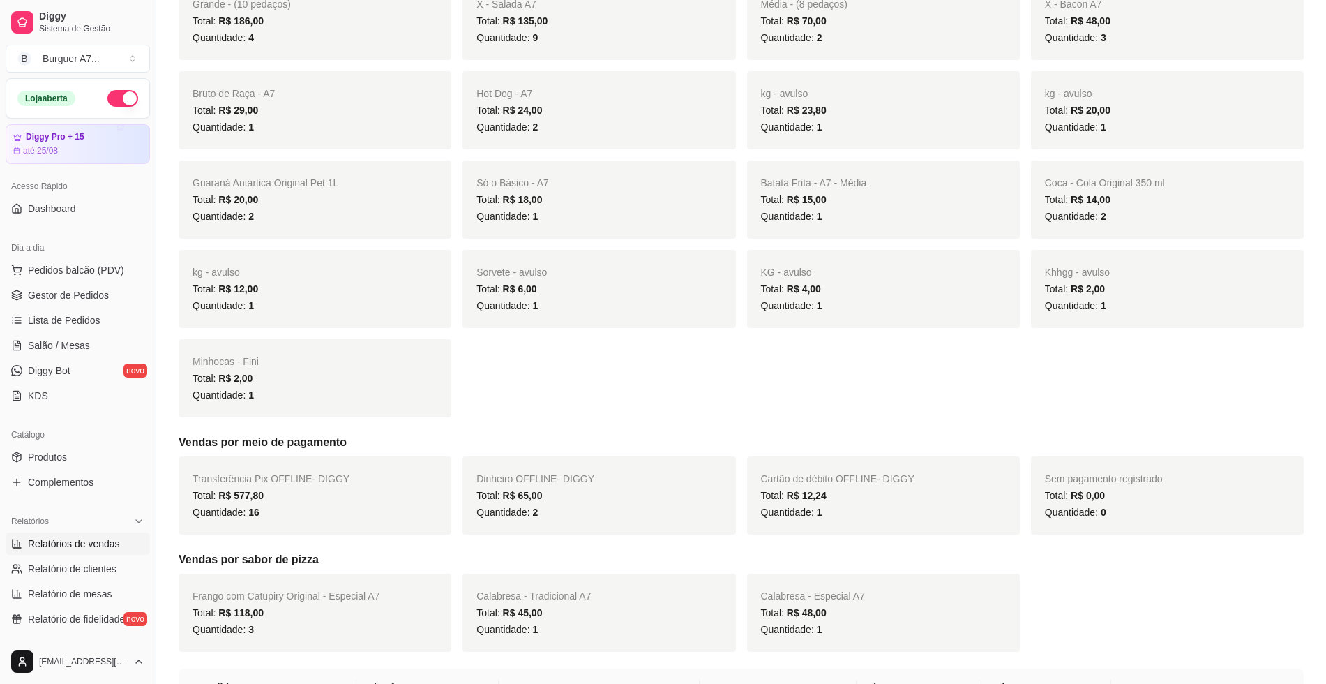
scroll to position [698, 0]
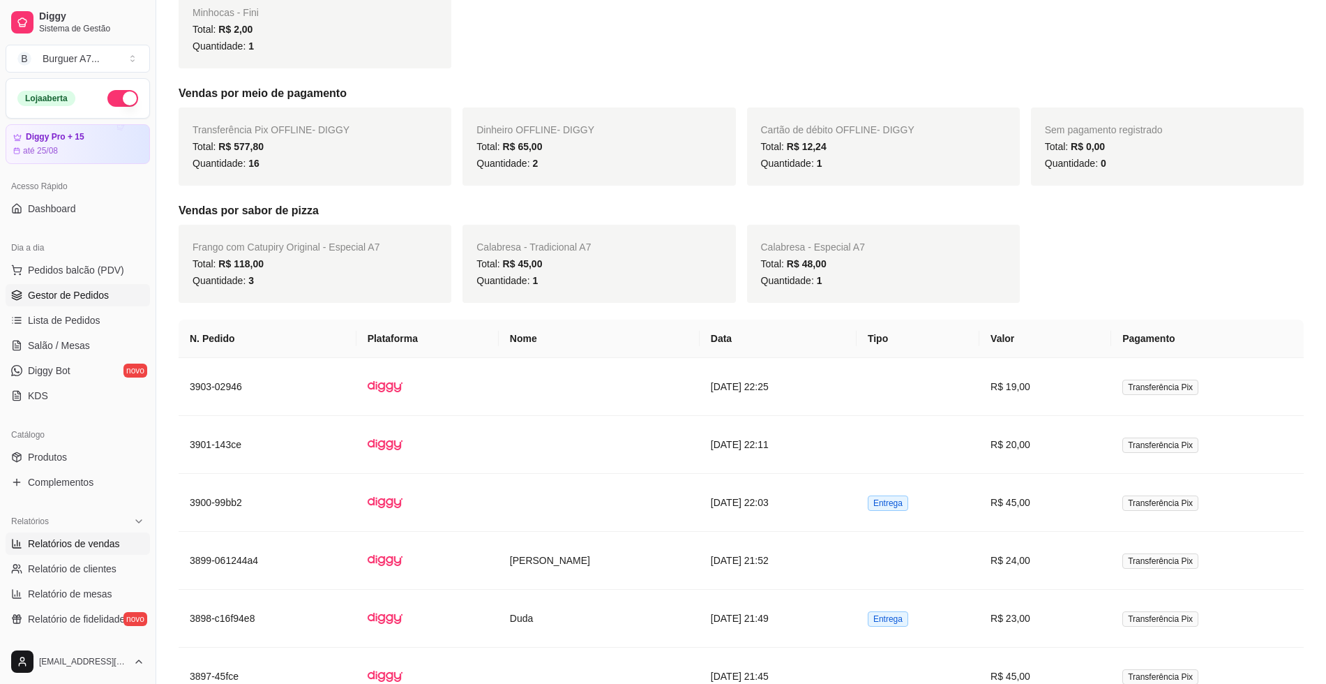
click at [41, 294] on span "Gestor de Pedidos" at bounding box center [68, 295] width 81 height 14
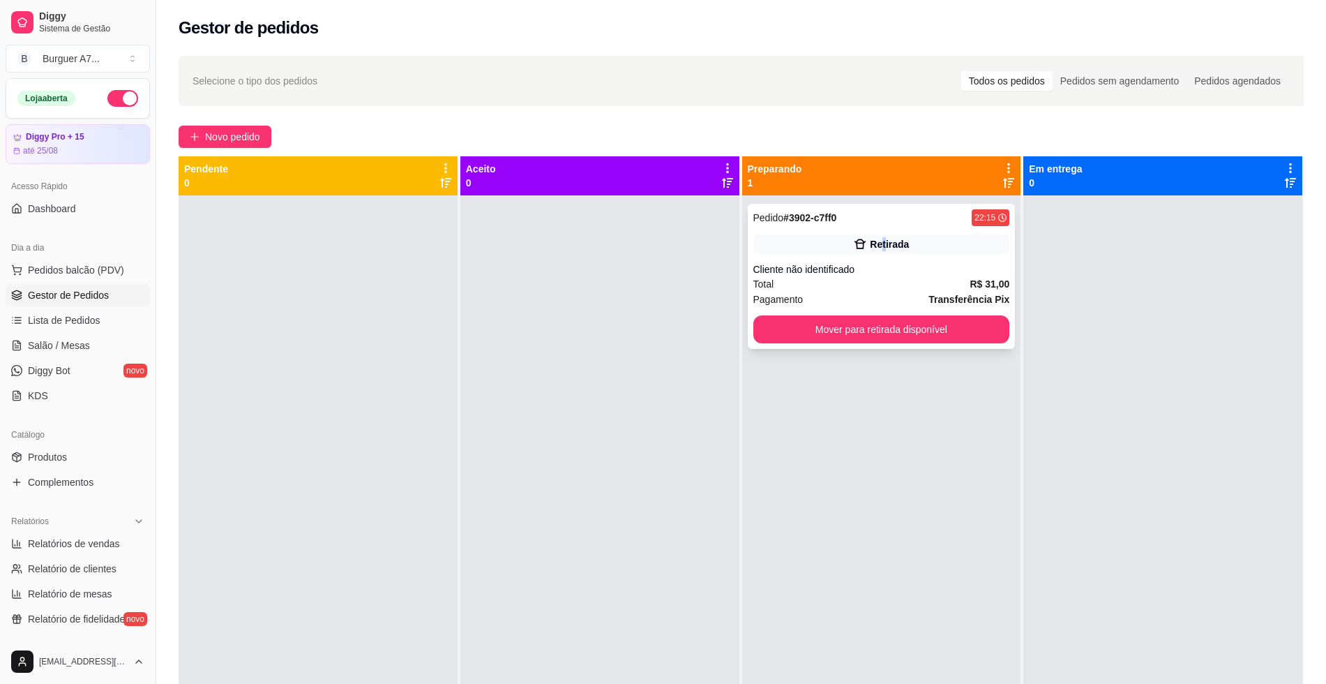
click at [876, 227] on div "Pedido # 3902-c7ff0 22:15 Retirada Cliente não identificado Total R$ 31,00 Paga…" at bounding box center [882, 276] width 268 height 145
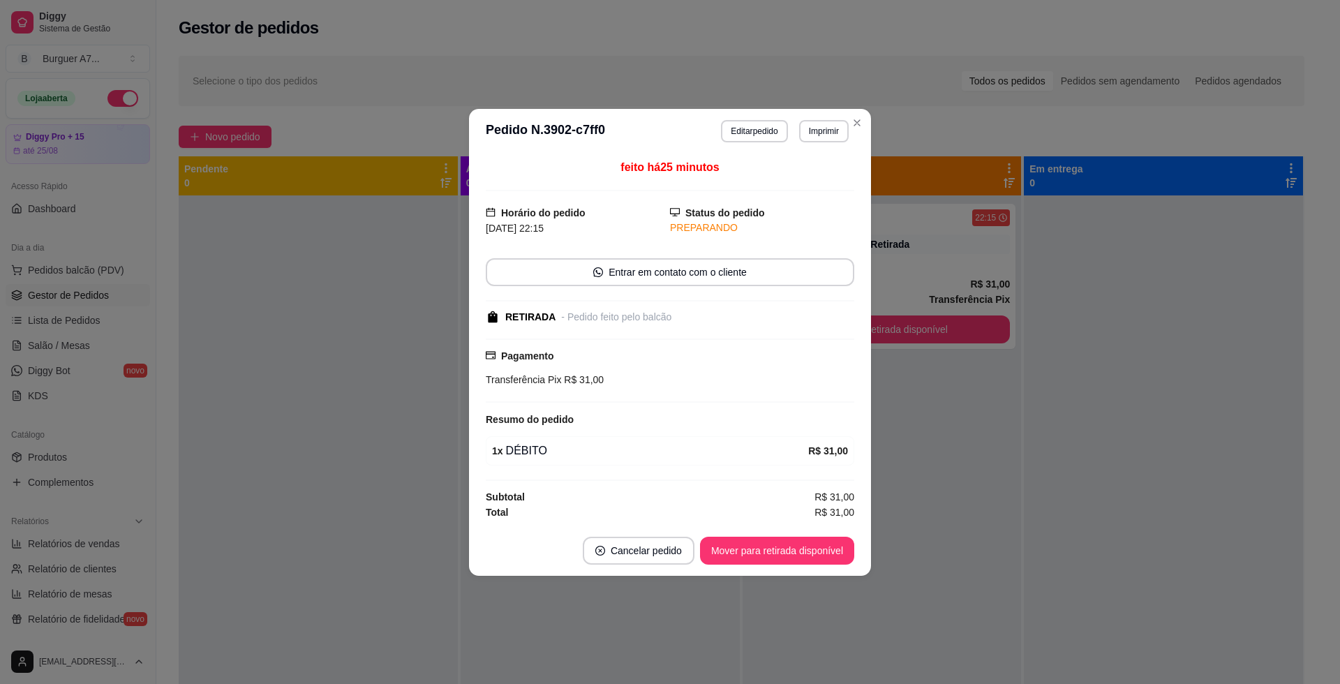
click at [659, 570] on footer "Cancelar pedido Mover para retirada disponível" at bounding box center [670, 550] width 402 height 50
click at [659, 553] on button "Cancelar pedido" at bounding box center [638, 550] width 108 height 27
click at [682, 499] on p "Deseja realmente cancelar esse pedido?" at bounding box center [645, 494] width 188 height 14
click at [668, 515] on button "Sim" at bounding box center [678, 515] width 56 height 28
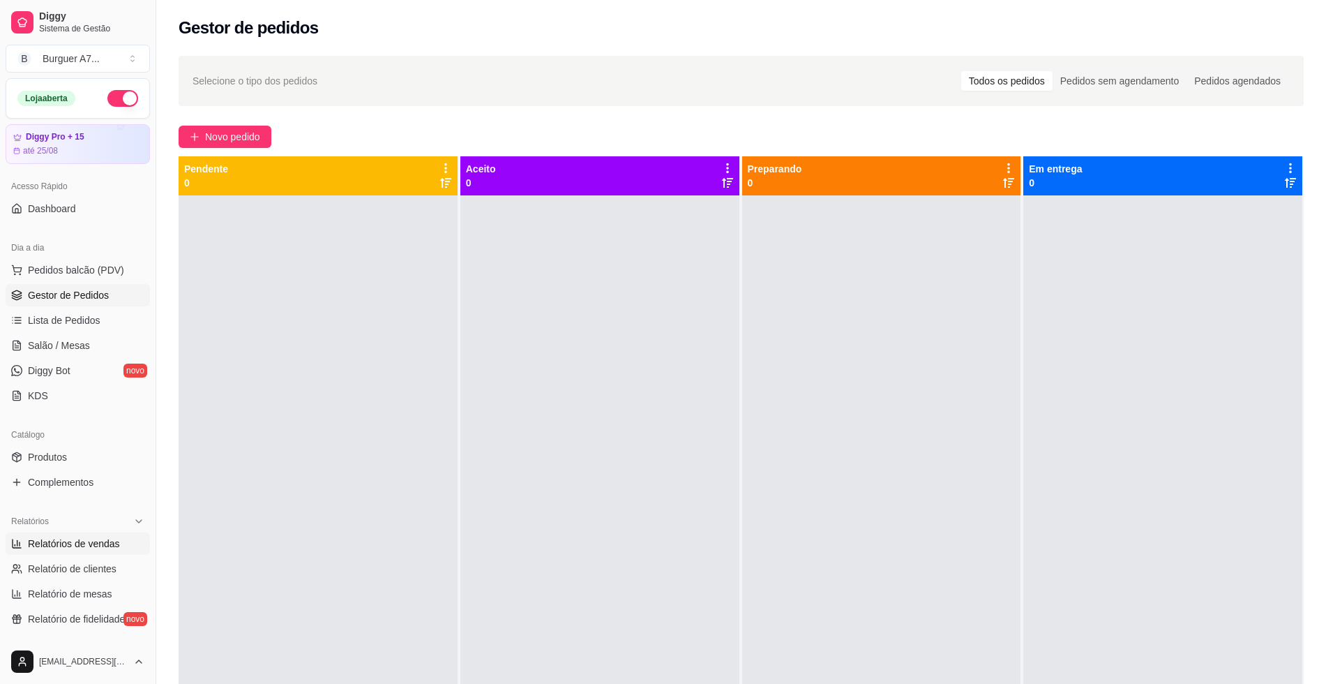
click at [94, 547] on span "Relatórios de vendas" at bounding box center [74, 544] width 92 height 14
select select "ALL"
select select "0"
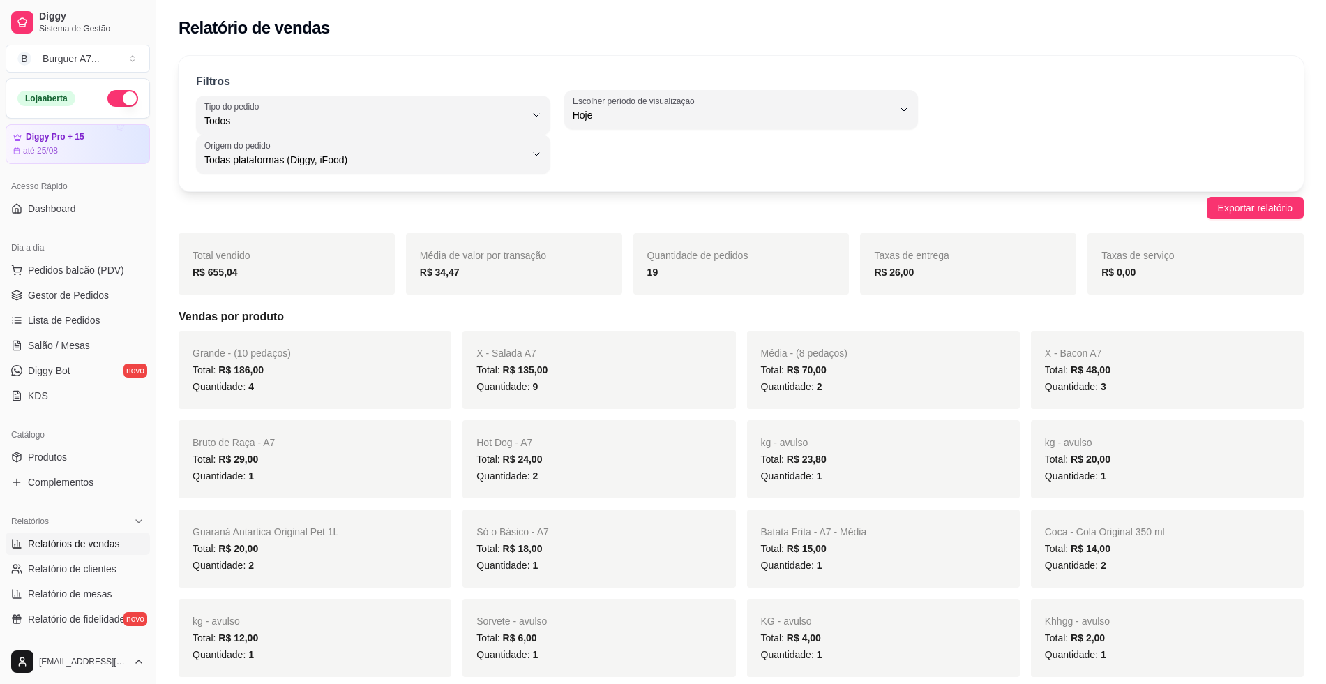
click at [111, 103] on button "button" at bounding box center [122, 98] width 31 height 17
